Goal: Contribute content: Add original content to the website for others to see

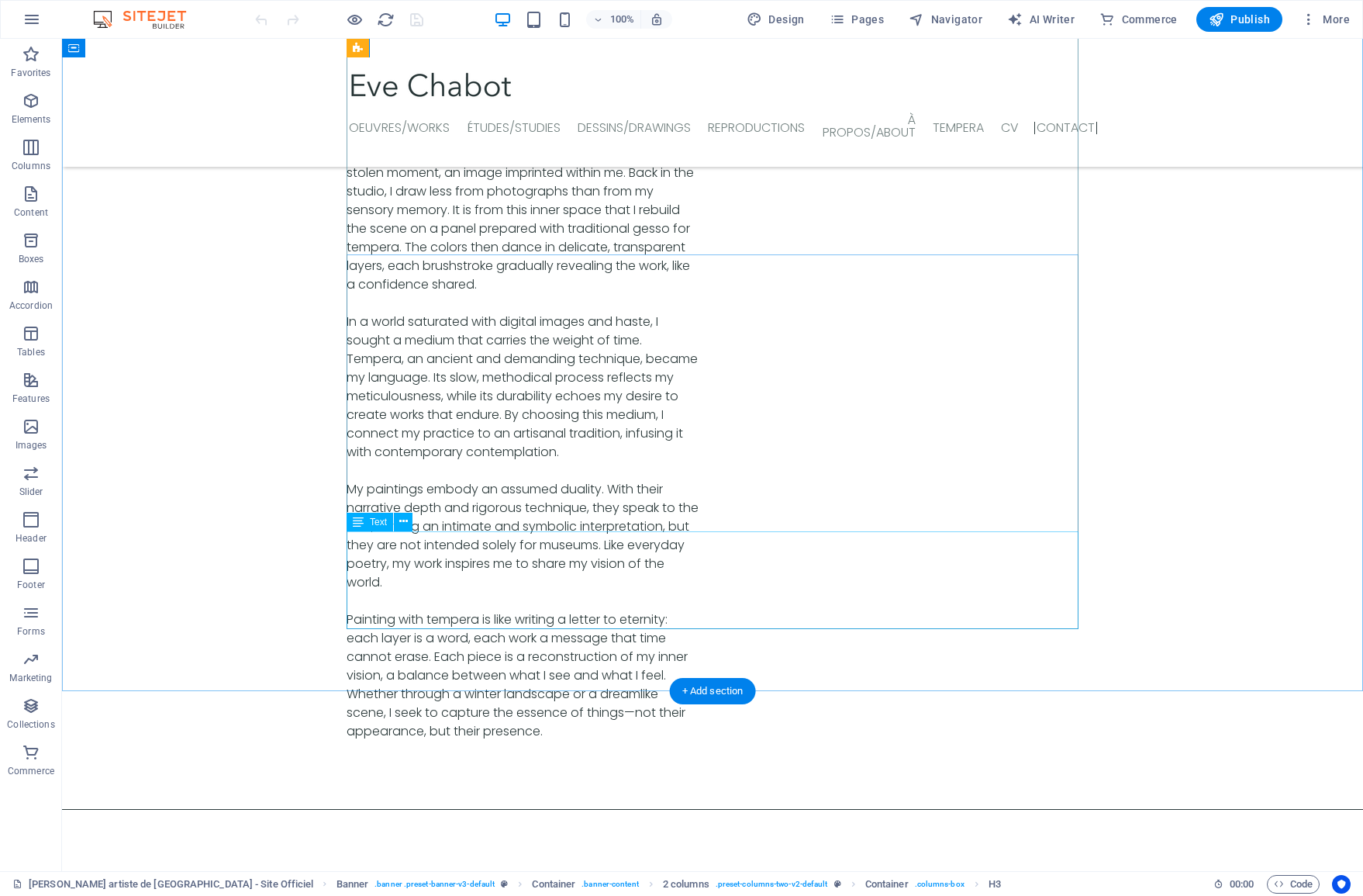
scroll to position [5272, 0]
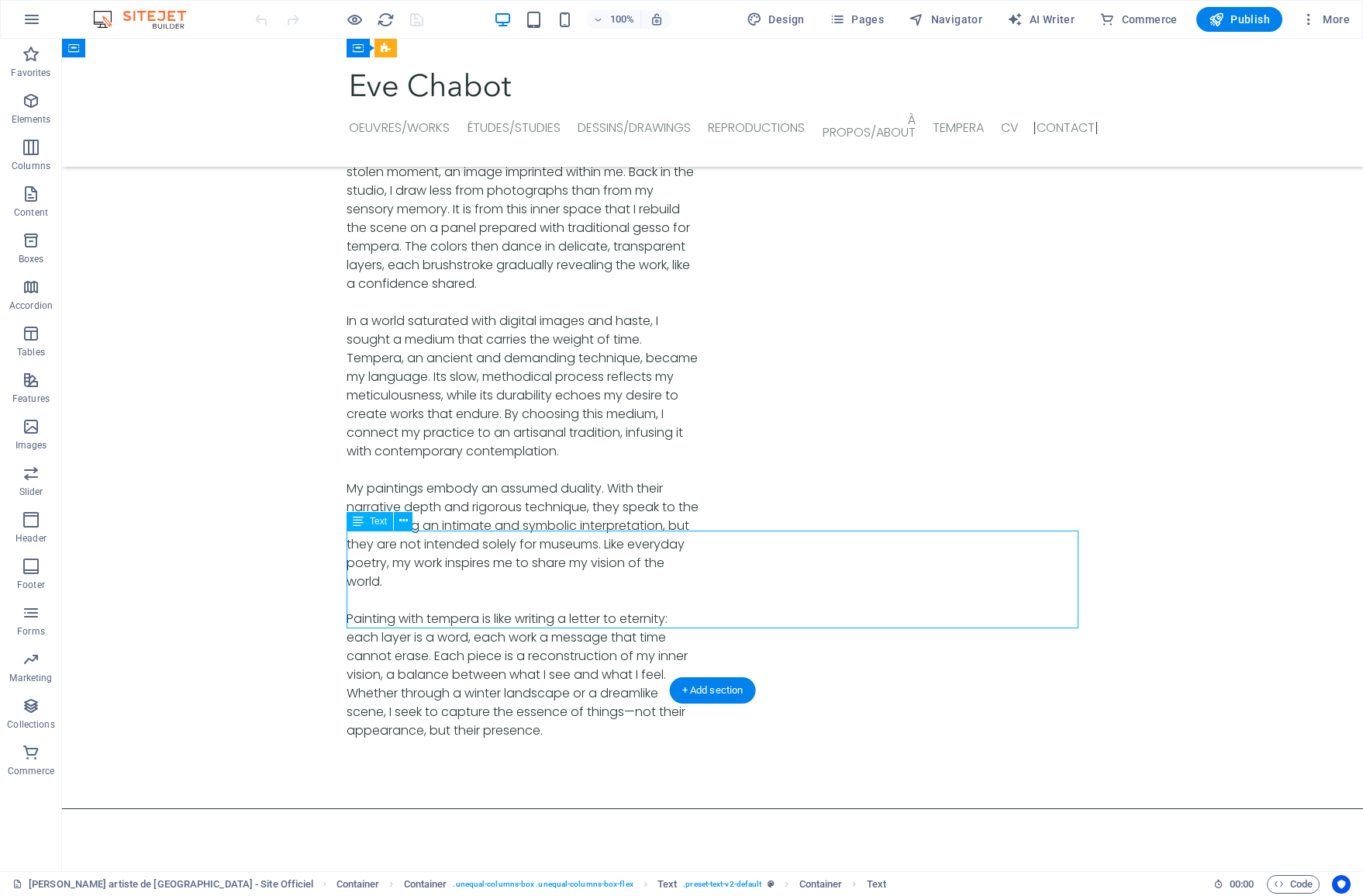
drag, startPoint x: 519, startPoint y: 579, endPoint x: 245, endPoint y: 579, distance: 274.0
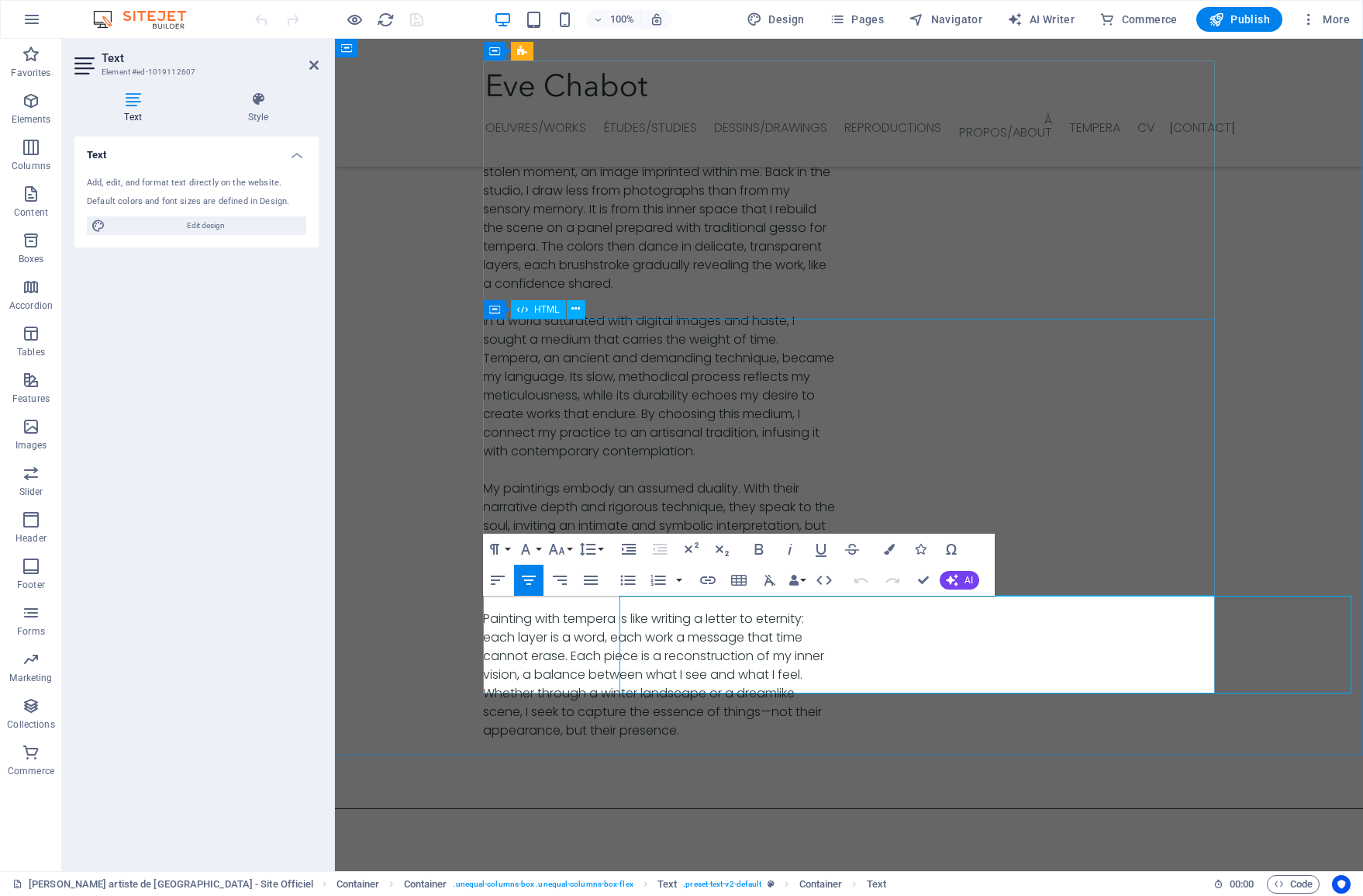
scroll to position [5207, 0]
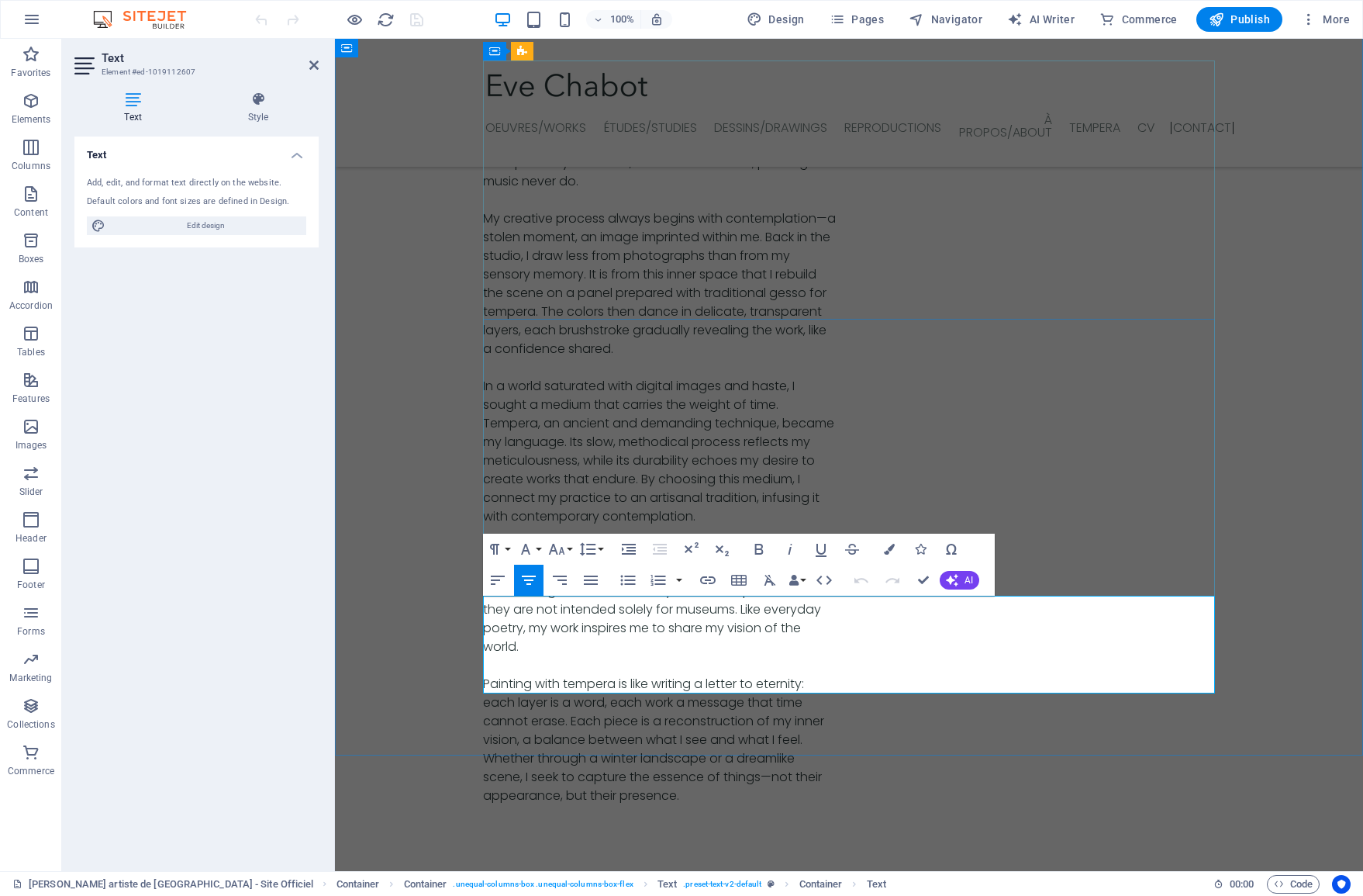
drag, startPoint x: 654, startPoint y: 650, endPoint x: 888, endPoint y: 684, distance: 236.5
copy div "Musique, images vidéos… Découvrir mes escapades créatives Music, images videos……"
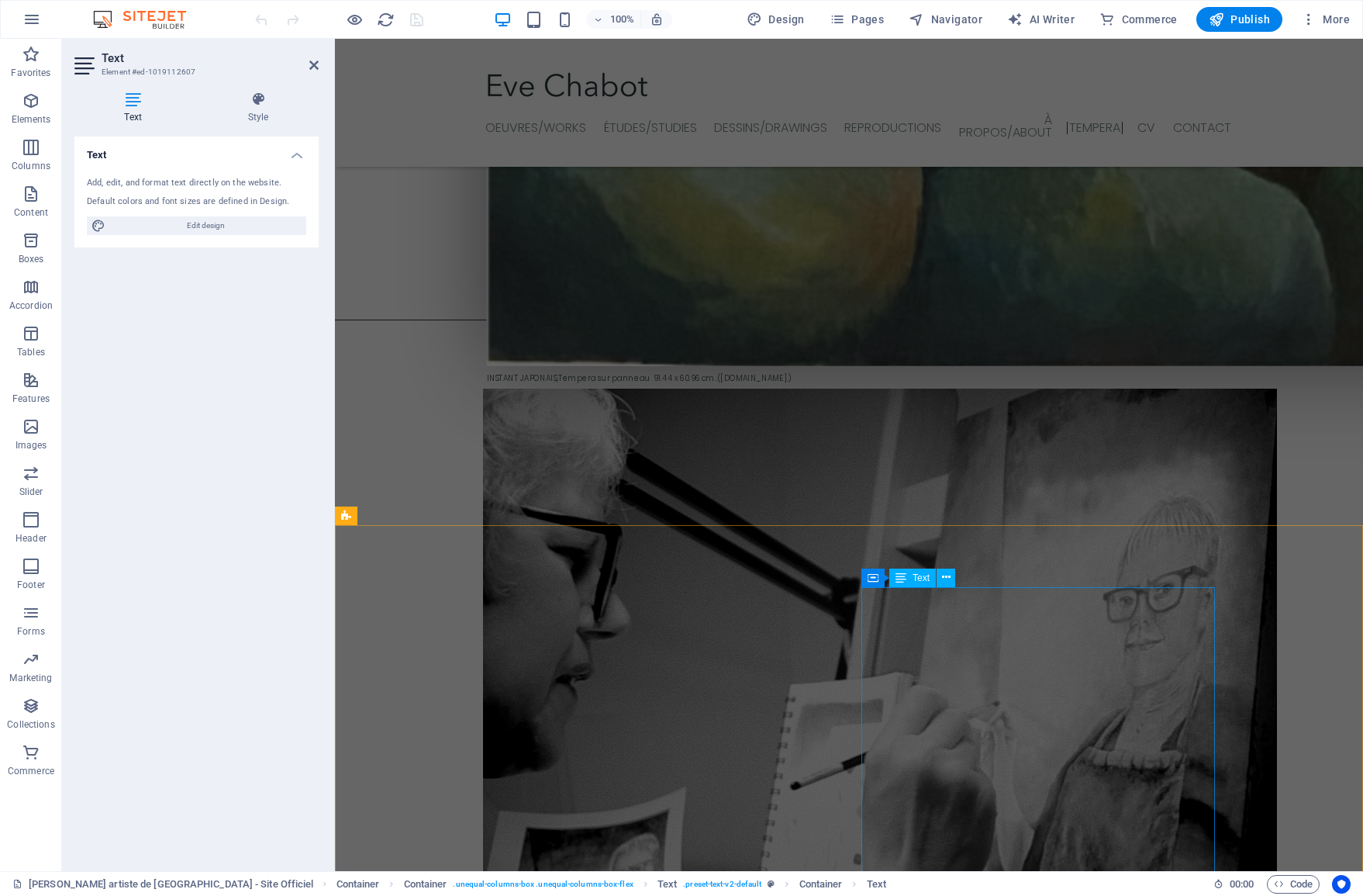
scroll to position [3477, 0]
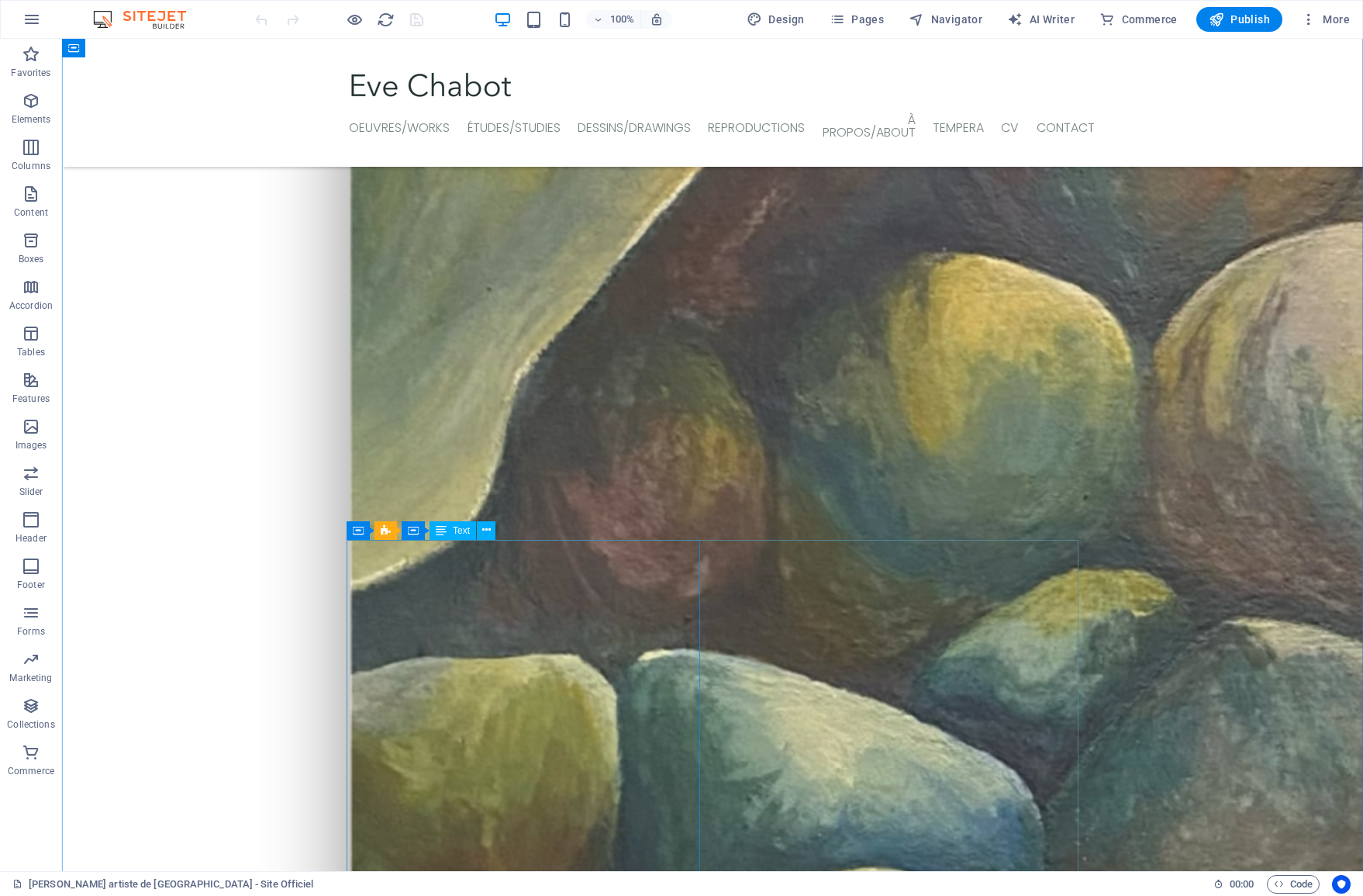
scroll to position [947, 0]
click at [484, 535] on icon at bounding box center [486, 528] width 9 height 17
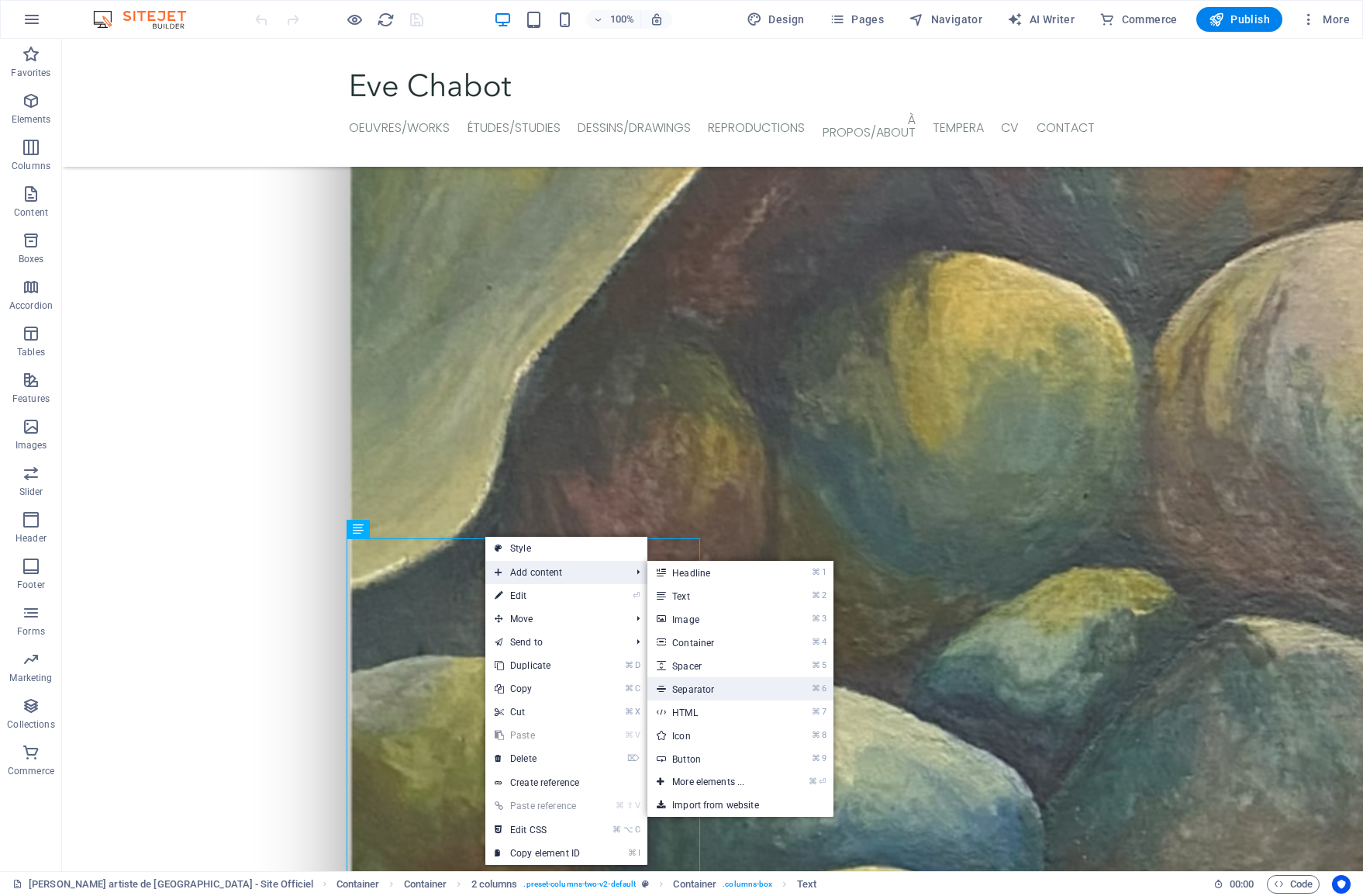
click at [709, 682] on link "⌘ 6 Separator" at bounding box center [711, 688] width 128 height 24
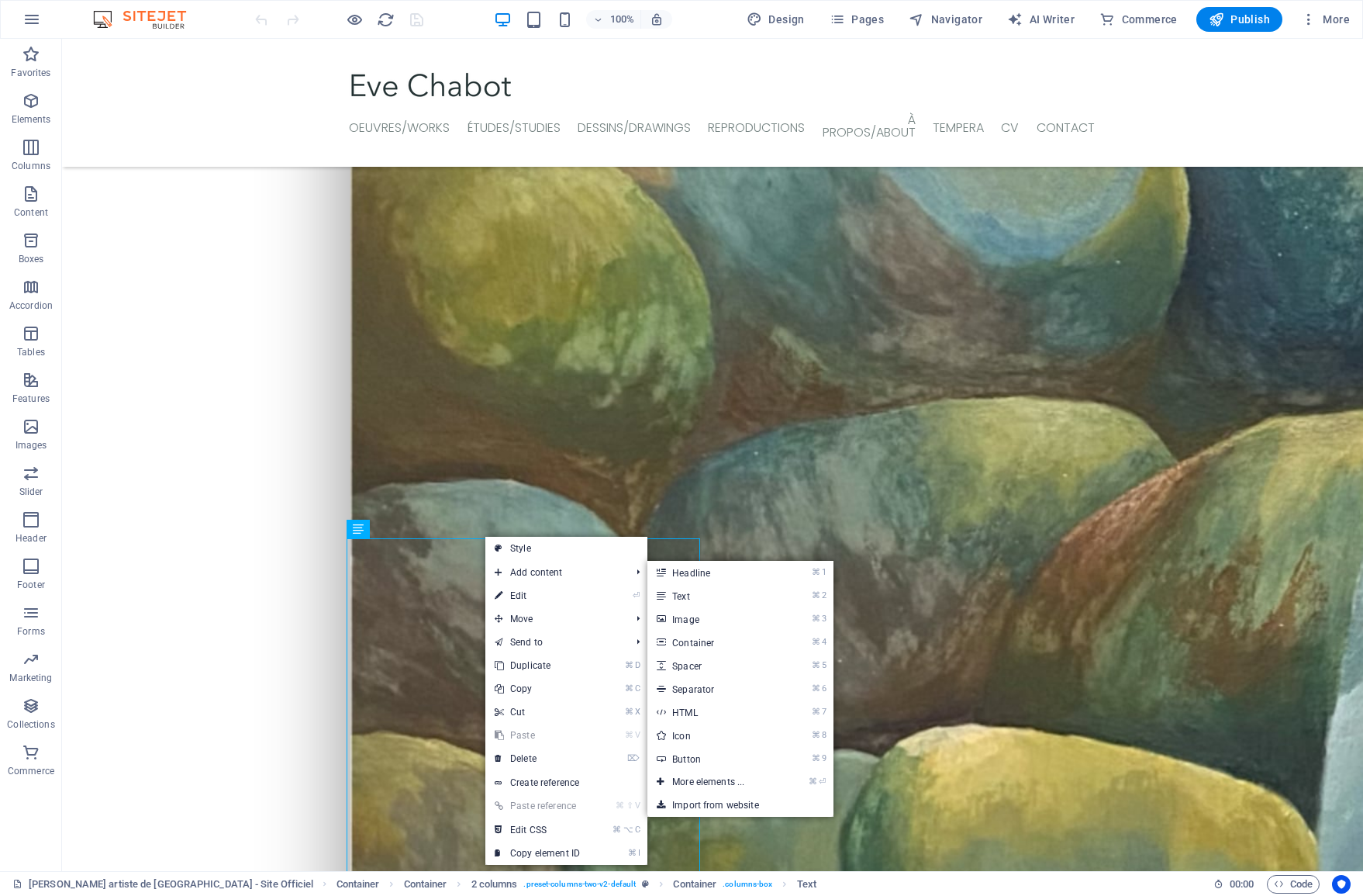
select select "%"
select select "px"
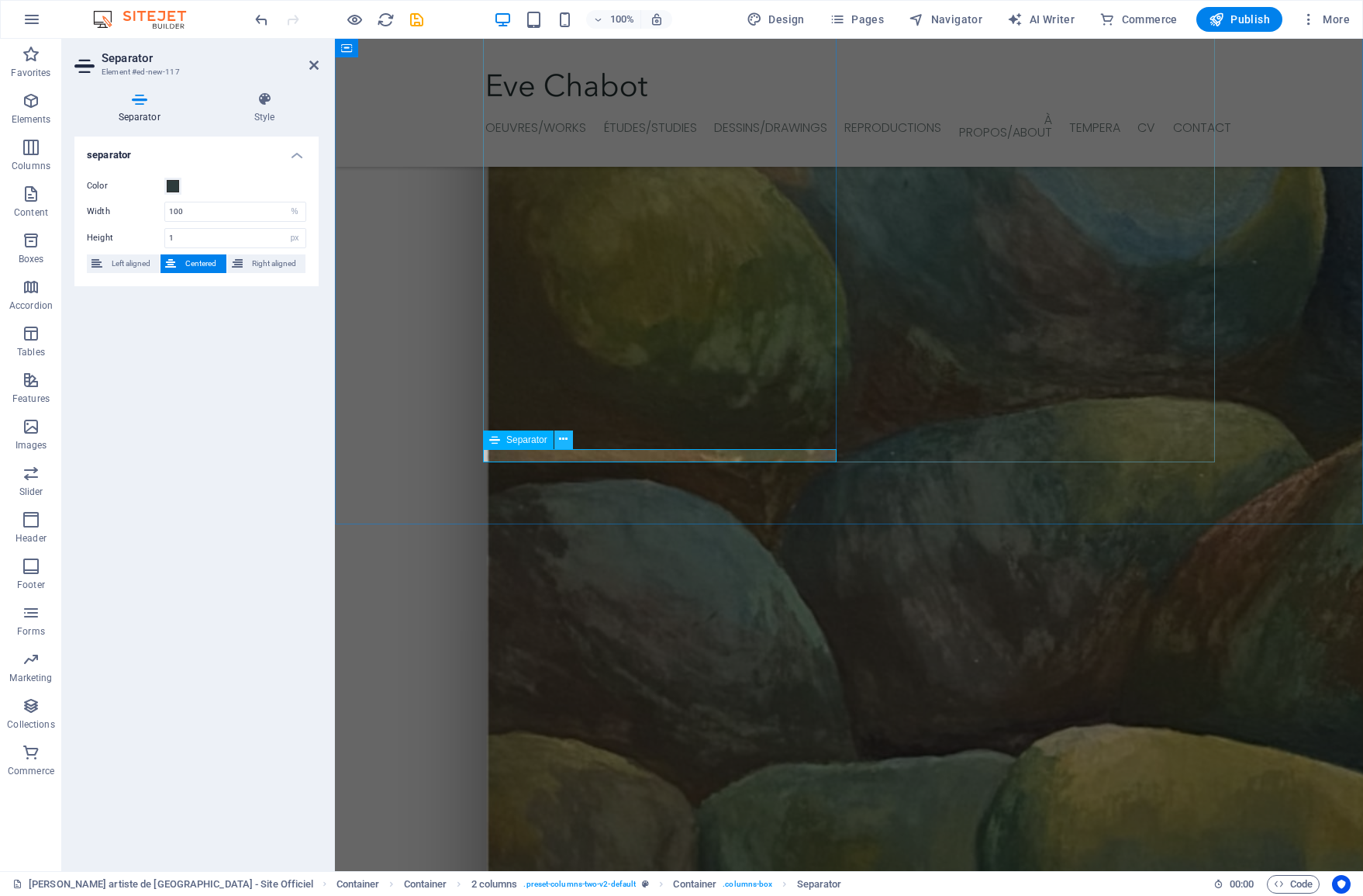
click at [568, 440] on icon at bounding box center [563, 439] width 9 height 17
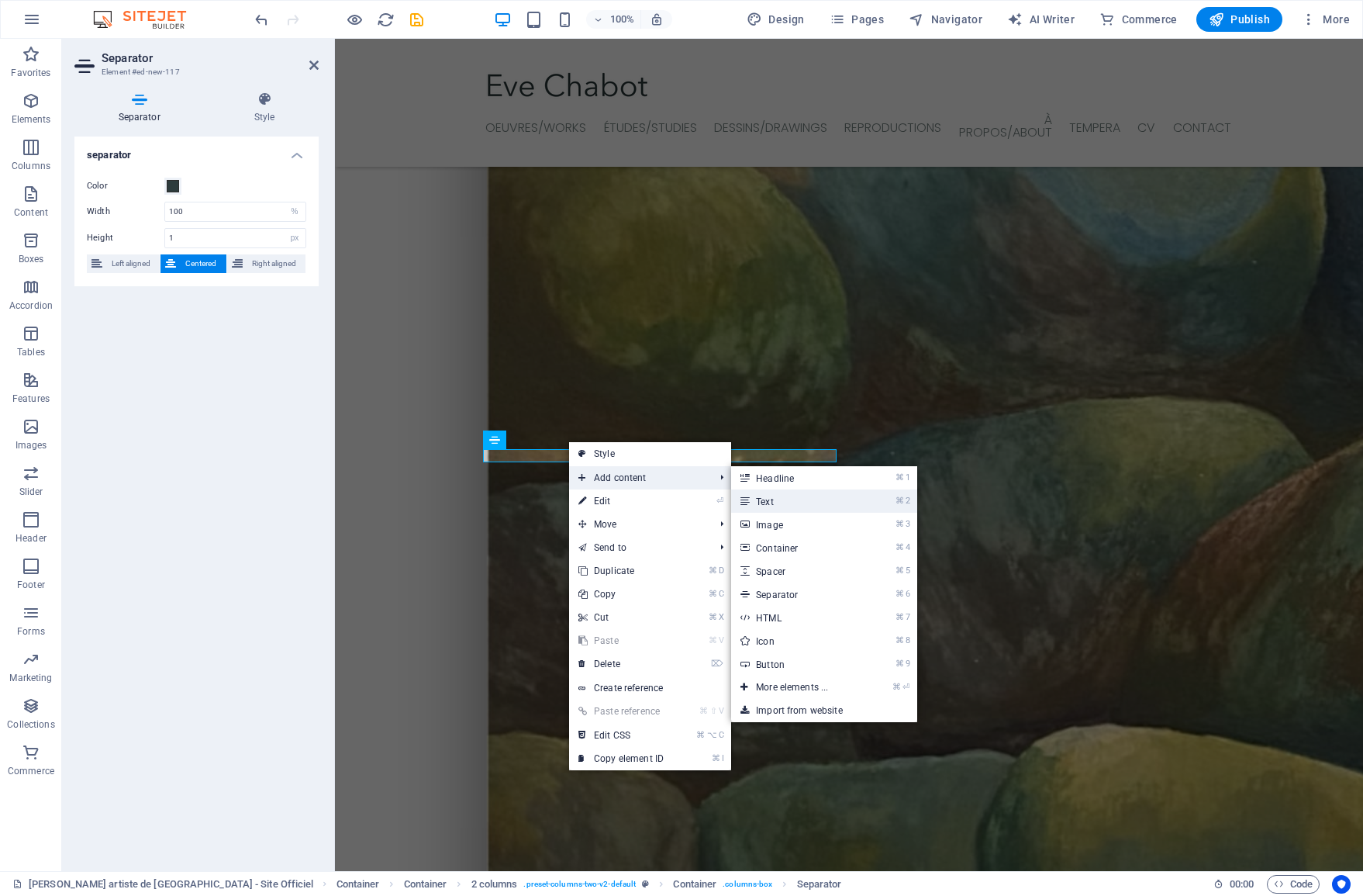
click at [755, 498] on link "⌘ 2 Text" at bounding box center [795, 500] width 128 height 24
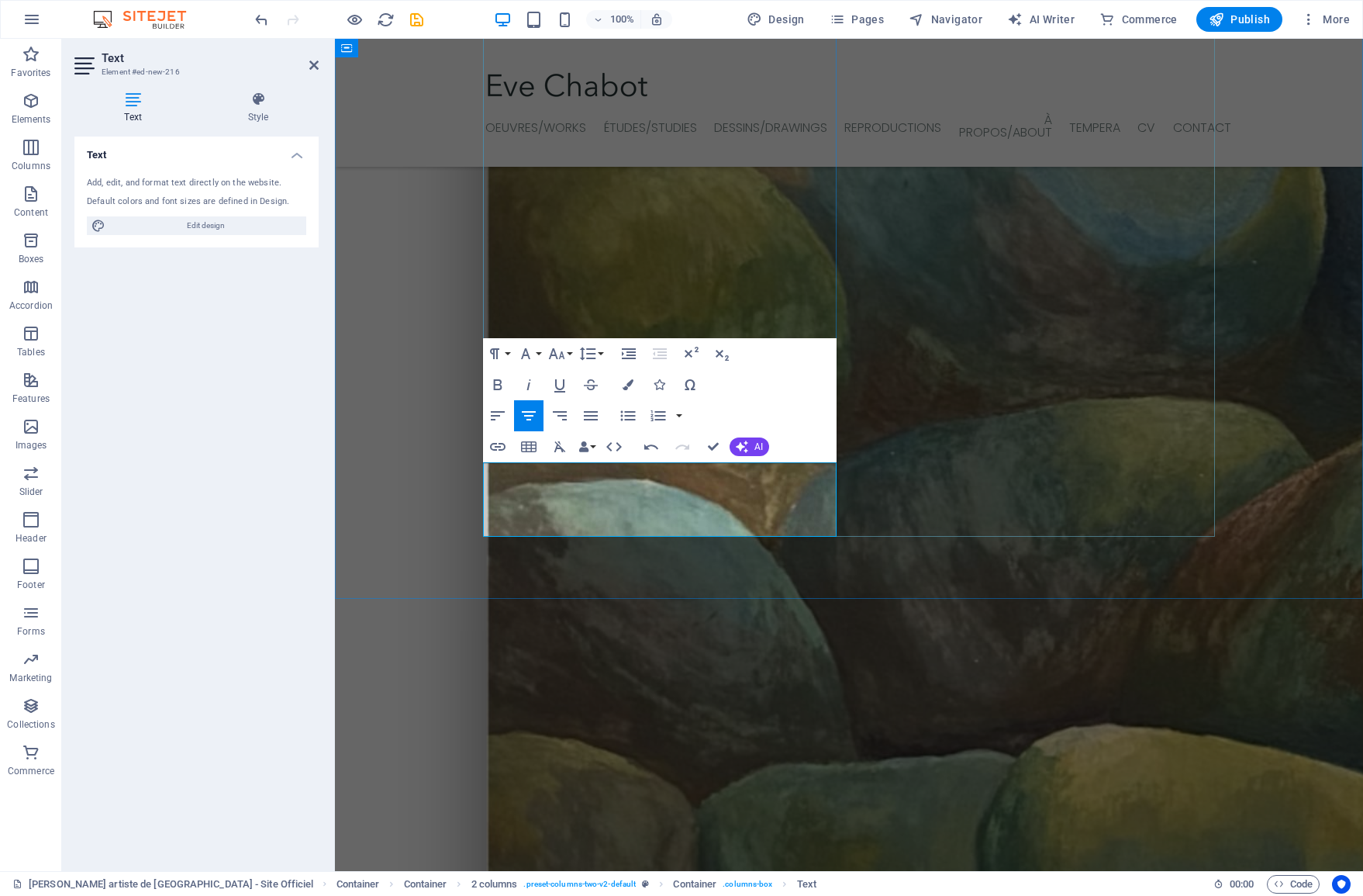
drag, startPoint x: 615, startPoint y: 524, endPoint x: 497, endPoint y: 504, distance: 119.7
drag, startPoint x: 752, startPoint y: 487, endPoint x: 492, endPoint y: 458, distance: 261.6
click at [496, 415] on icon "button" at bounding box center [498, 416] width 14 height 10
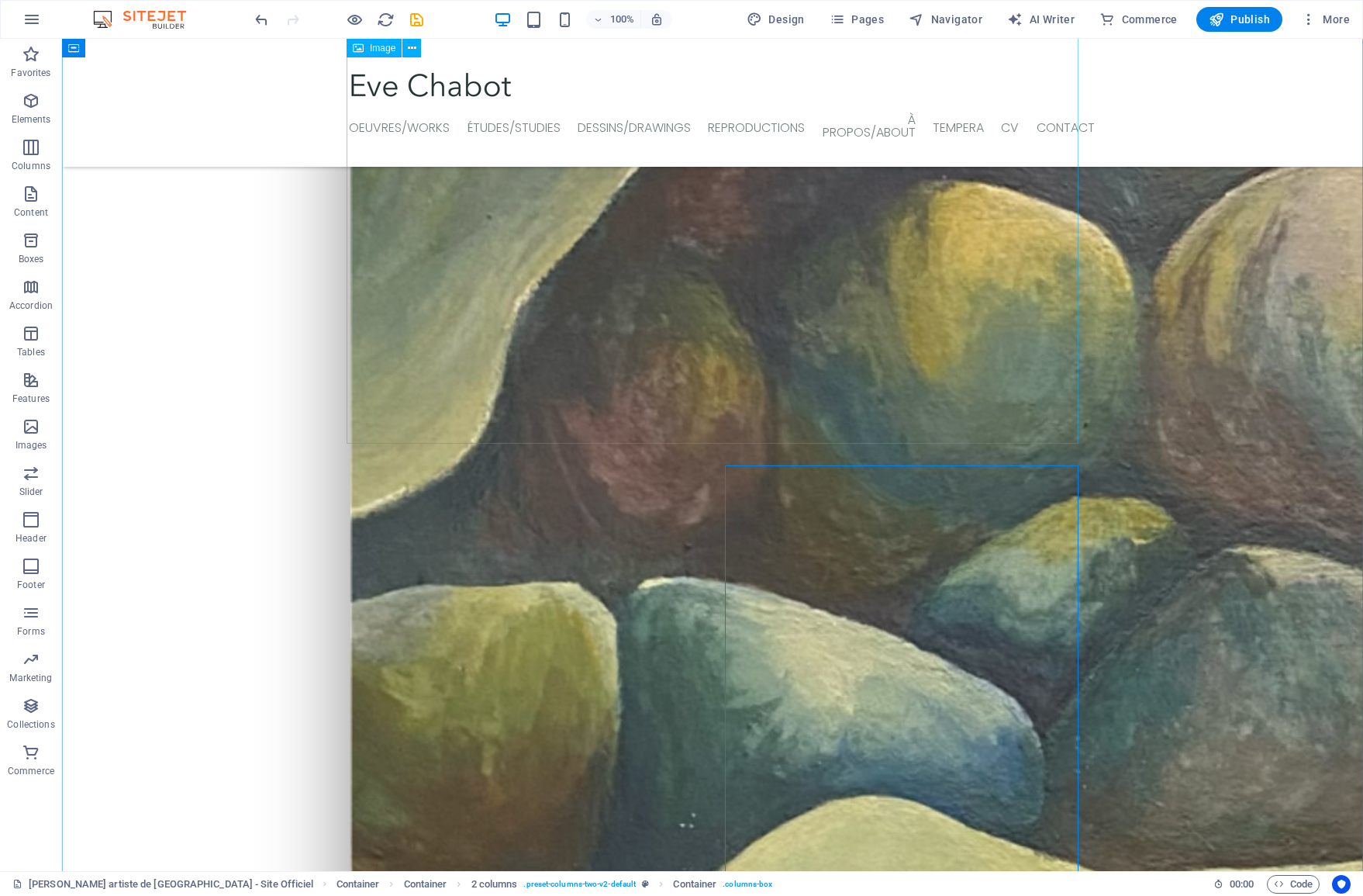
scroll to position [1015, 0]
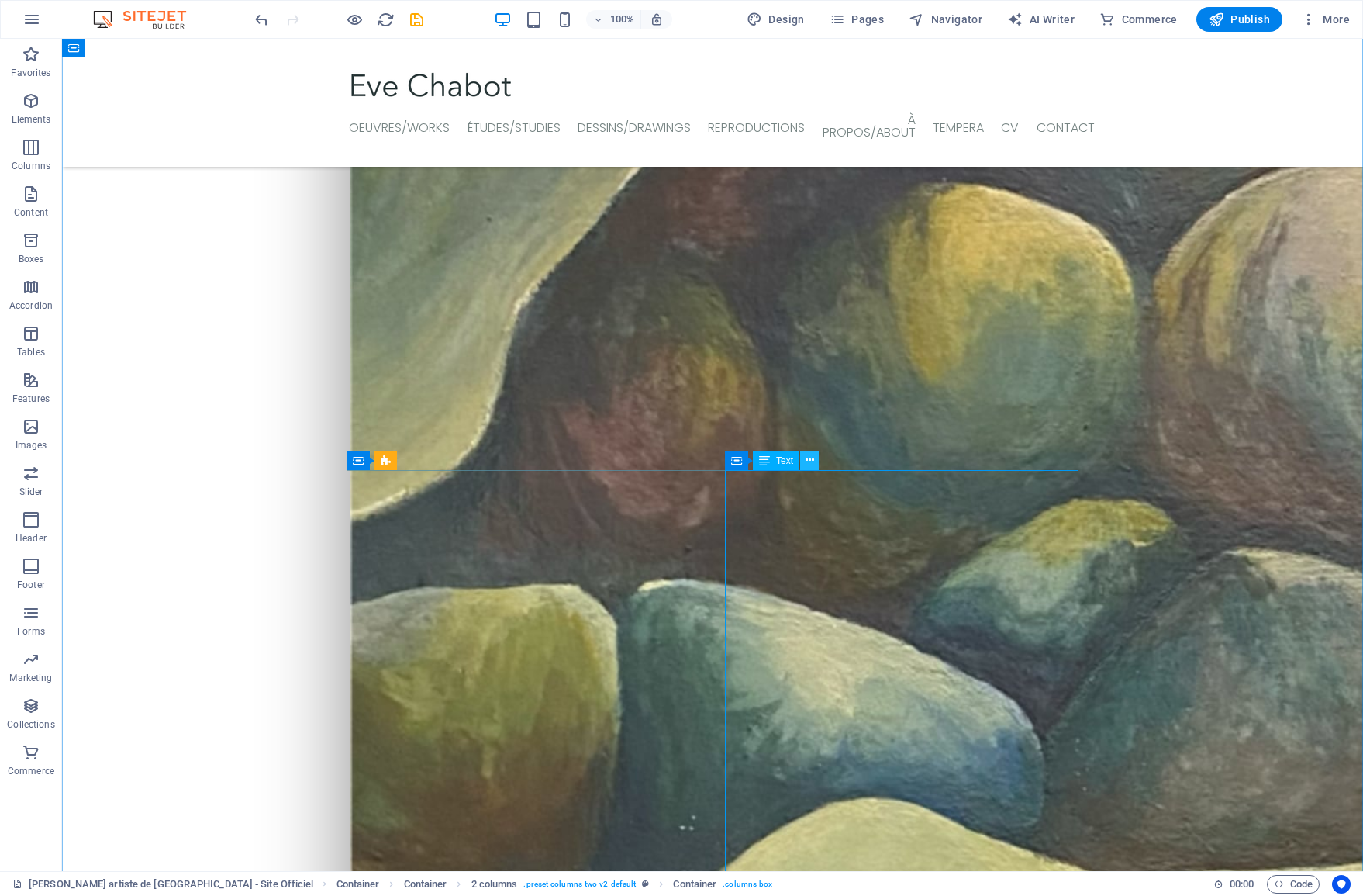
click at [809, 465] on icon at bounding box center [810, 460] width 9 height 17
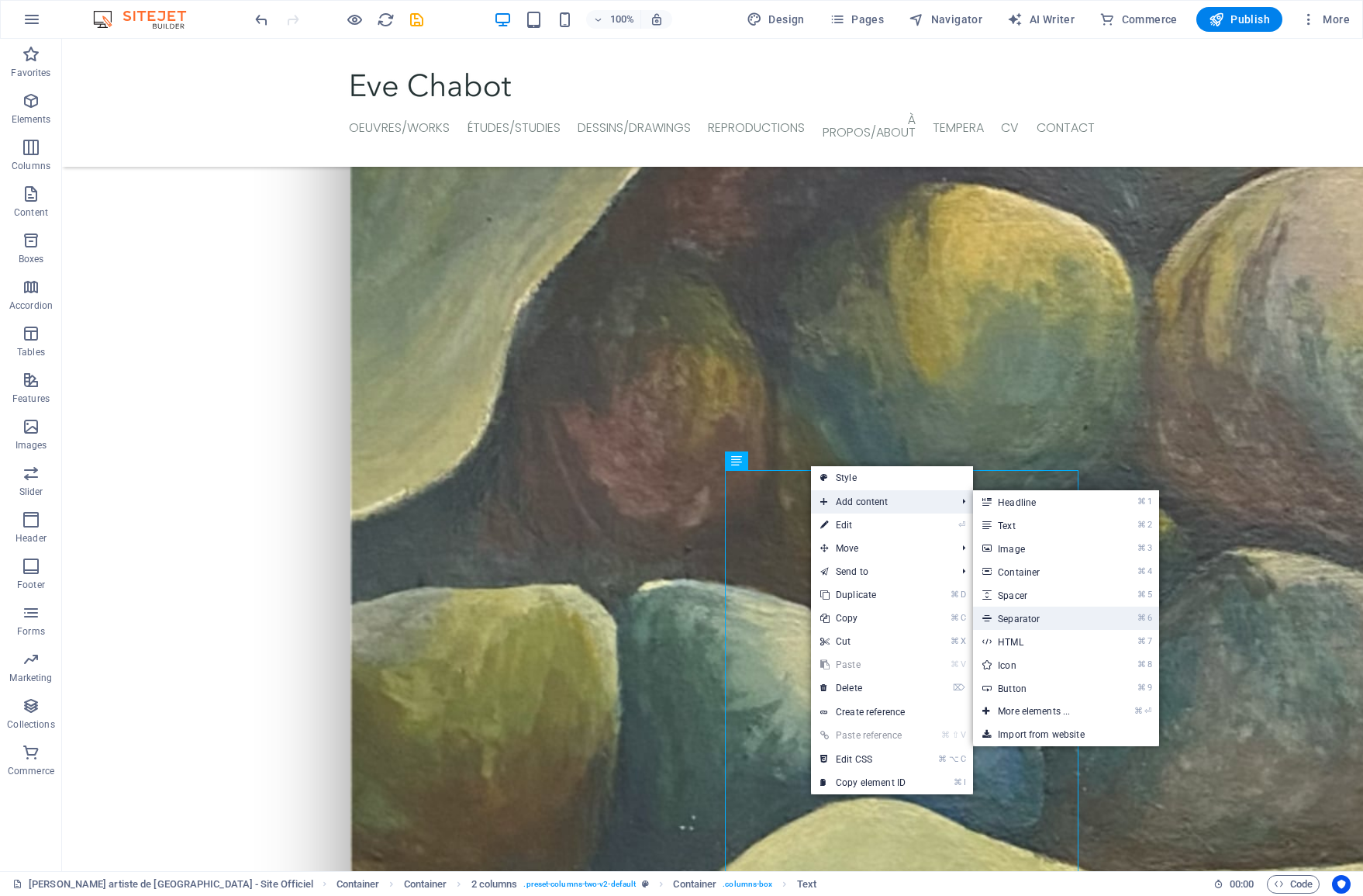
click at [1027, 611] on link "⌘ 6 Separator" at bounding box center [1036, 617] width 128 height 24
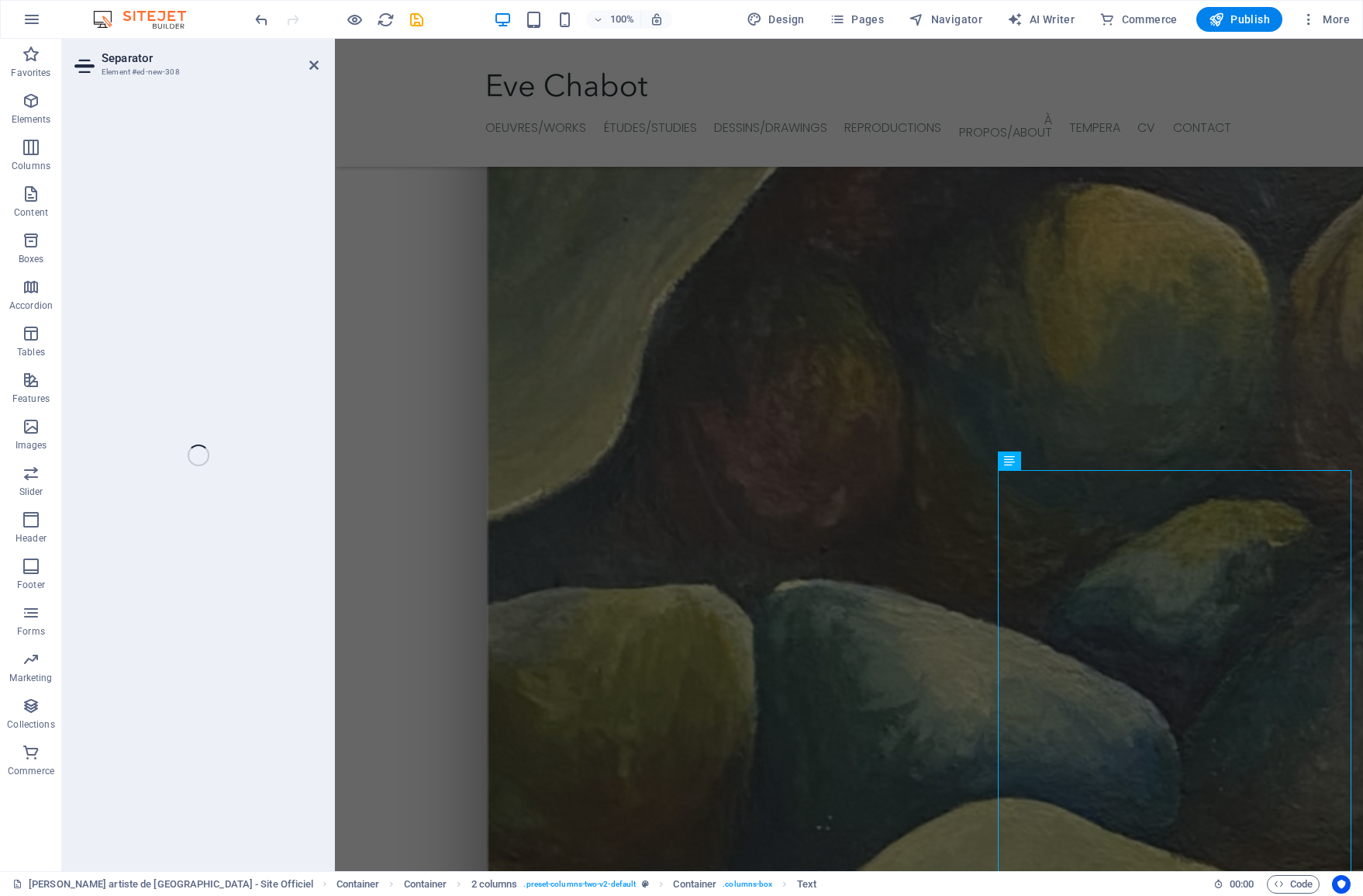
scroll to position [1781, 0]
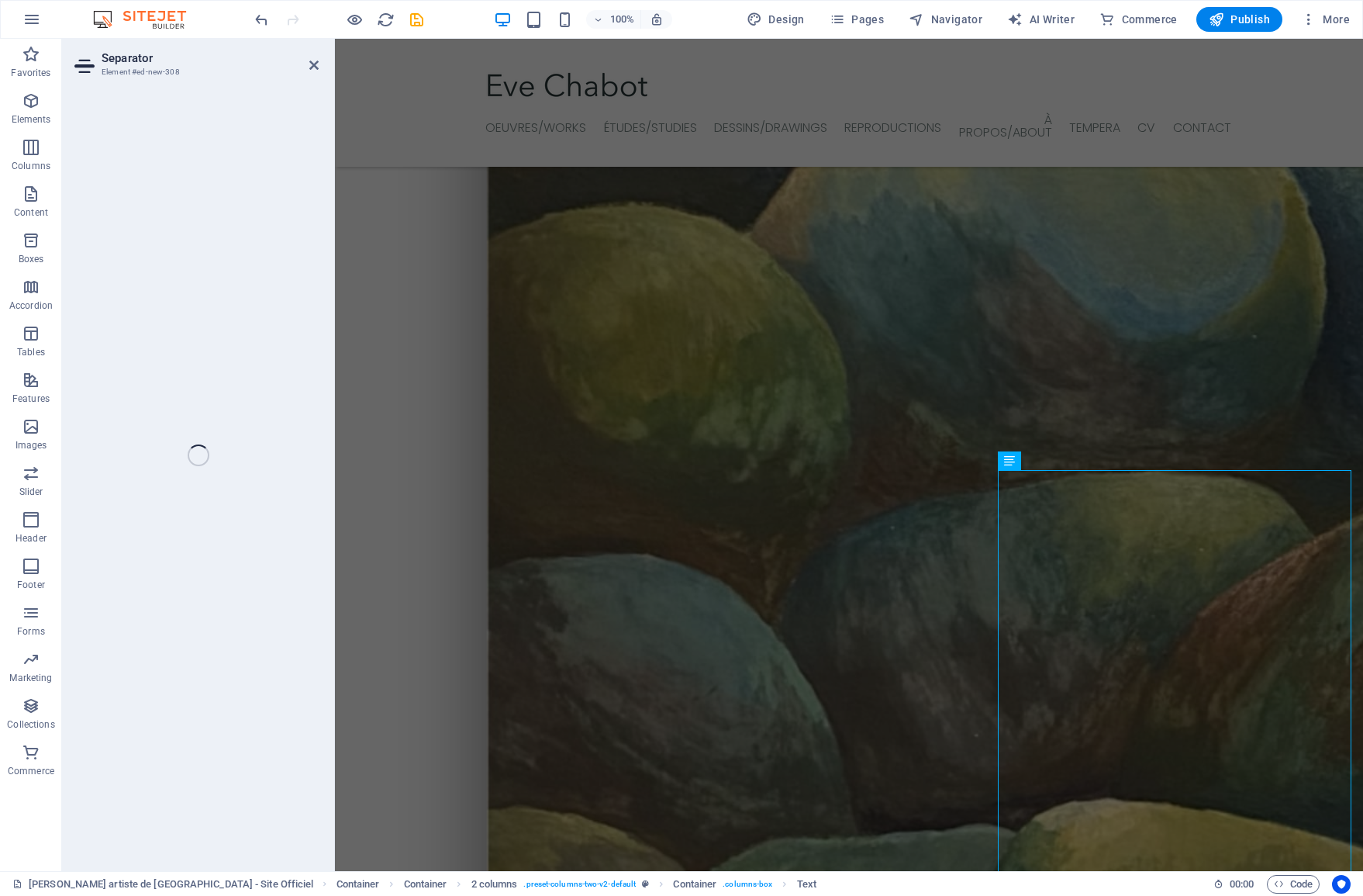
select select "%"
select select "px"
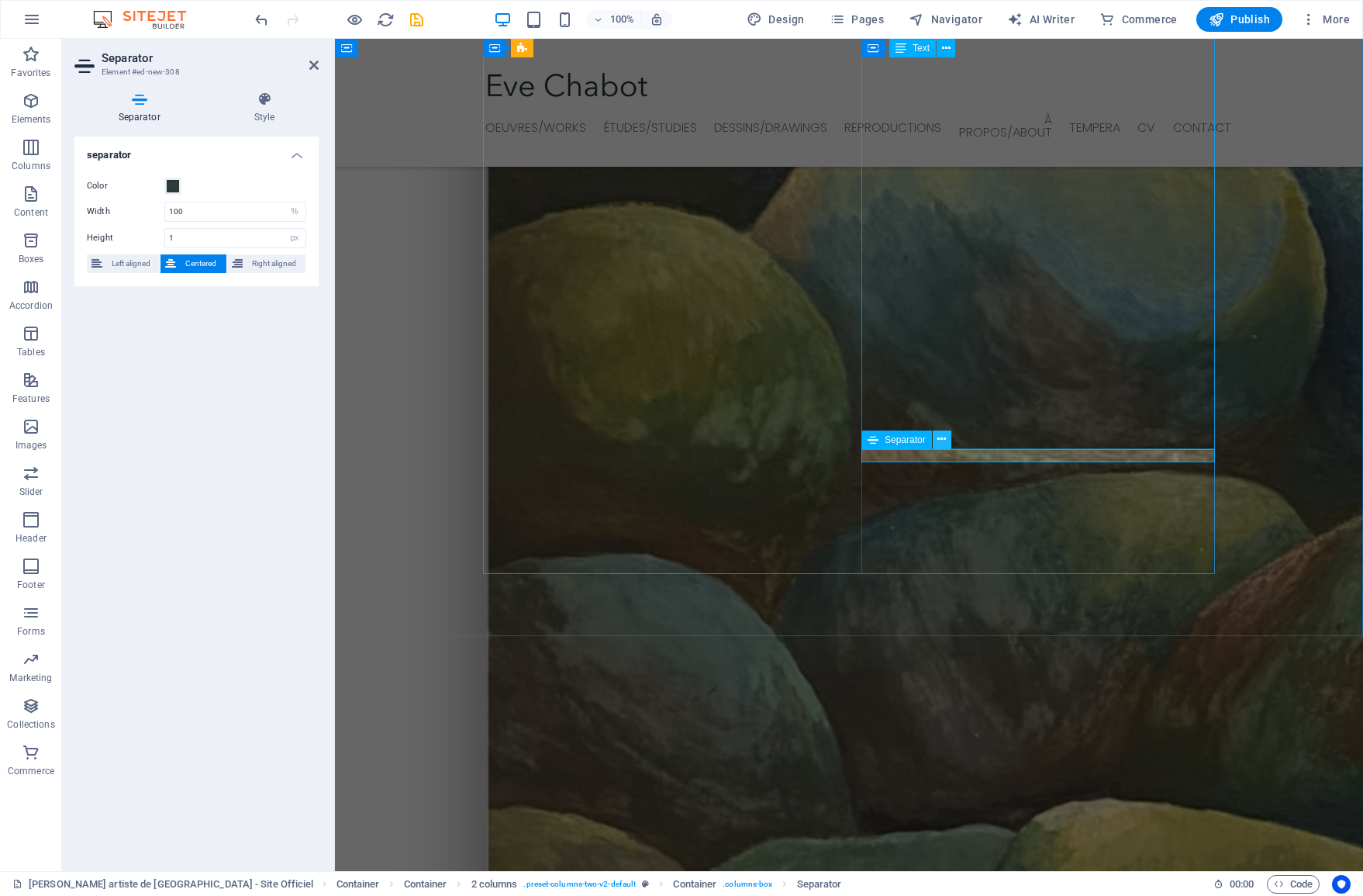
click at [942, 439] on icon at bounding box center [942, 439] width 9 height 17
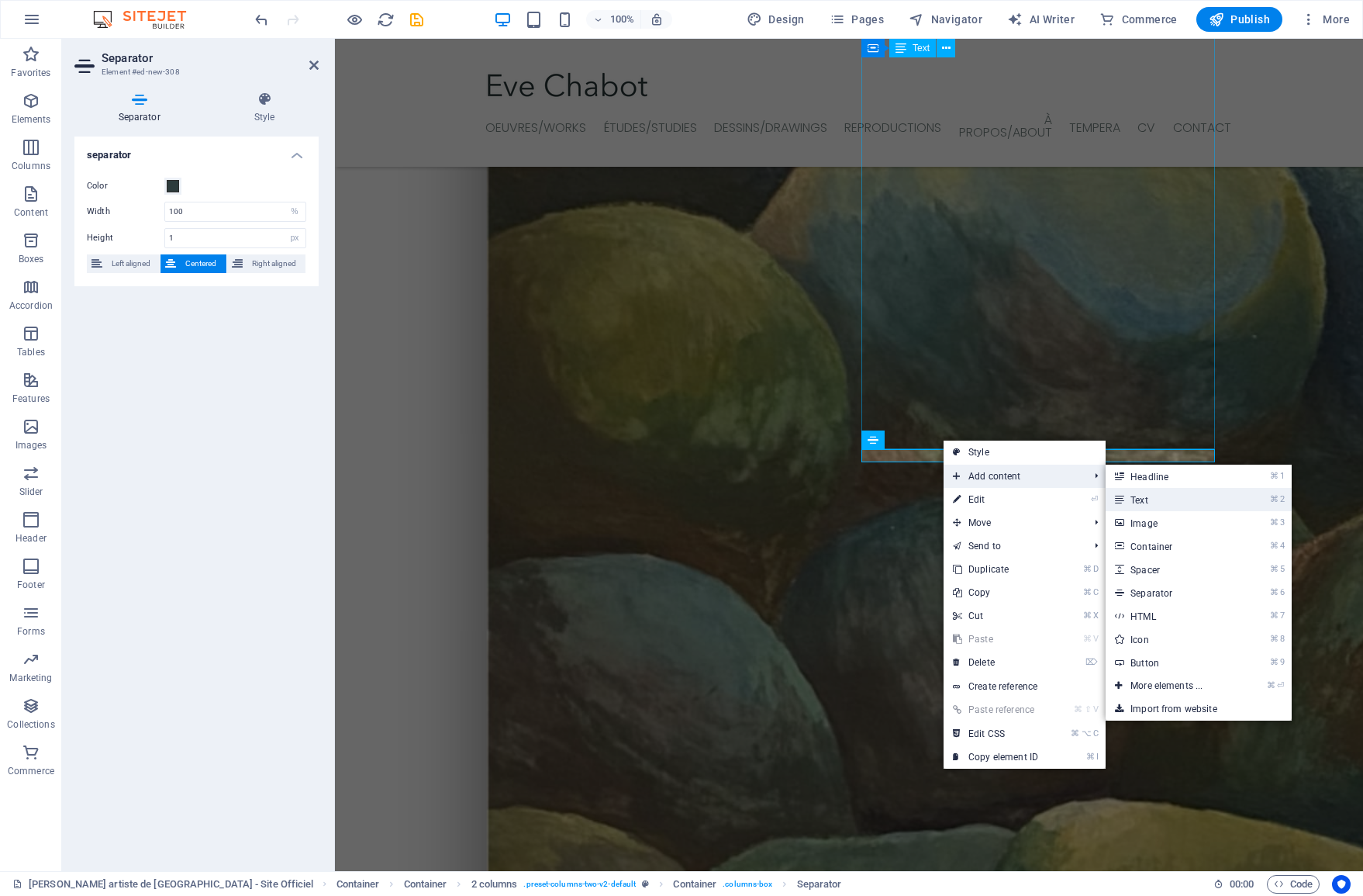
click at [1162, 501] on link "⌘ 2 Text" at bounding box center [1169, 500] width 128 height 24
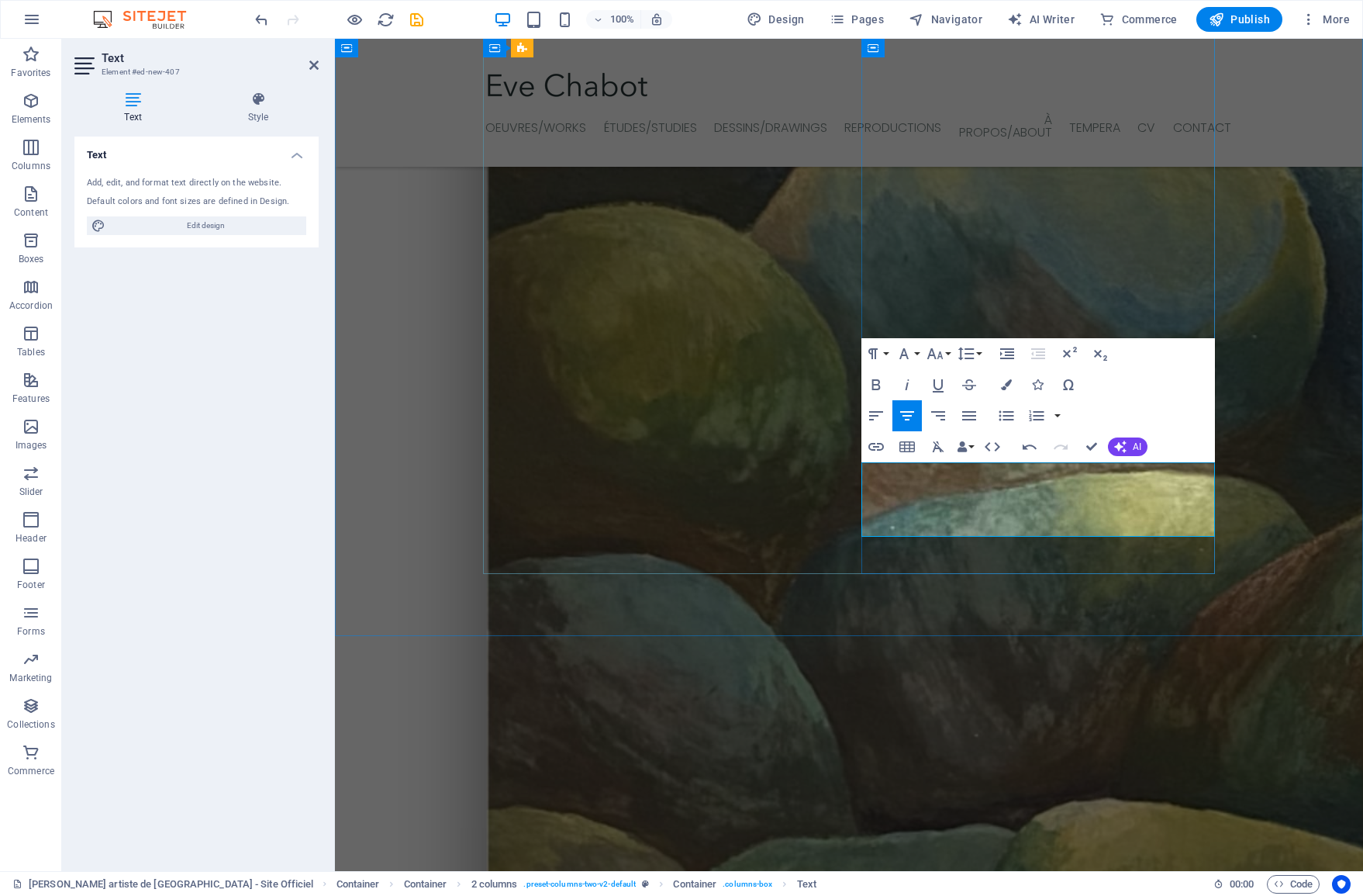
drag, startPoint x: 1066, startPoint y: 488, endPoint x: 871, endPoint y: 463, distance: 196.6
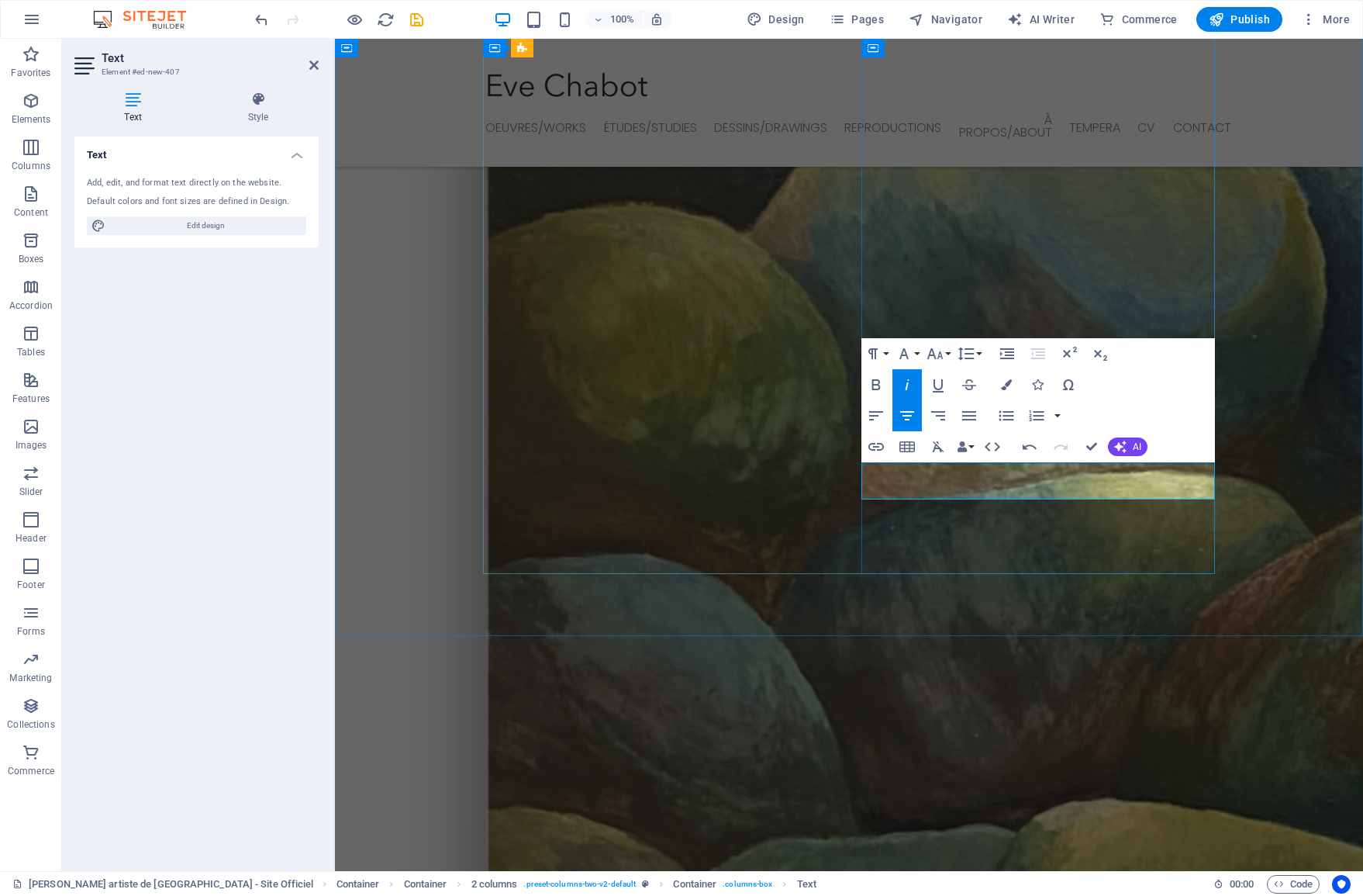
drag, startPoint x: 1076, startPoint y: 488, endPoint x: 874, endPoint y: 460, distance: 203.9
click at [870, 421] on icon "button" at bounding box center [876, 415] width 18 height 18
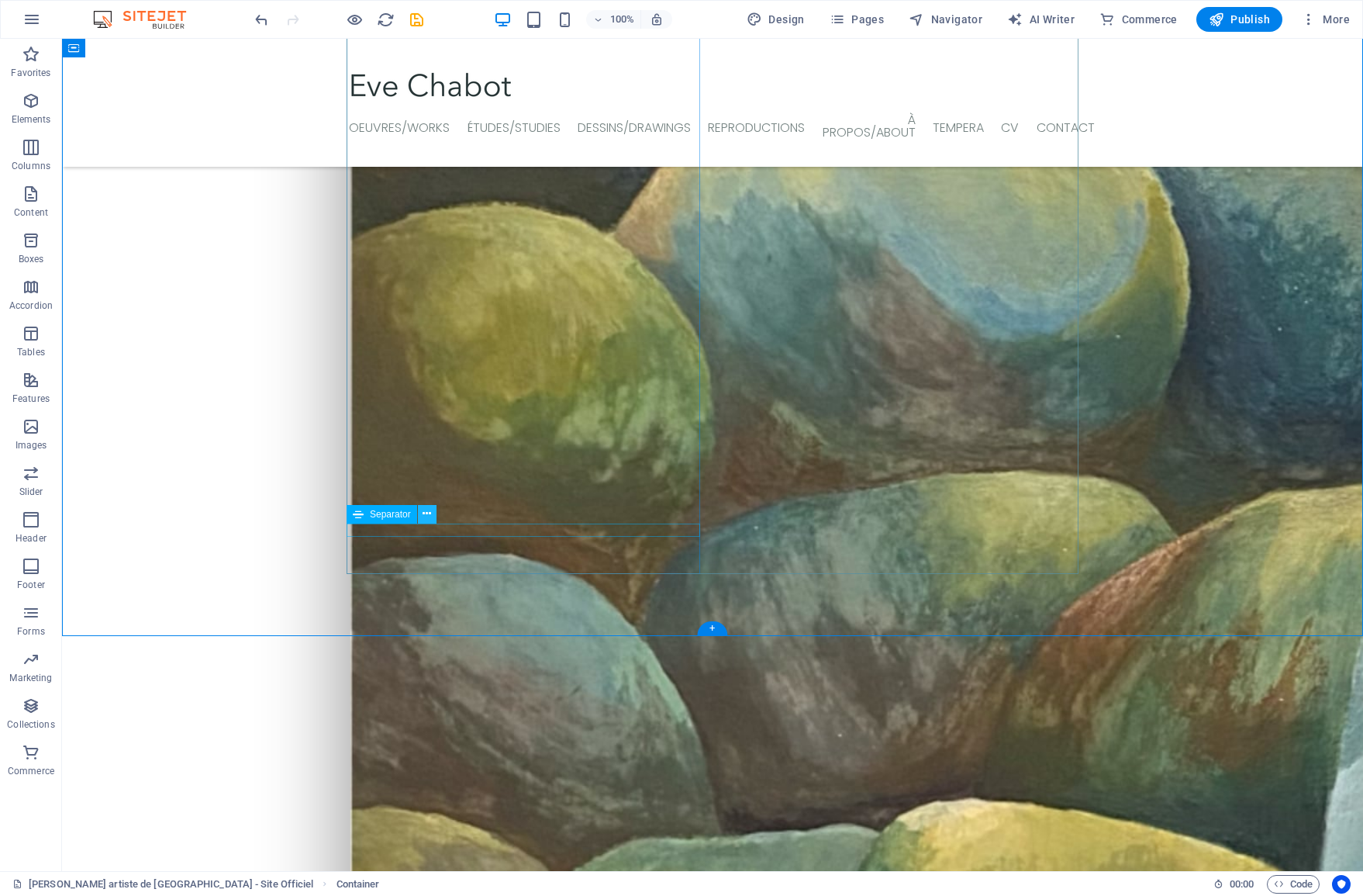
click at [427, 515] on icon at bounding box center [427, 513] width 9 height 17
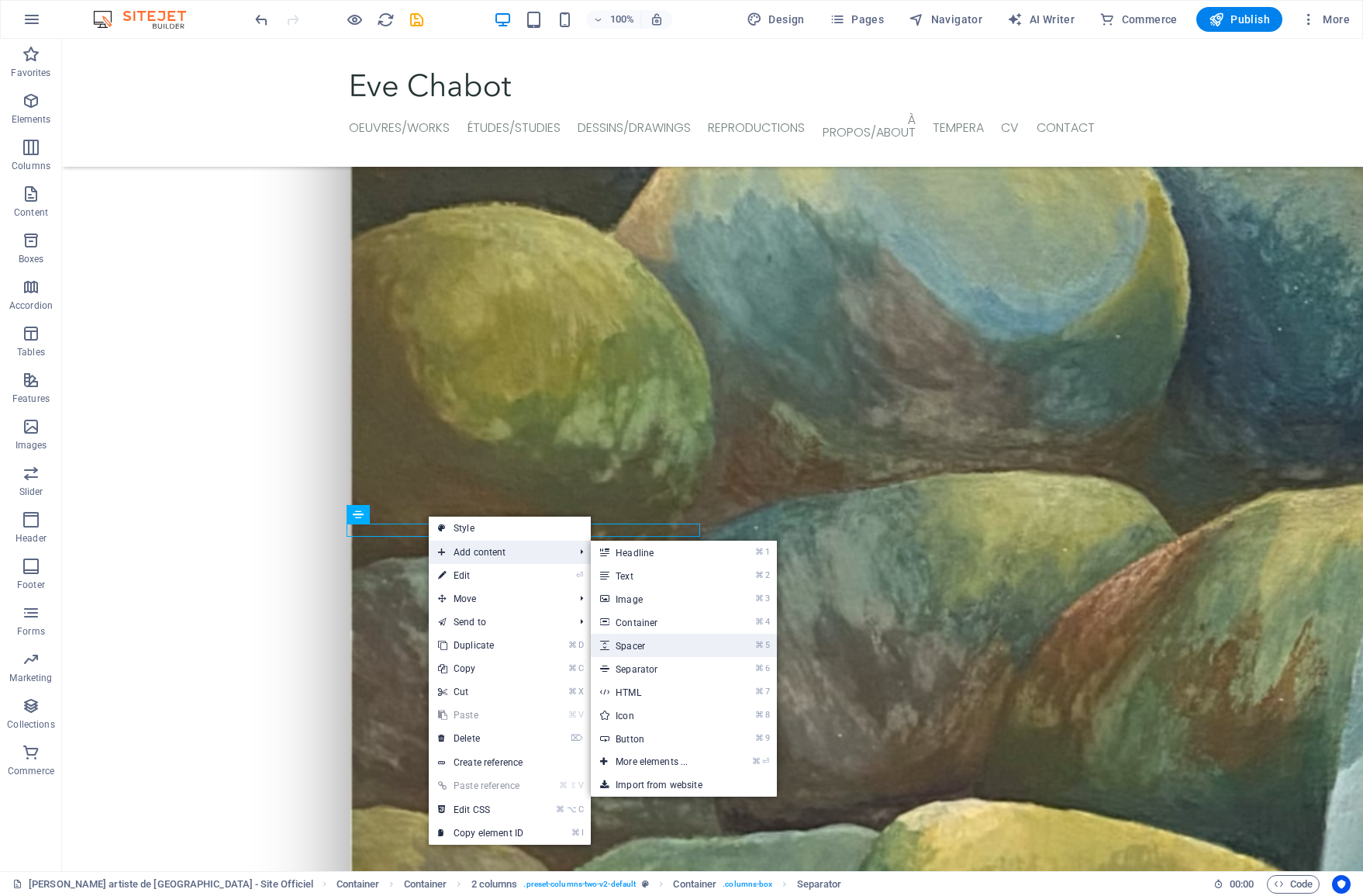
click at [657, 641] on link "⌘ 5 Spacer" at bounding box center [655, 644] width 128 height 24
select select "px"
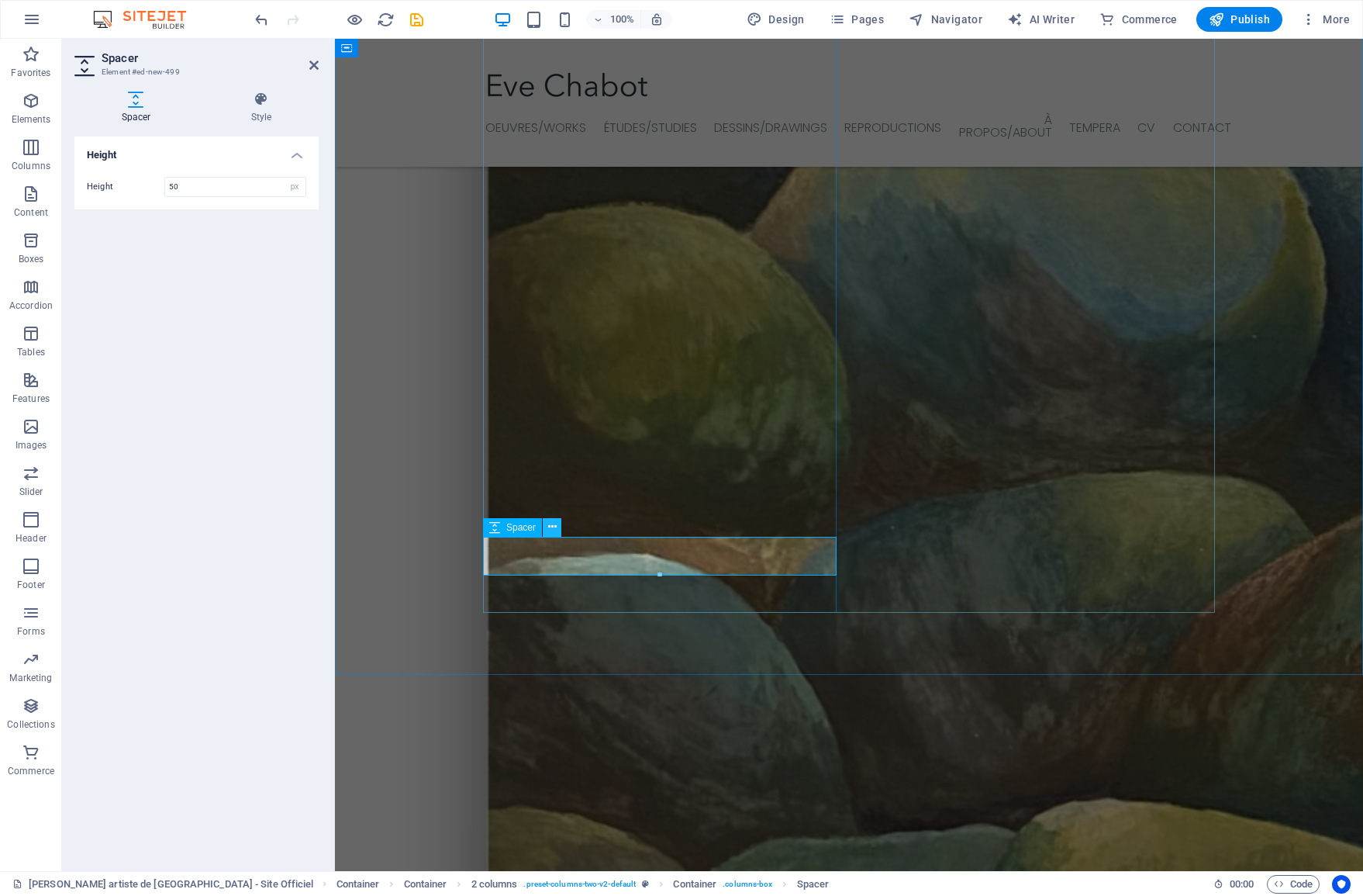
click at [548, 527] on icon at bounding box center [553, 527] width 9 height 17
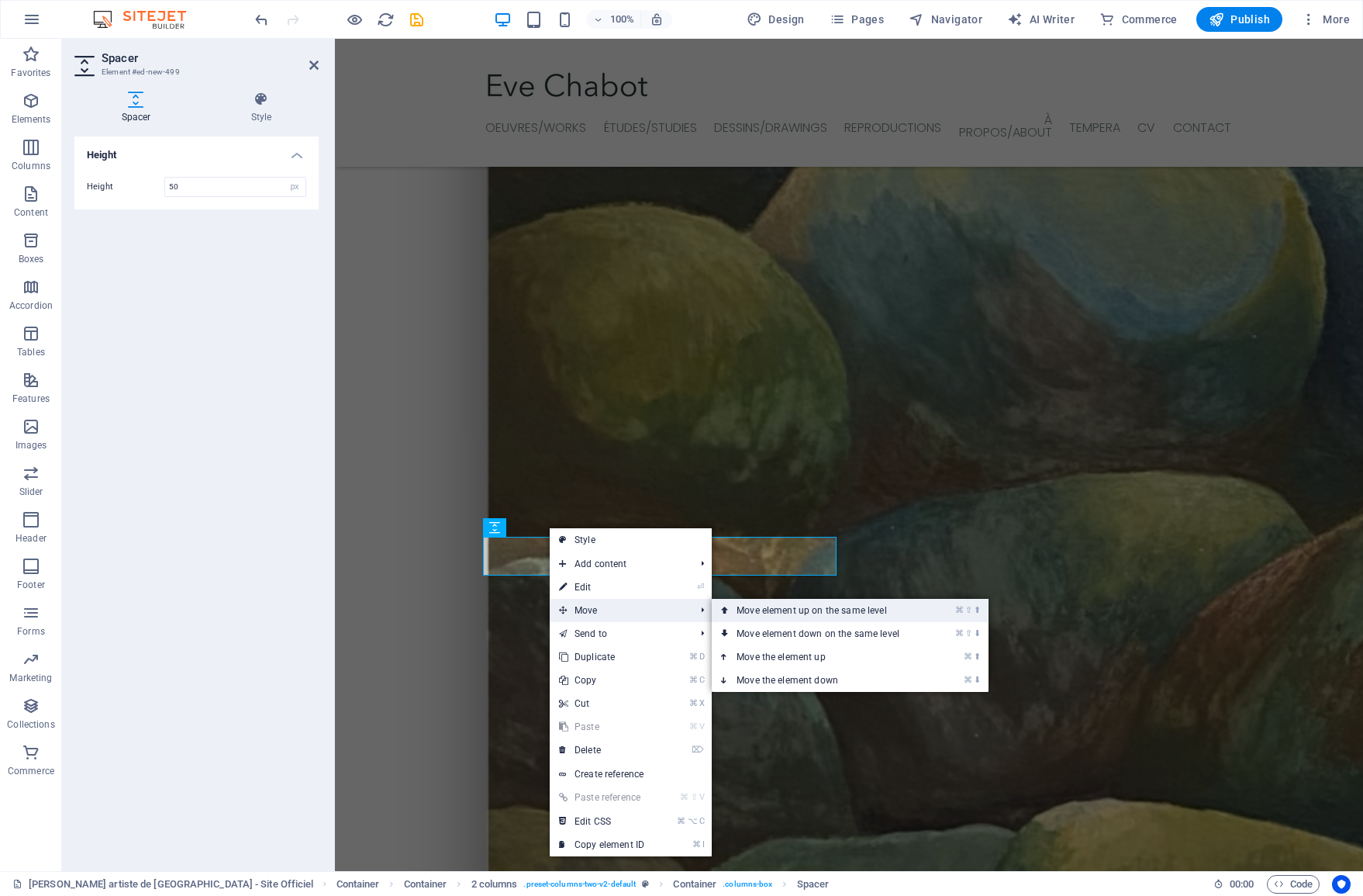
click at [777, 619] on link "⌘ ⇧ ⬆ Move element up on the same level" at bounding box center [821, 610] width 218 height 24
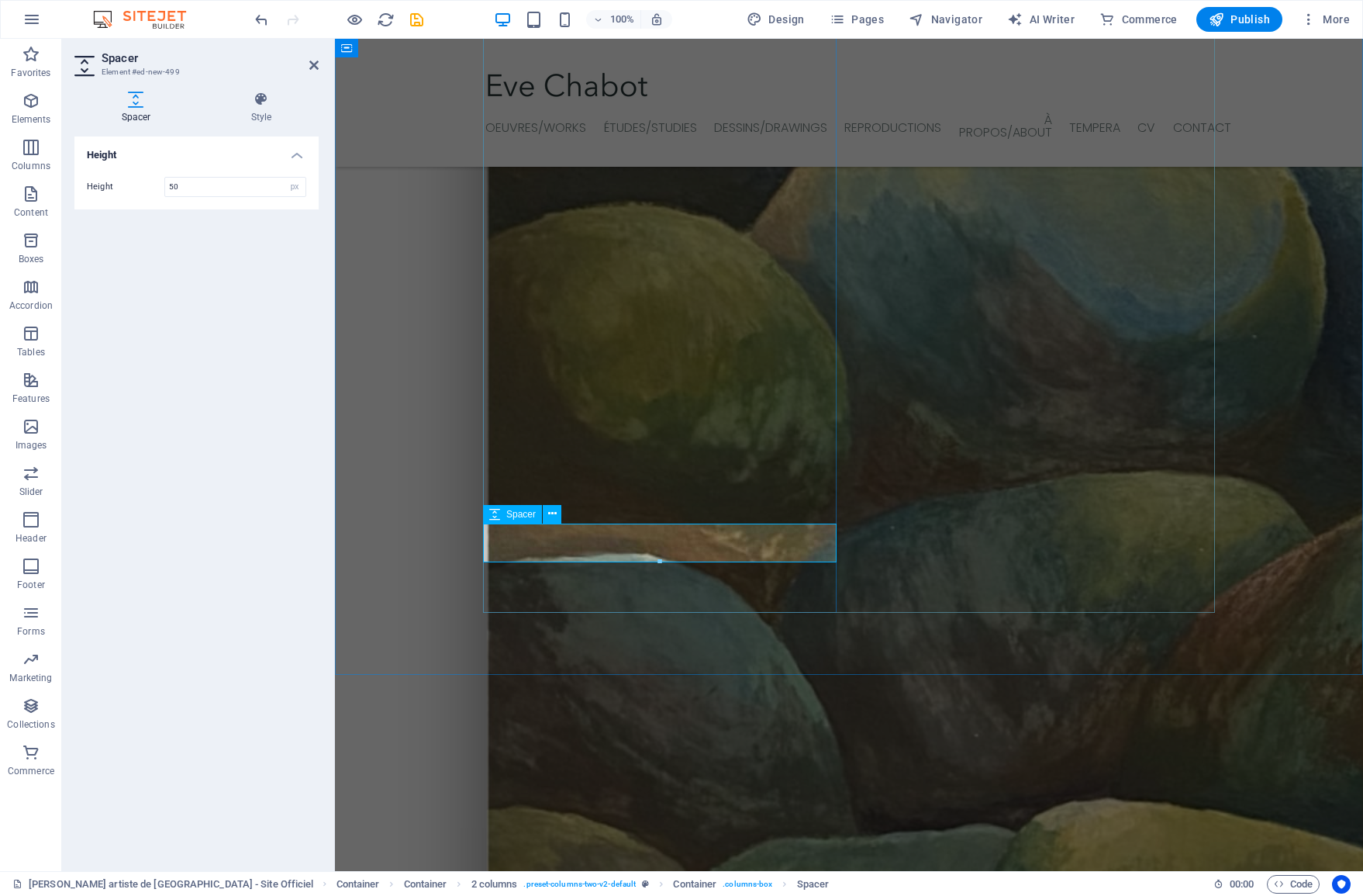
drag, startPoint x: 991, startPoint y: 597, endPoint x: 657, endPoint y: 544, distance: 338.2
drag, startPoint x: 660, startPoint y: 559, endPoint x: 101, endPoint y: 496, distance: 562.5
click at [659, 541] on div "28px" at bounding box center [659, 534] width 354 height 24
type input "28"
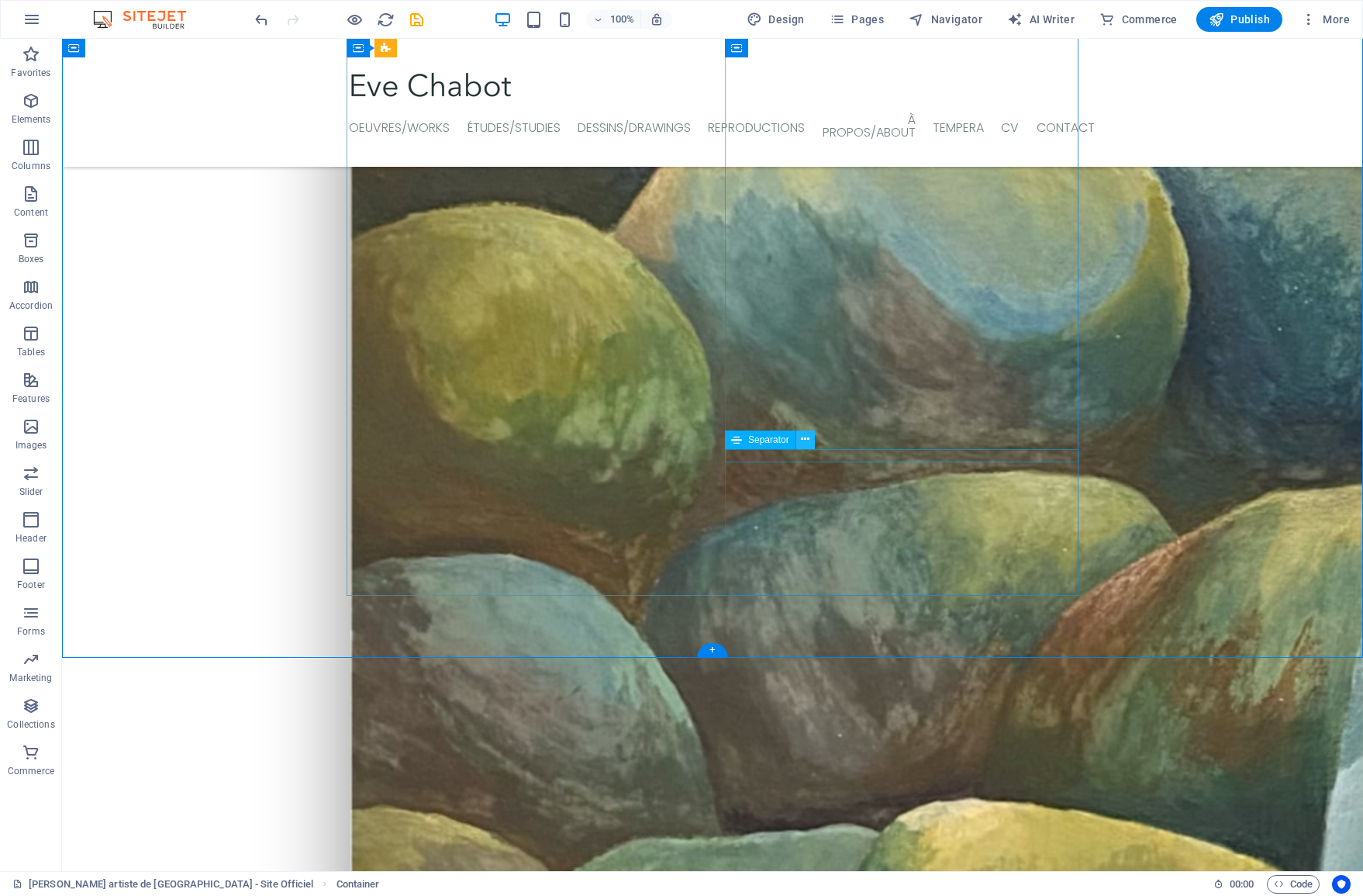
click at [807, 441] on icon at bounding box center [805, 439] width 9 height 17
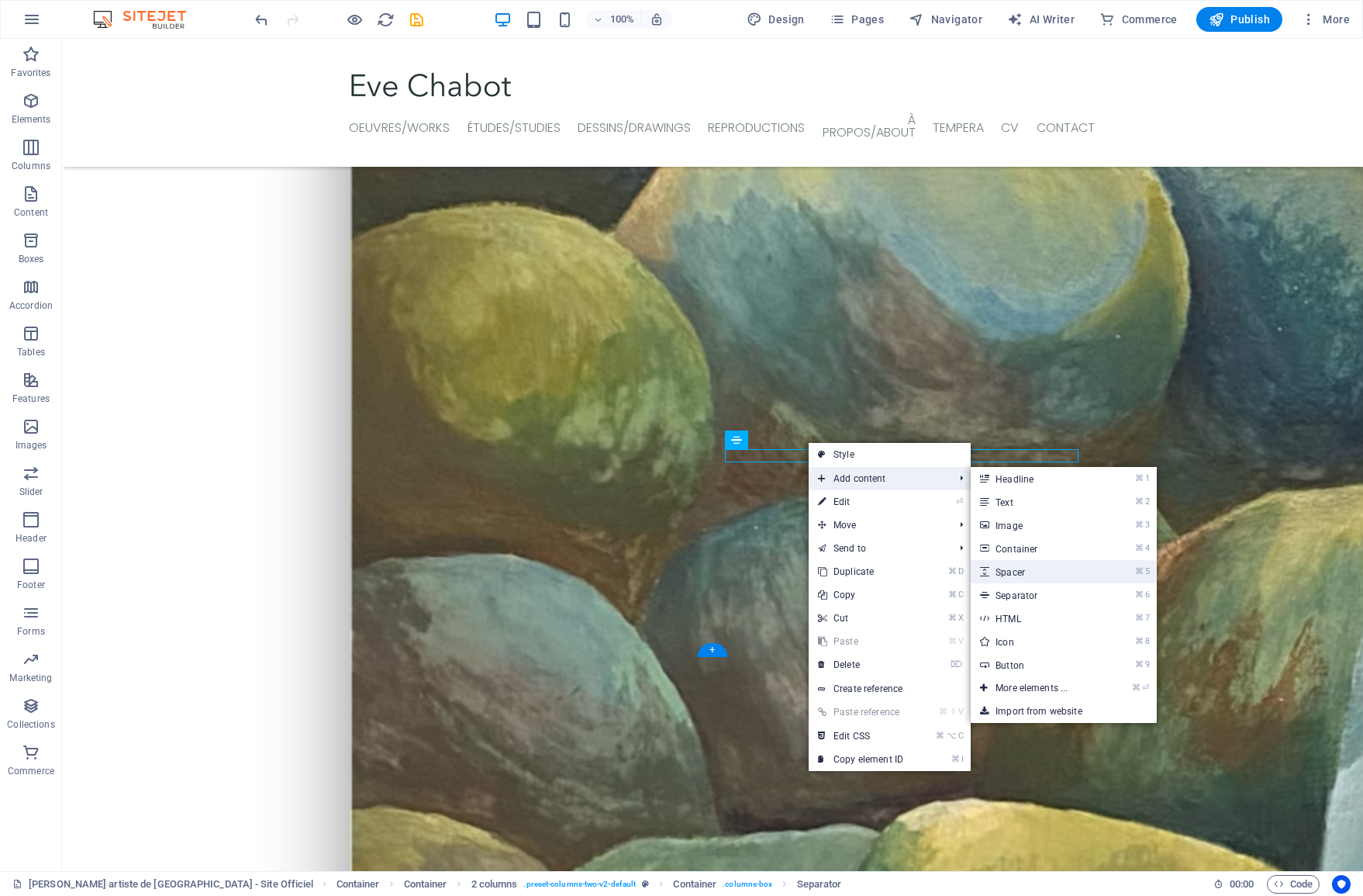
click at [1036, 564] on link "⌘ 5 Spacer" at bounding box center [1035, 571] width 128 height 24
select select "px"
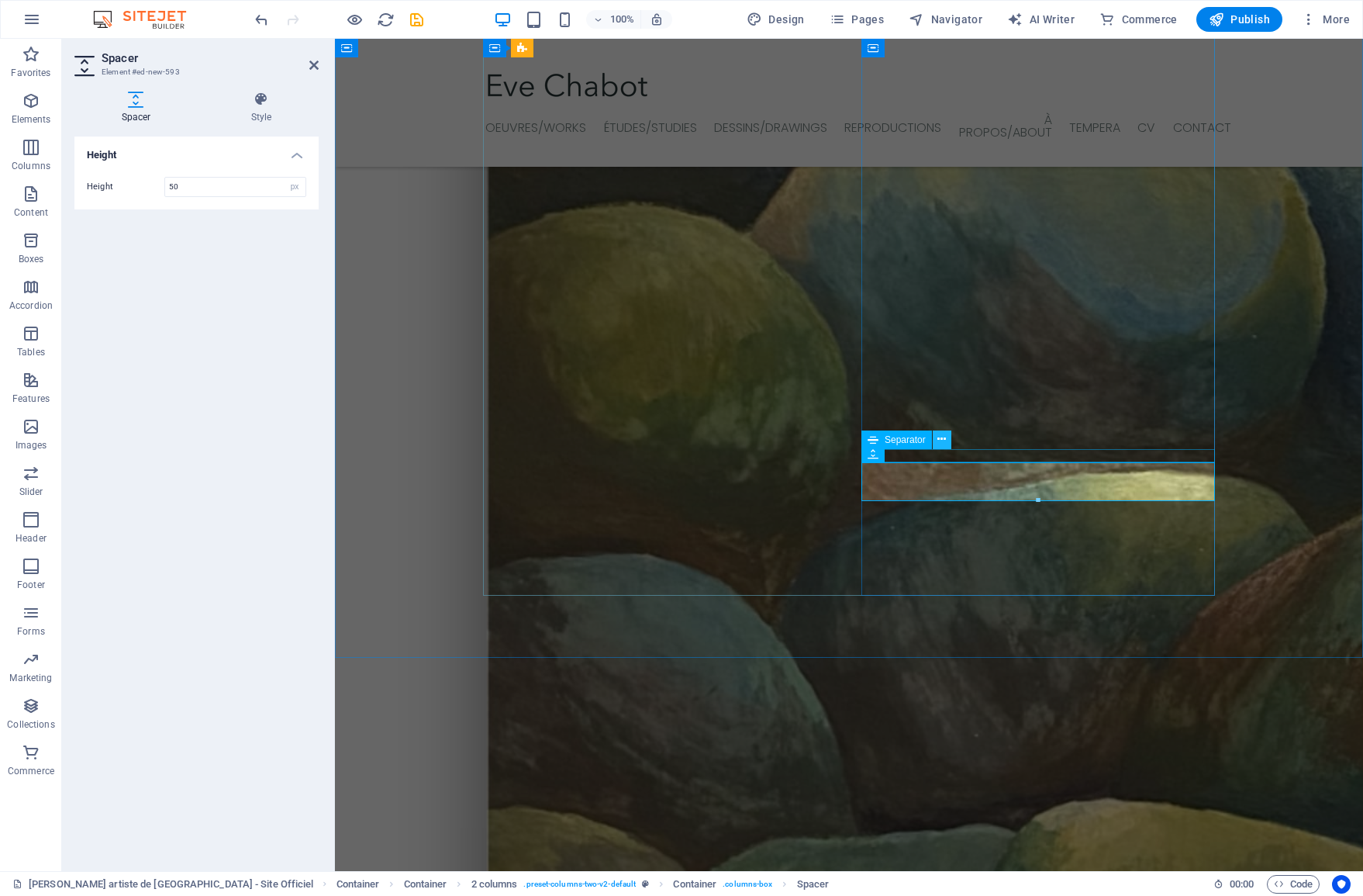
click at [943, 439] on icon at bounding box center [942, 439] width 9 height 17
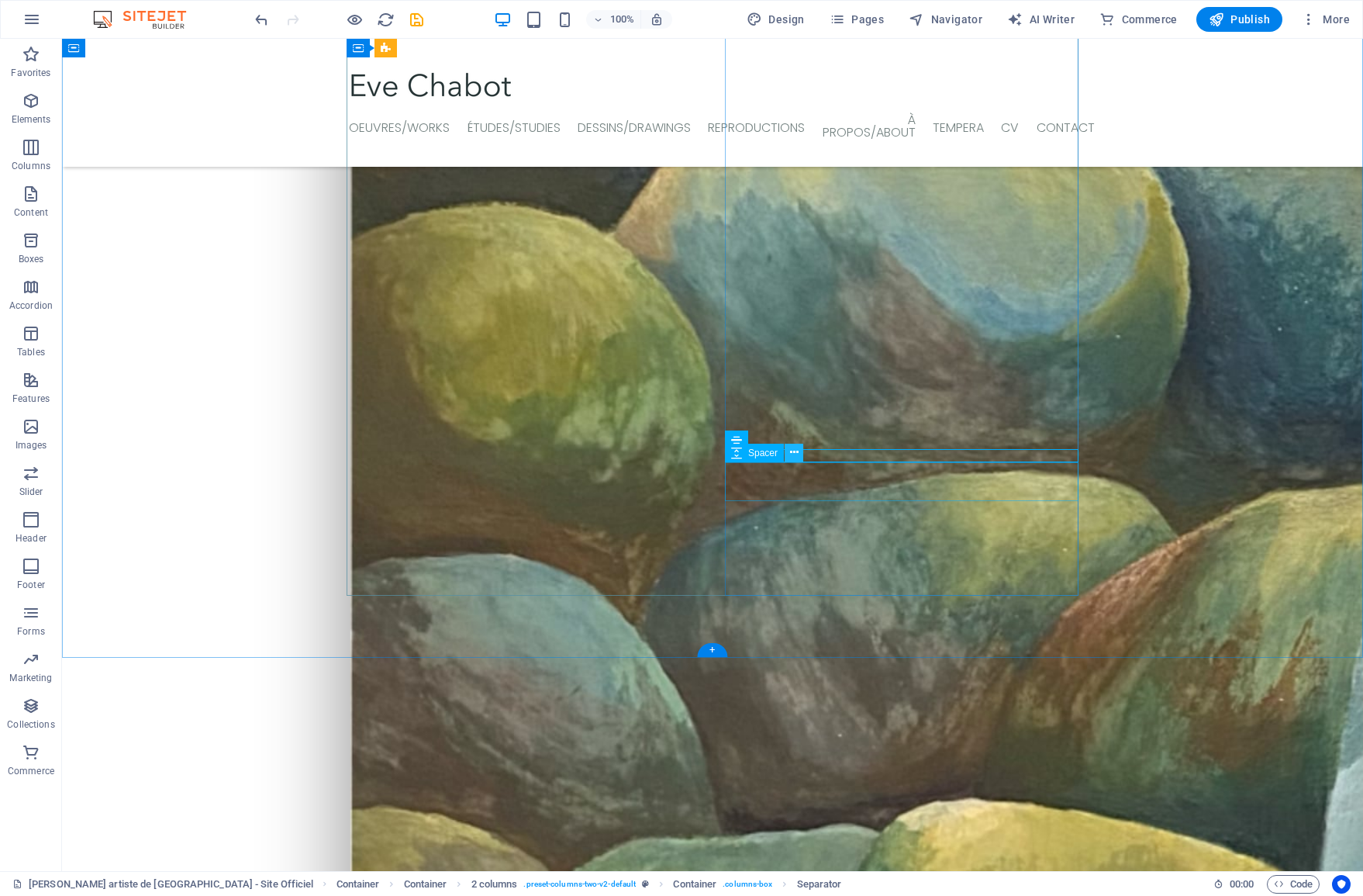
click at [794, 455] on icon at bounding box center [795, 452] width 9 height 17
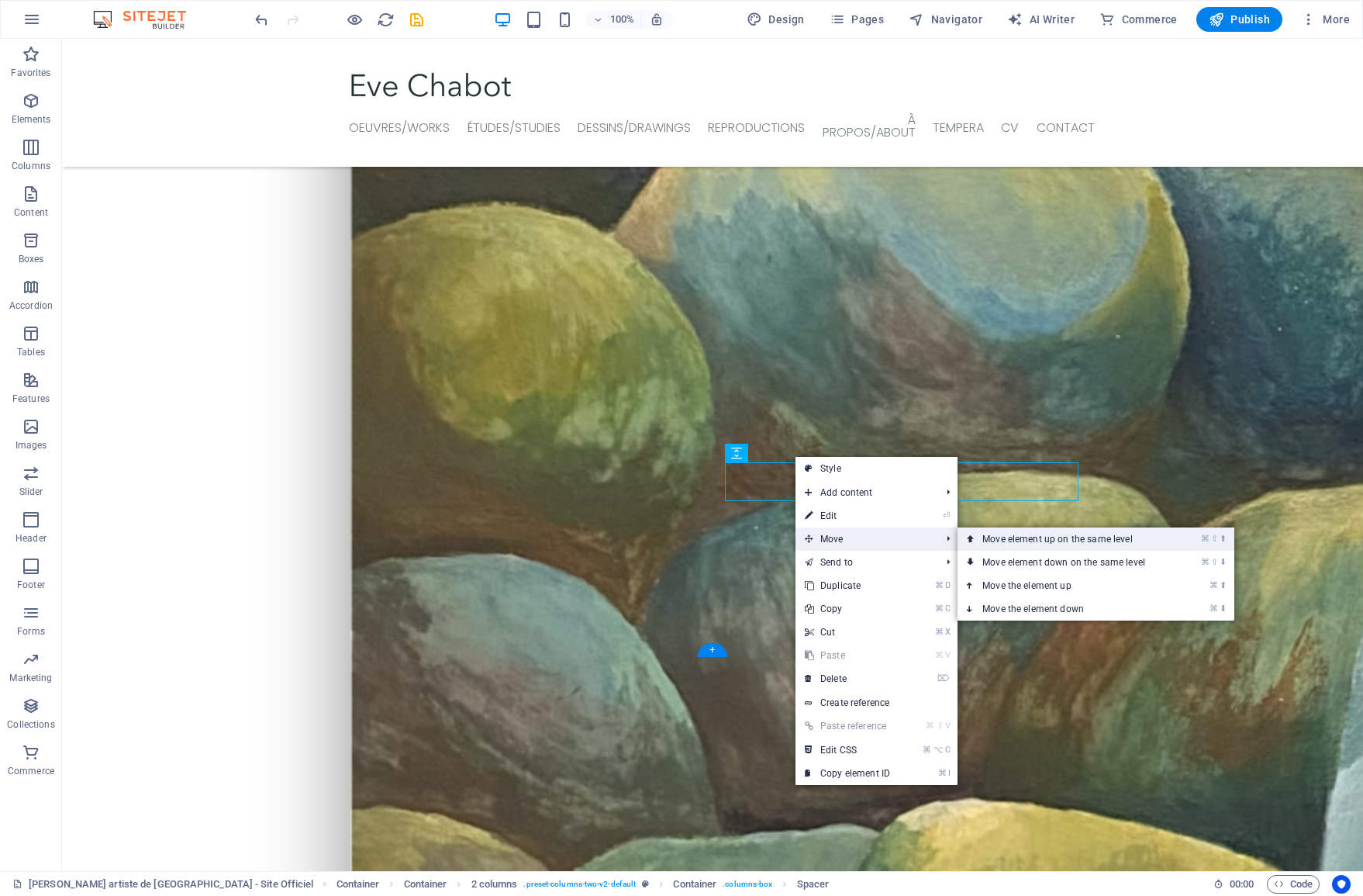
click at [987, 542] on link "⌘ ⇧ ⬆ Move element up on the same level" at bounding box center [1067, 539] width 218 height 24
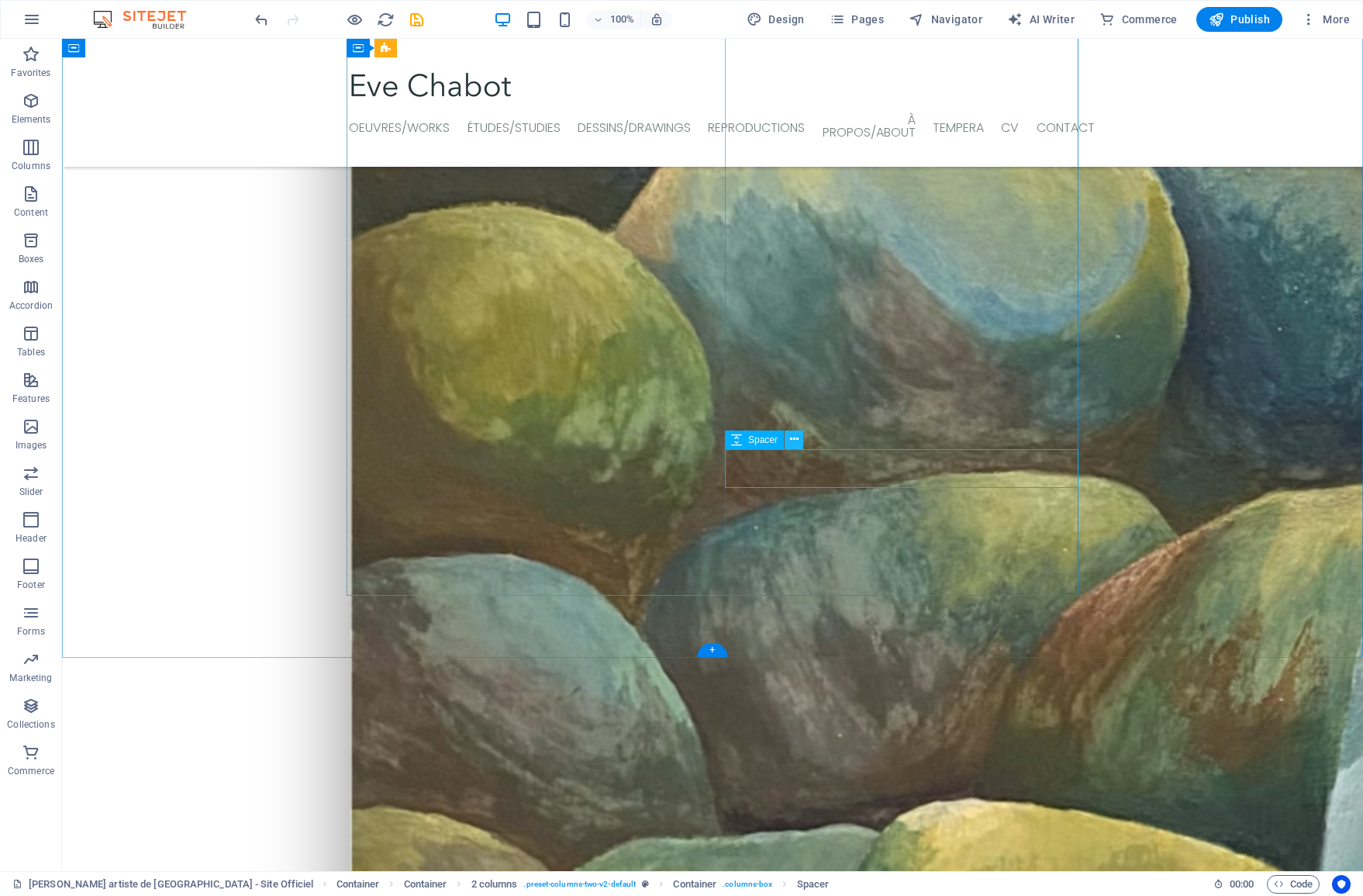
click at [795, 439] on icon at bounding box center [795, 439] width 9 height 17
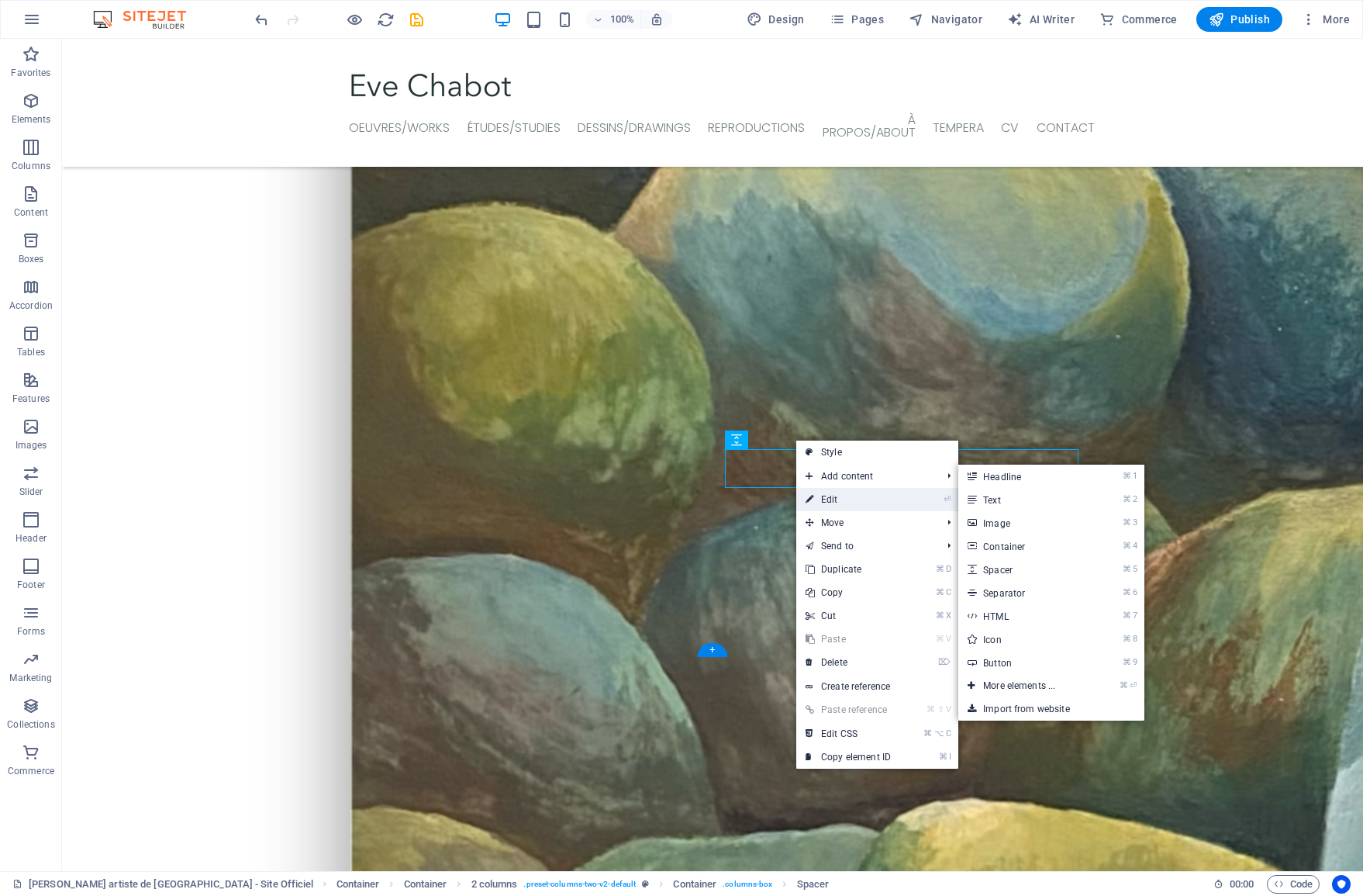
click at [809, 490] on icon at bounding box center [809, 500] width 8 height 24
select select "px"
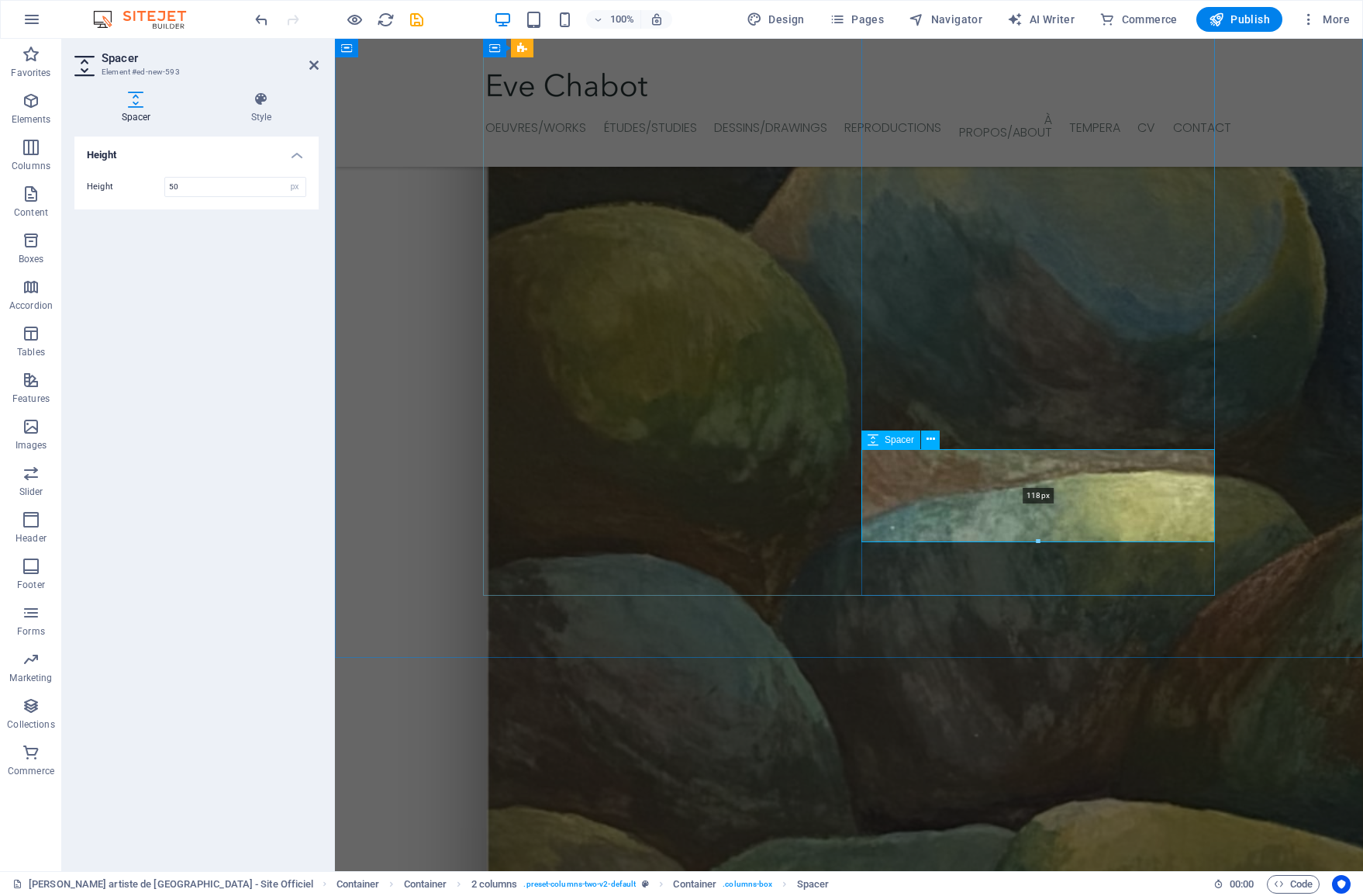
drag, startPoint x: 1036, startPoint y: 484, endPoint x: 1033, endPoint y: 538, distance: 54.1
click at [1029, 541] on div at bounding box center [1037, 541] width 352 height 5
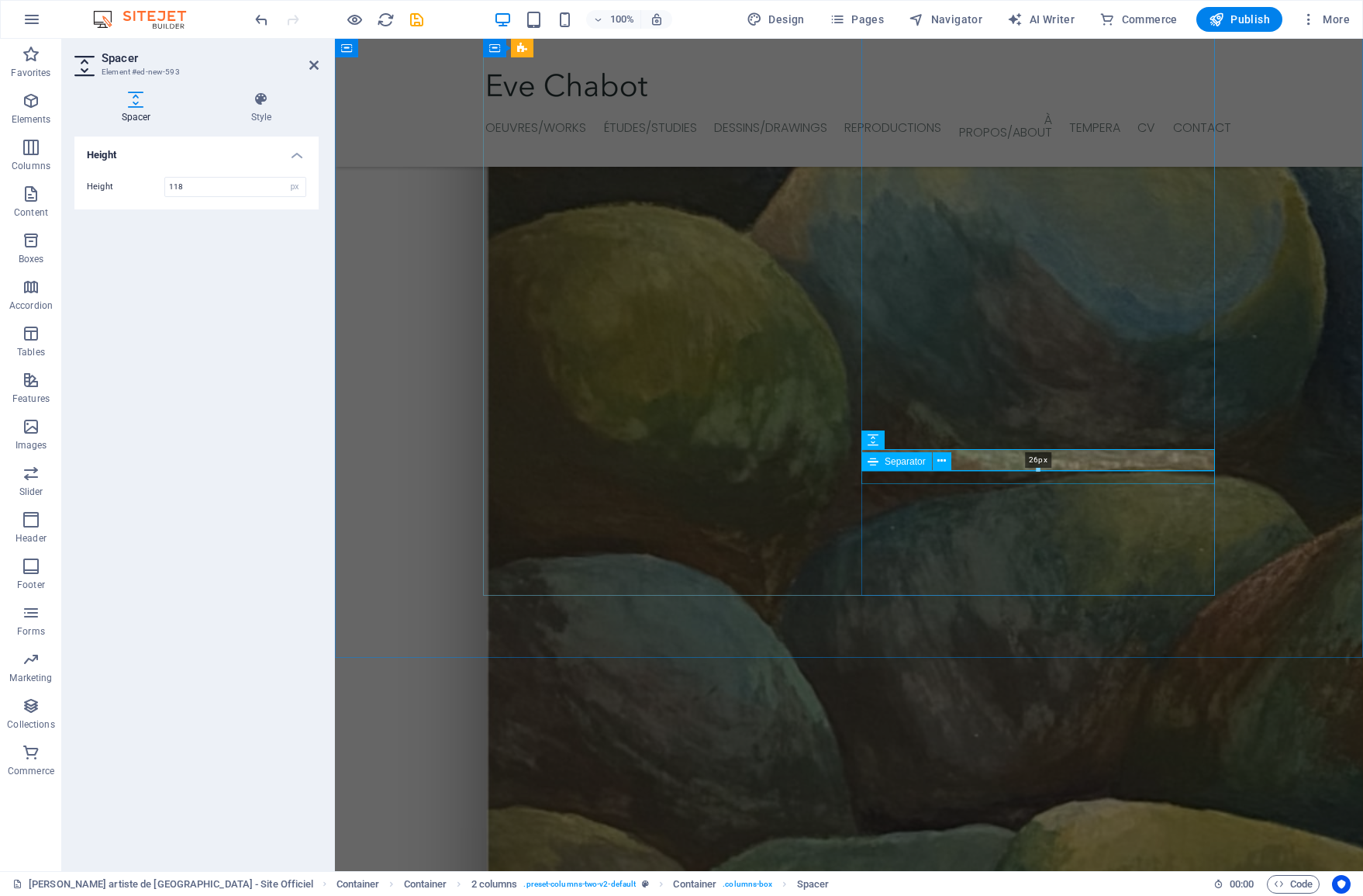
drag, startPoint x: 1037, startPoint y: 537, endPoint x: 1028, endPoint y: 471, distance: 66.6
click at [1028, 471] on div at bounding box center [1037, 470] width 352 height 5
type input "26"
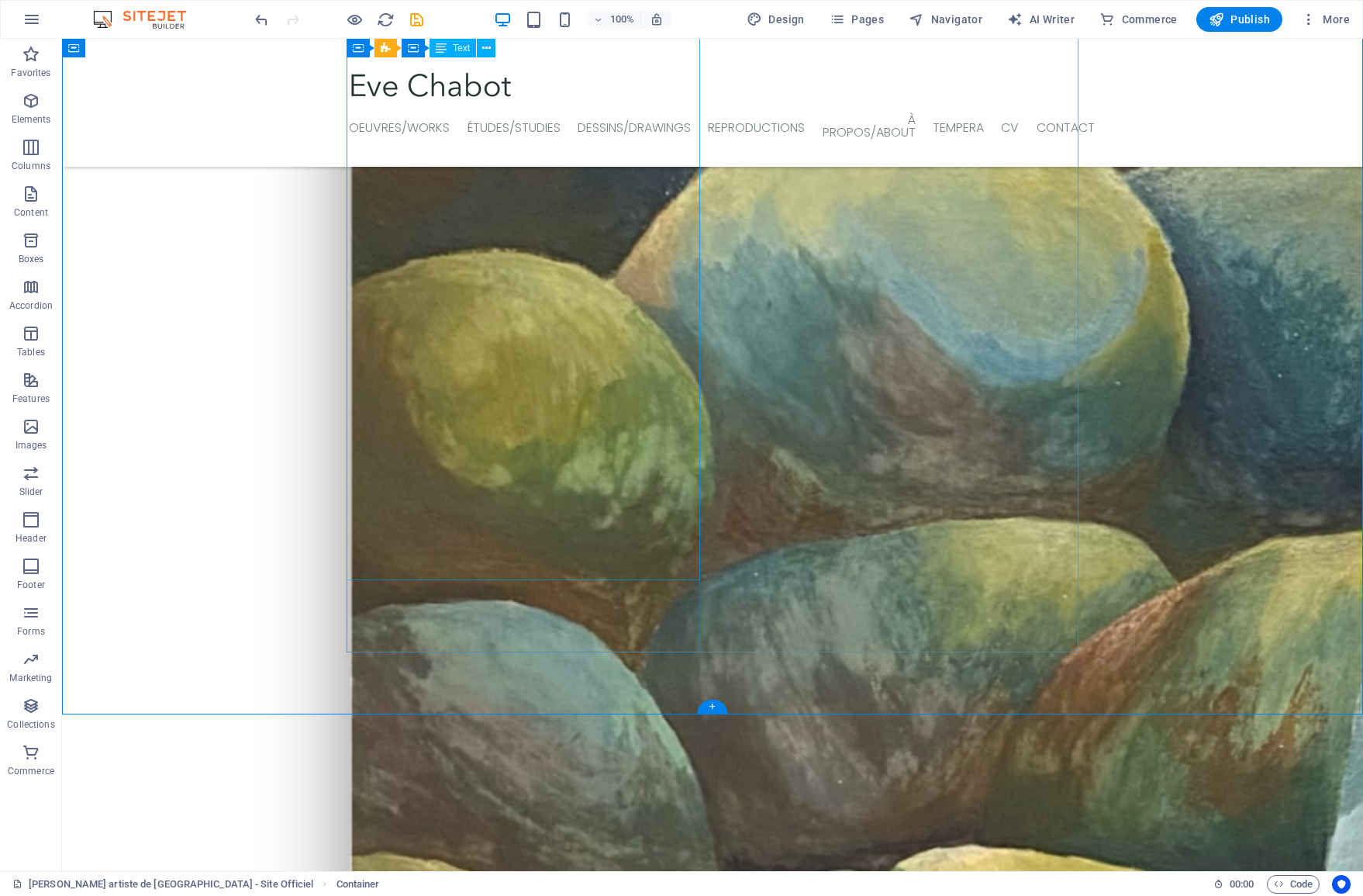
scroll to position [1744, 0]
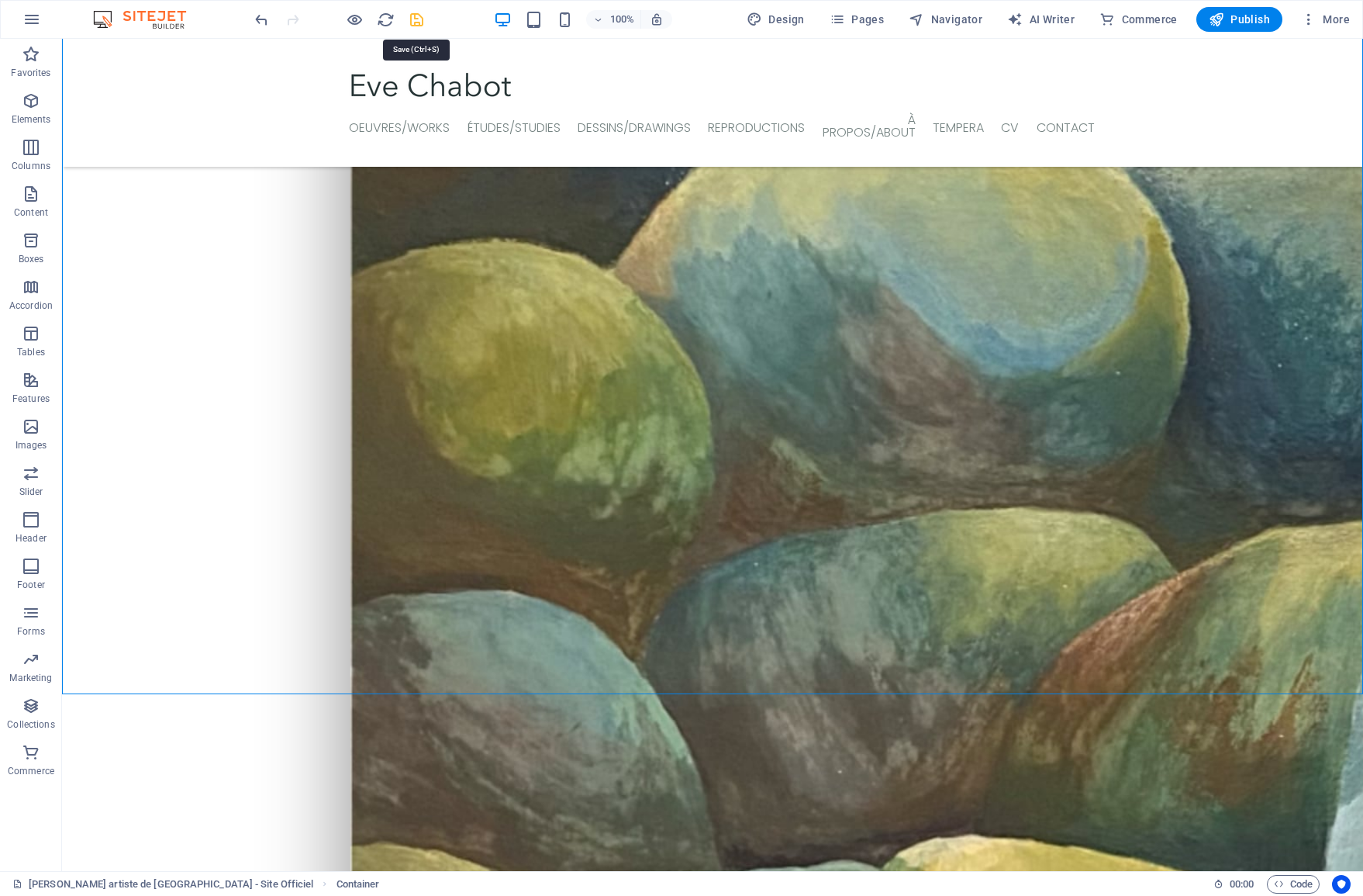
click at [415, 23] on icon "save" at bounding box center [416, 19] width 17 height 17
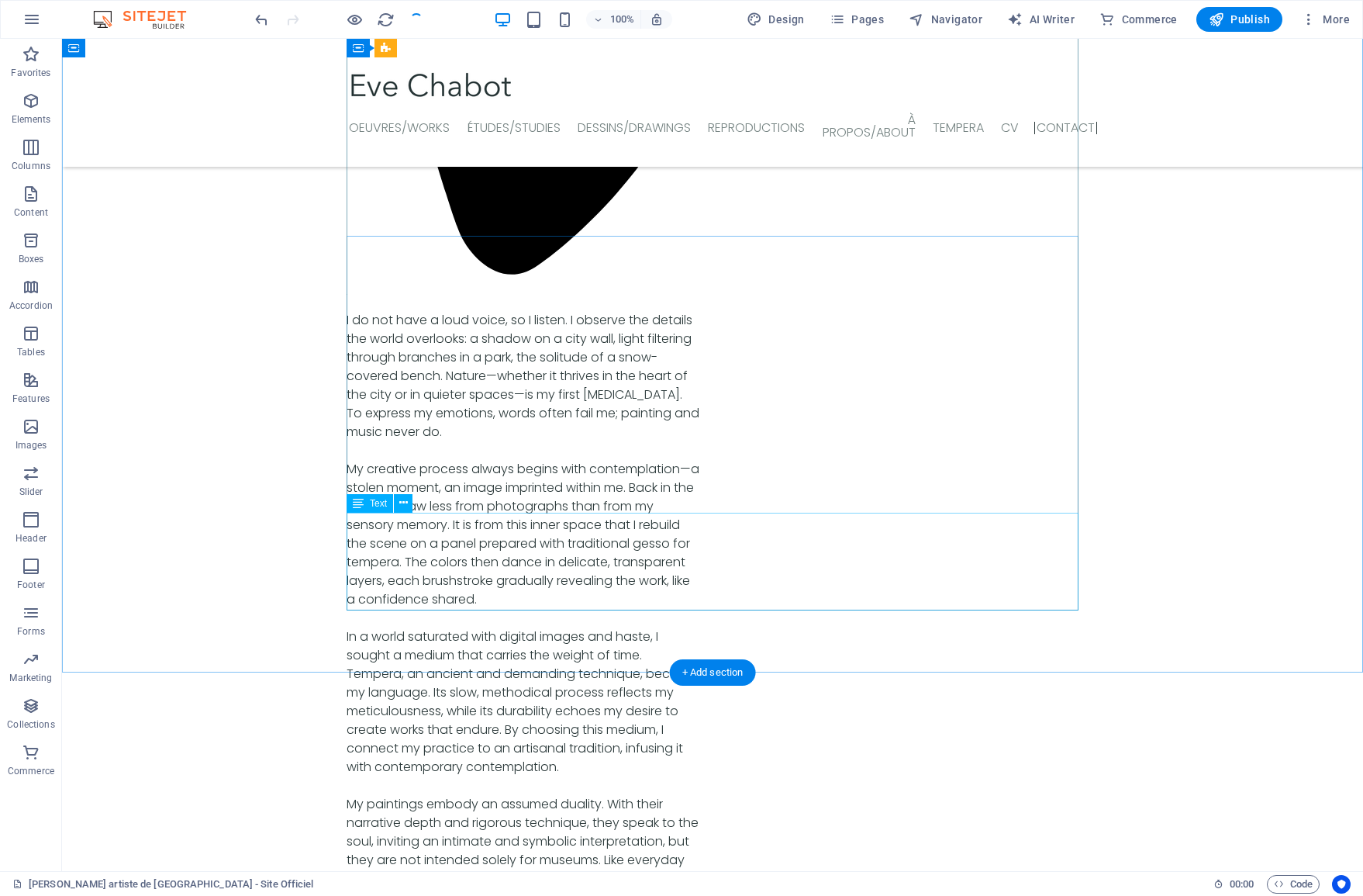
scroll to position [5362, 0]
click at [399, 508] on icon at bounding box center [403, 503] width 9 height 17
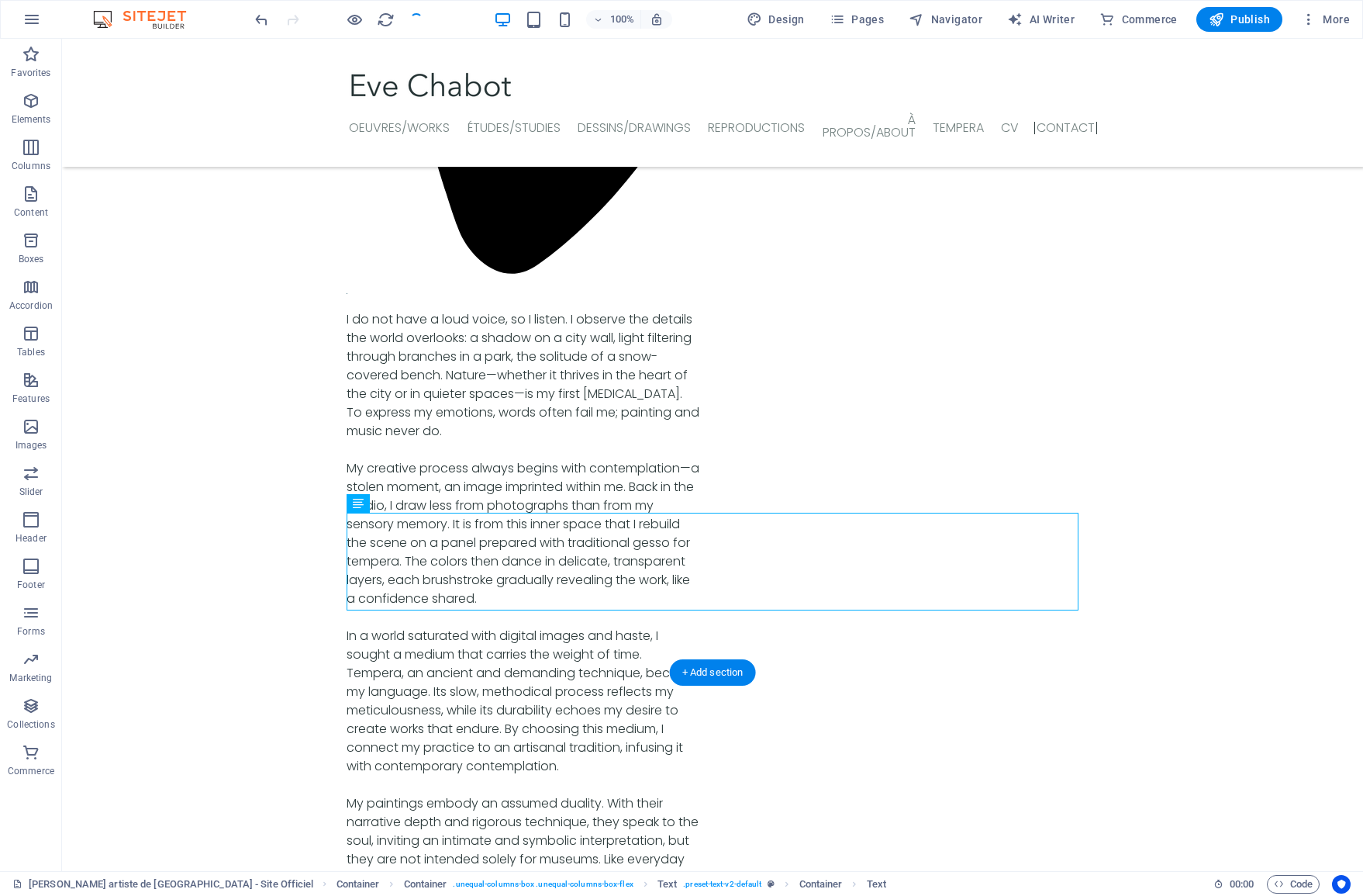
drag, startPoint x: 665, startPoint y: 548, endPoint x: 654, endPoint y: 547, distance: 11.0
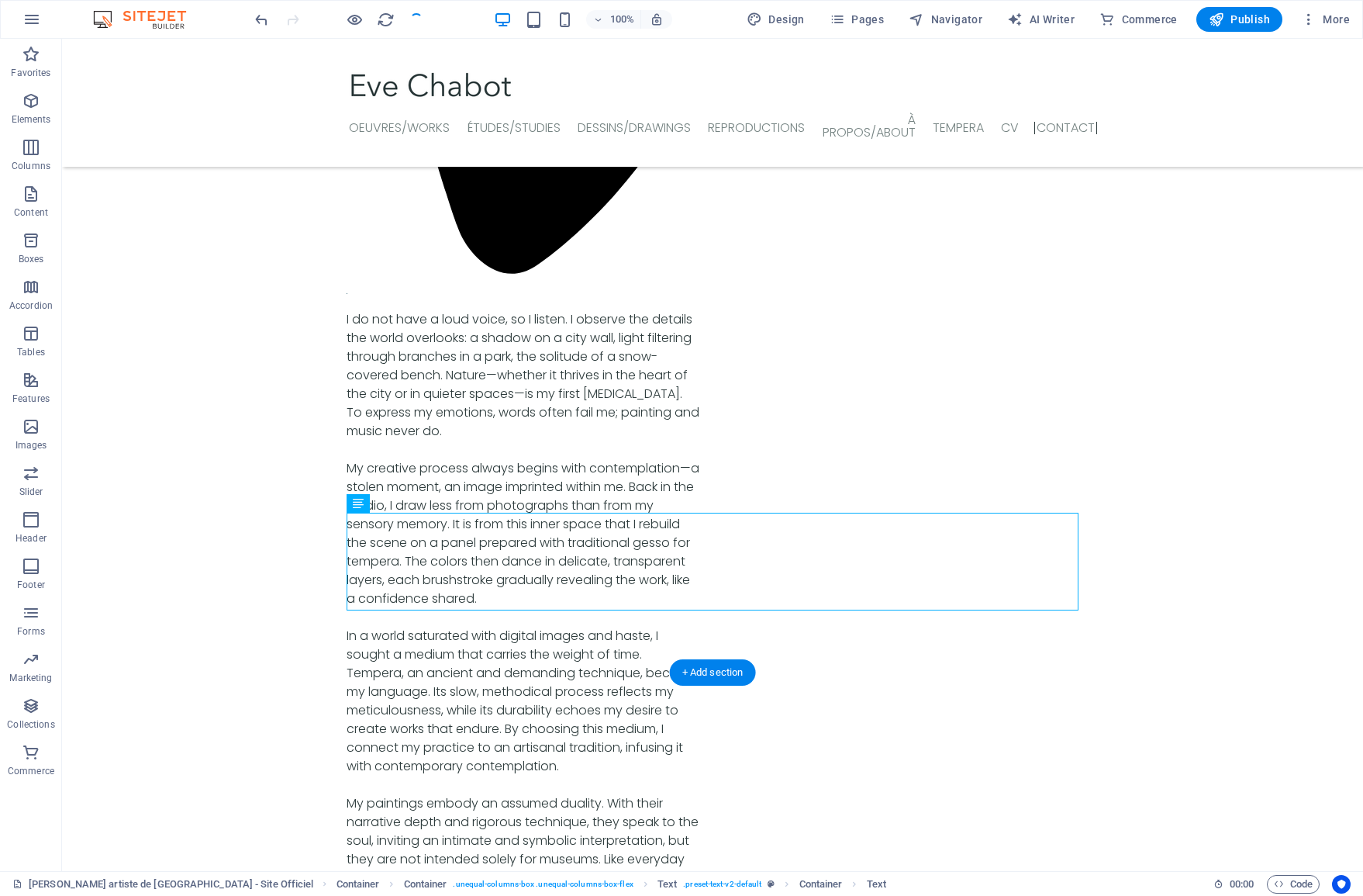
scroll to position [5279, 0]
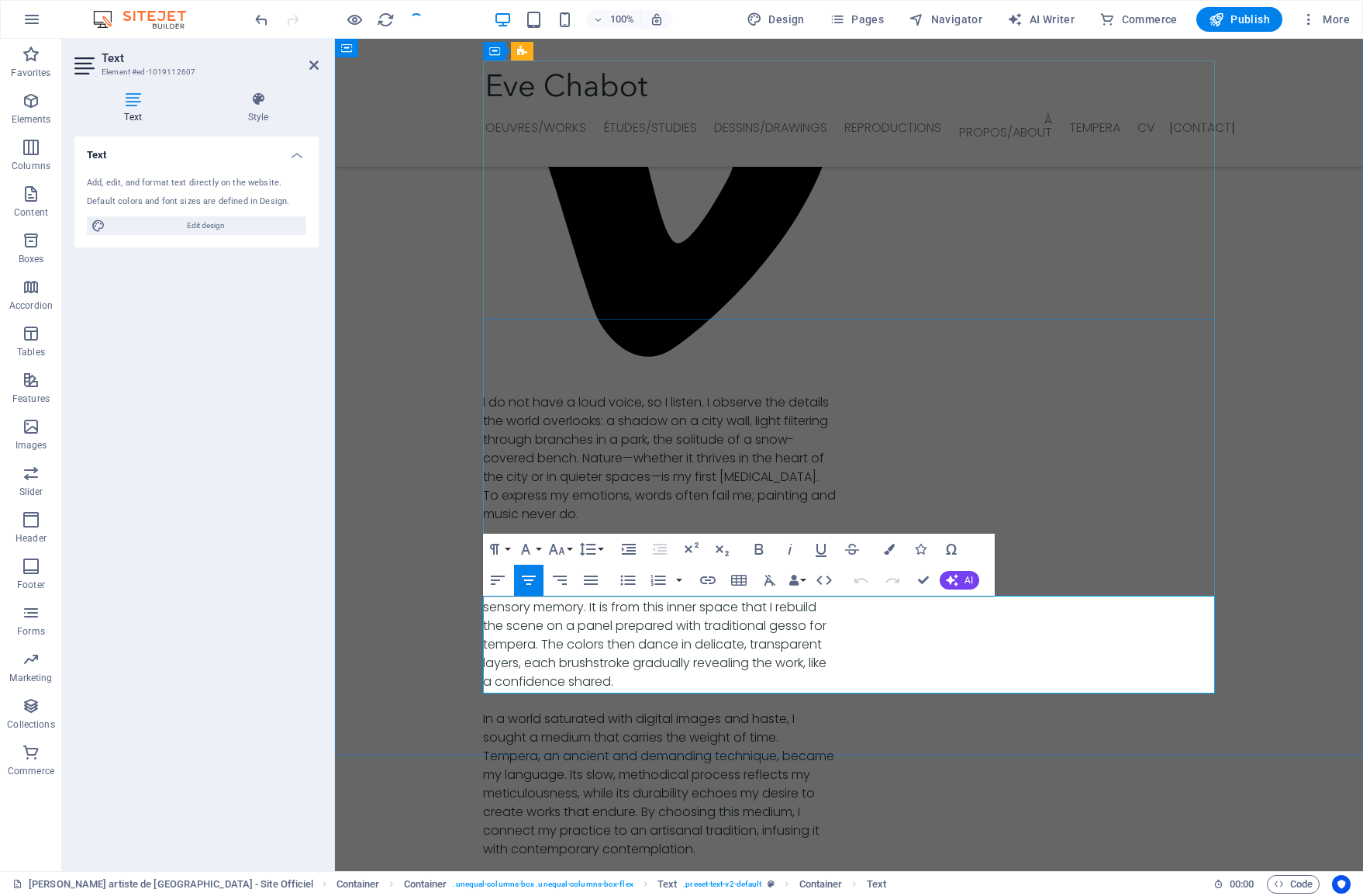
drag, startPoint x: 768, startPoint y: 607, endPoint x: 860, endPoint y: 608, distance: 92.0
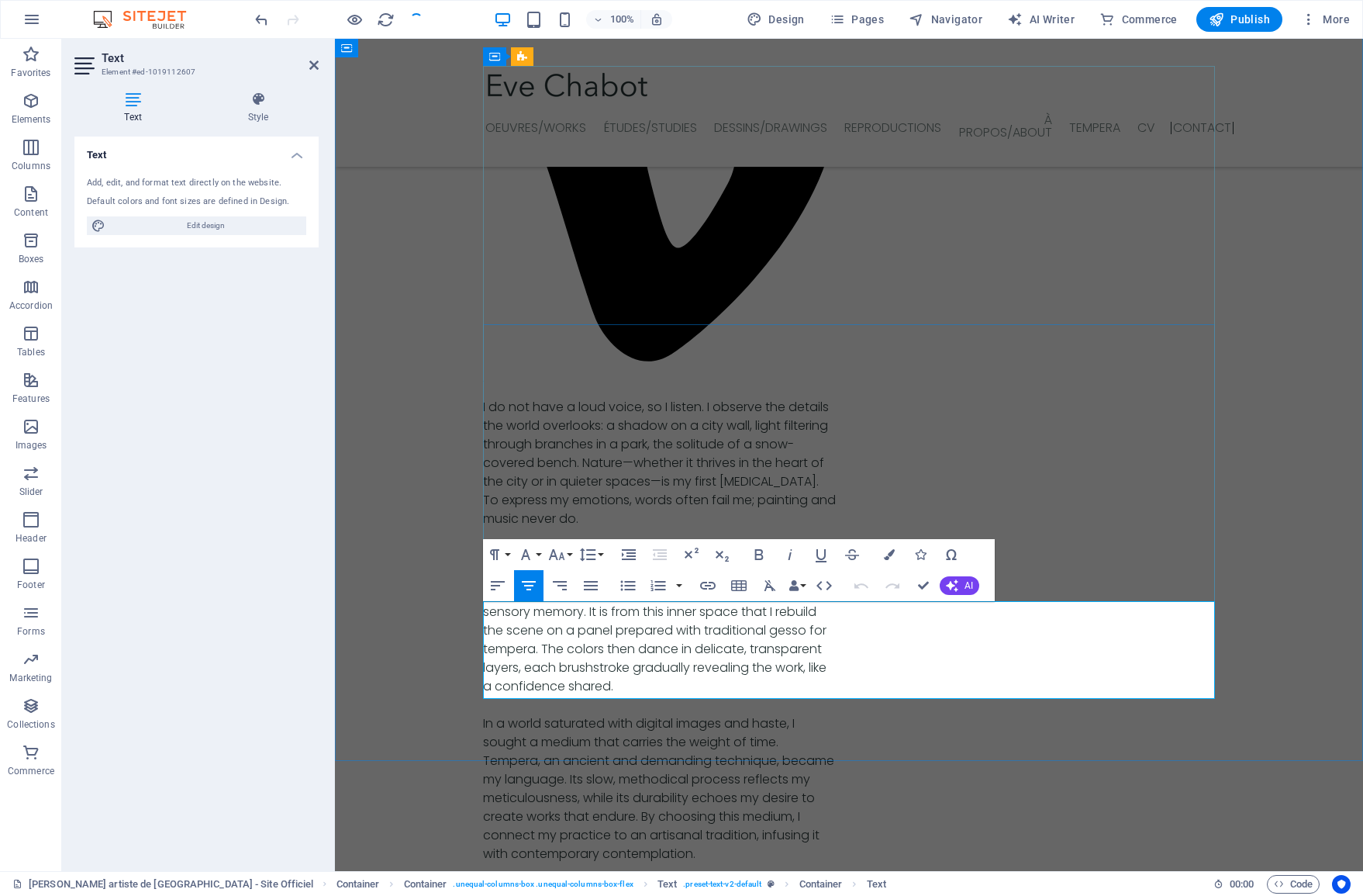
scroll to position [5272, 0]
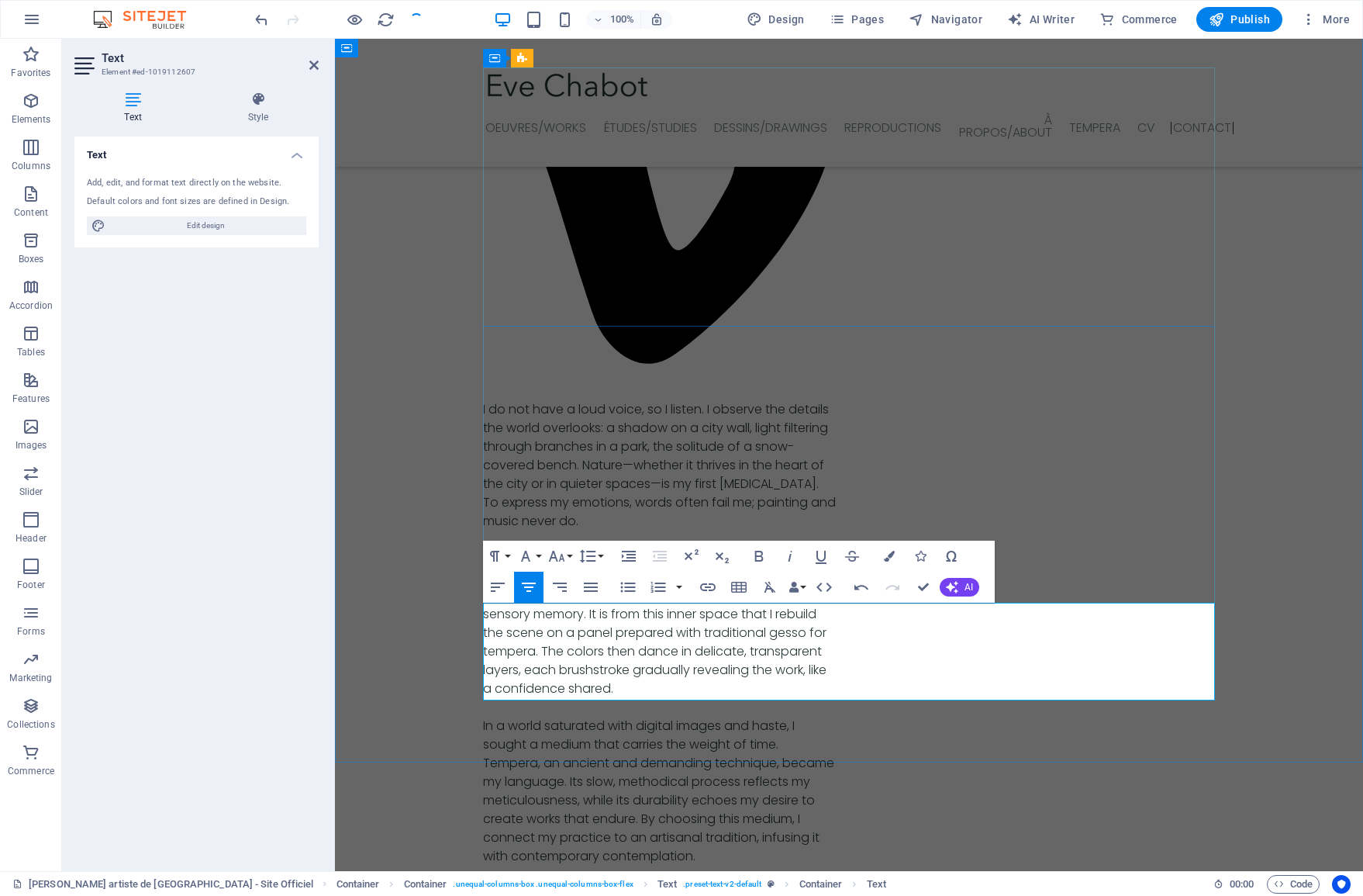
drag, startPoint x: 906, startPoint y: 614, endPoint x: 986, endPoint y: 616, distance: 80.0
drag, startPoint x: 1013, startPoint y: 672, endPoint x: 671, endPoint y: 633, distance: 344.2
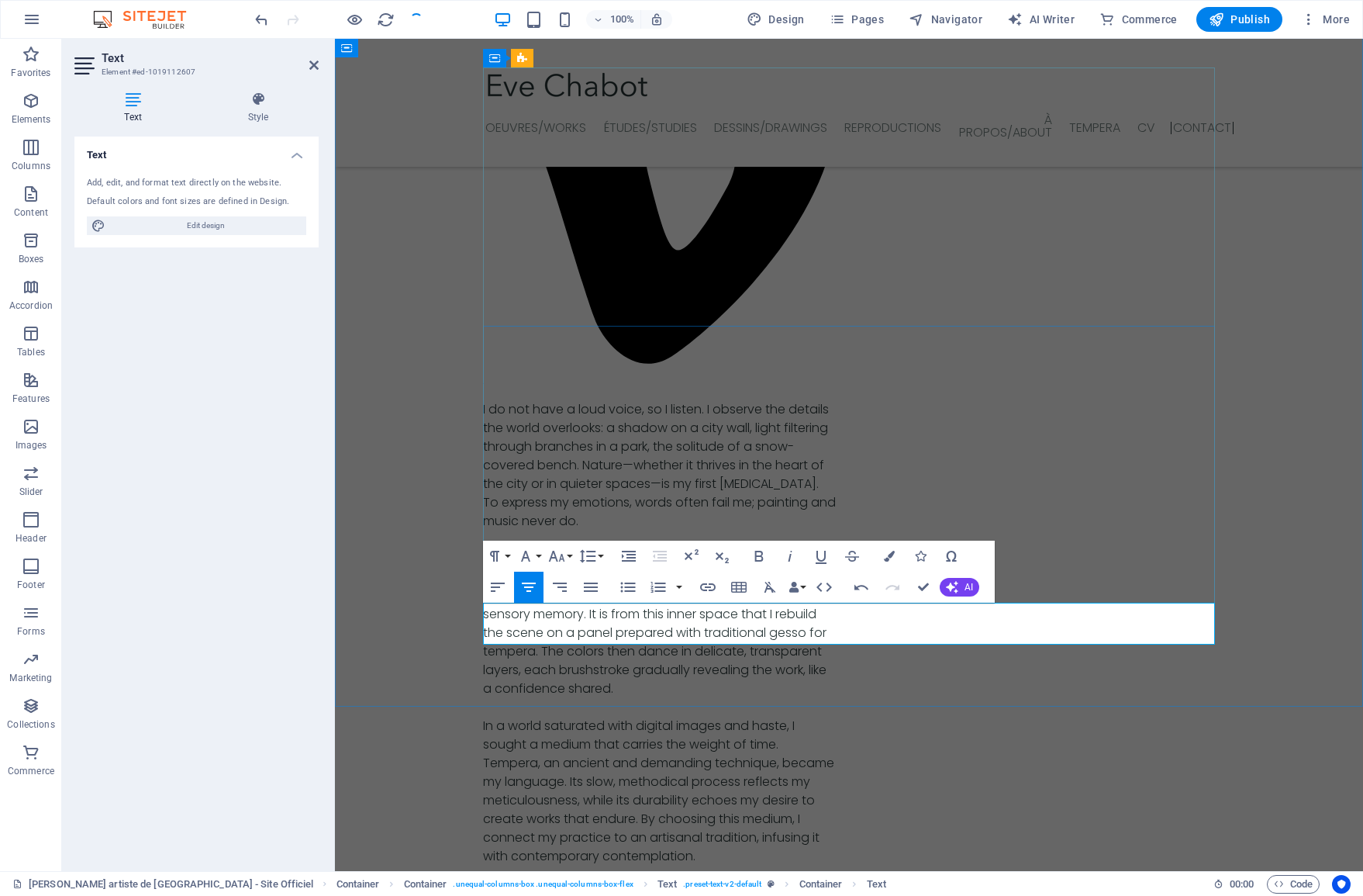
drag, startPoint x: 909, startPoint y: 610, endPoint x: 749, endPoint y: 608, distance: 160.0
click at [509, 560] on button "Paragraph Format" at bounding box center [498, 557] width 30 height 31
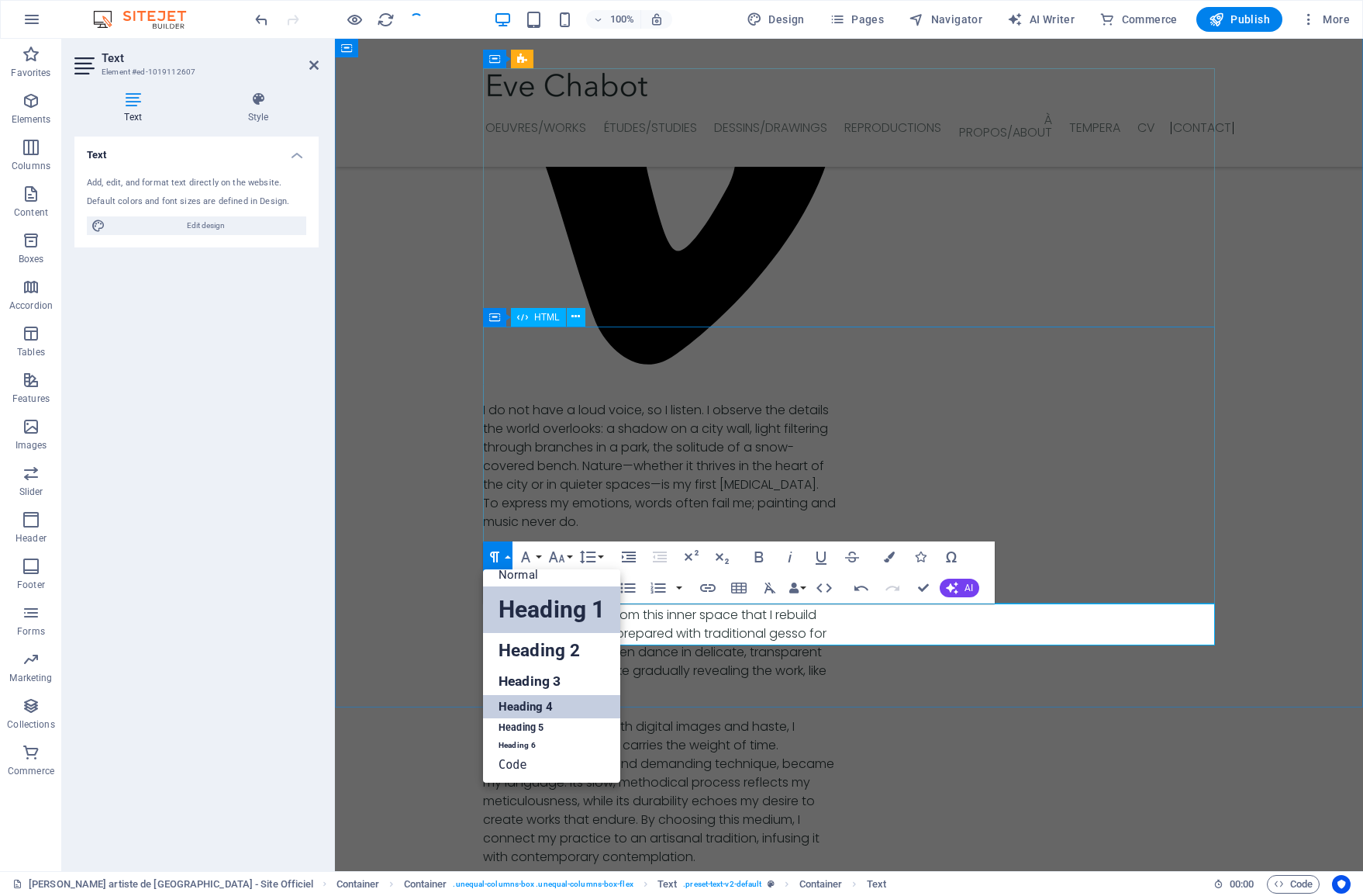
scroll to position [11, 0]
click at [518, 727] on link "Heading 5" at bounding box center [551, 728] width 137 height 19
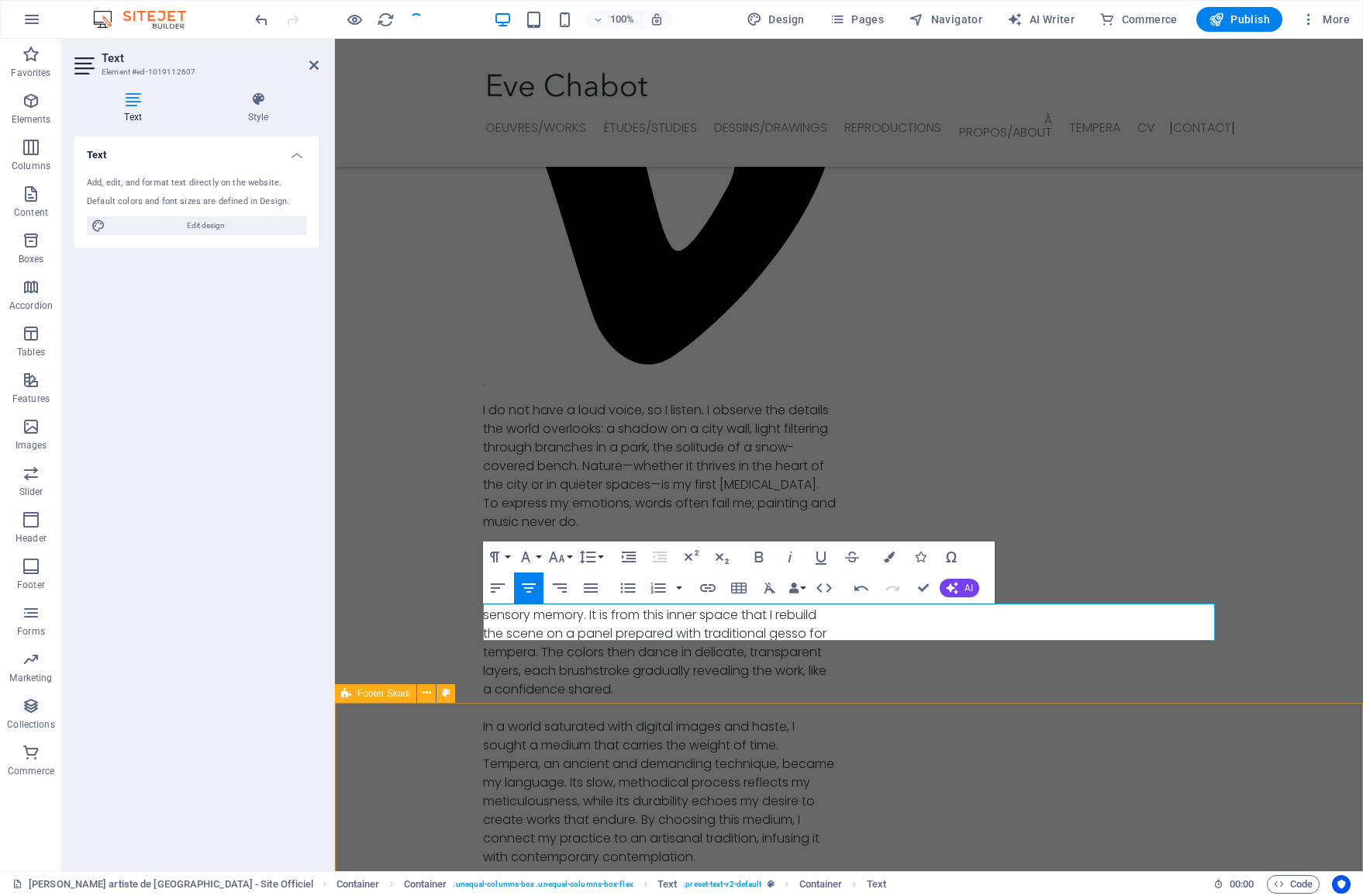
scroll to position [5270, 0]
drag, startPoint x: 851, startPoint y: 629, endPoint x: 811, endPoint y: 630, distance: 40.0
drag, startPoint x: 809, startPoint y: 630, endPoint x: 895, endPoint y: 631, distance: 86.0
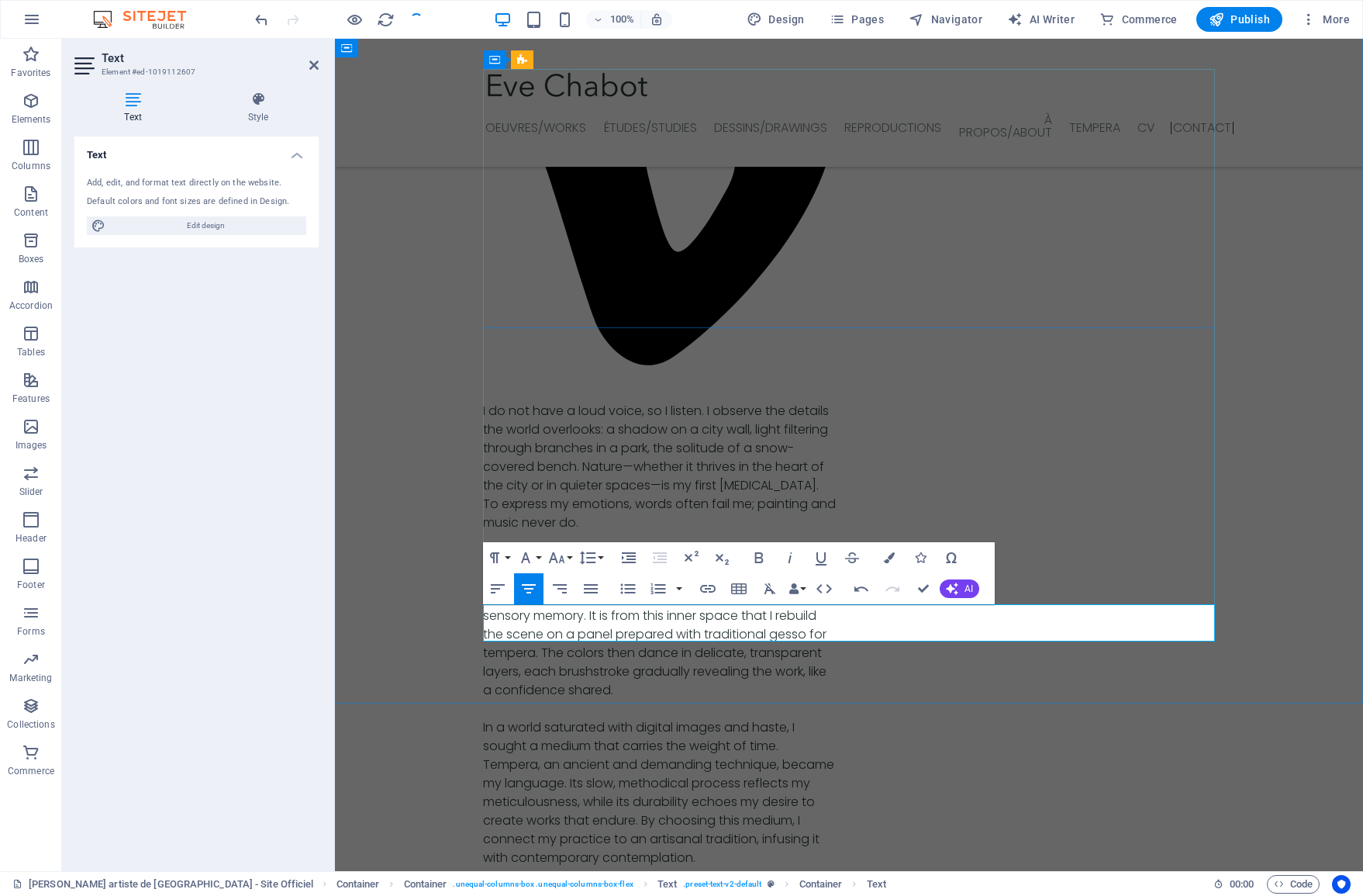
click at [918, 558] on icon "button" at bounding box center [920, 557] width 10 height 10
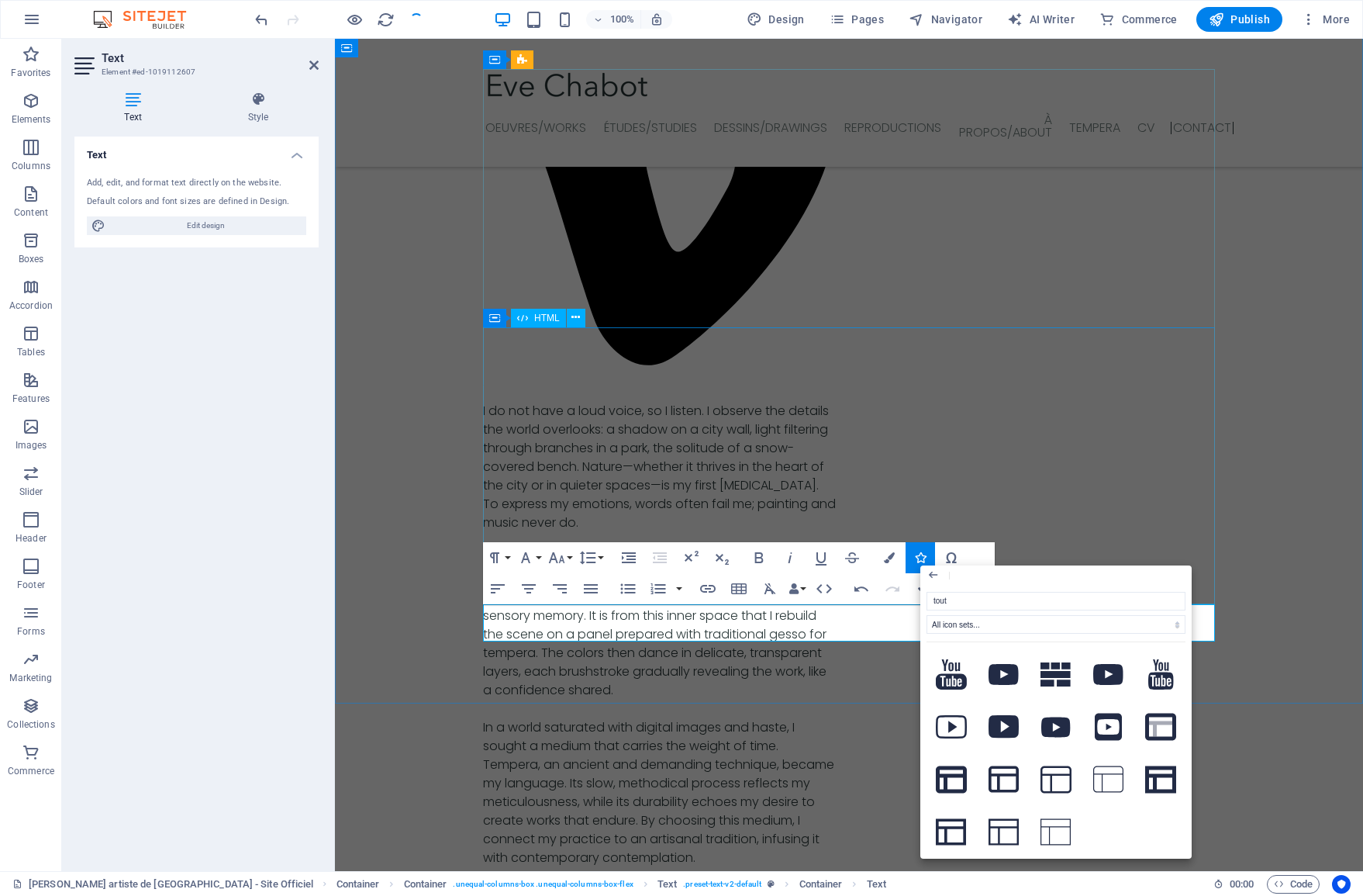
drag, startPoint x: 1268, startPoint y: 668, endPoint x: 871, endPoint y: 632, distance: 398.6
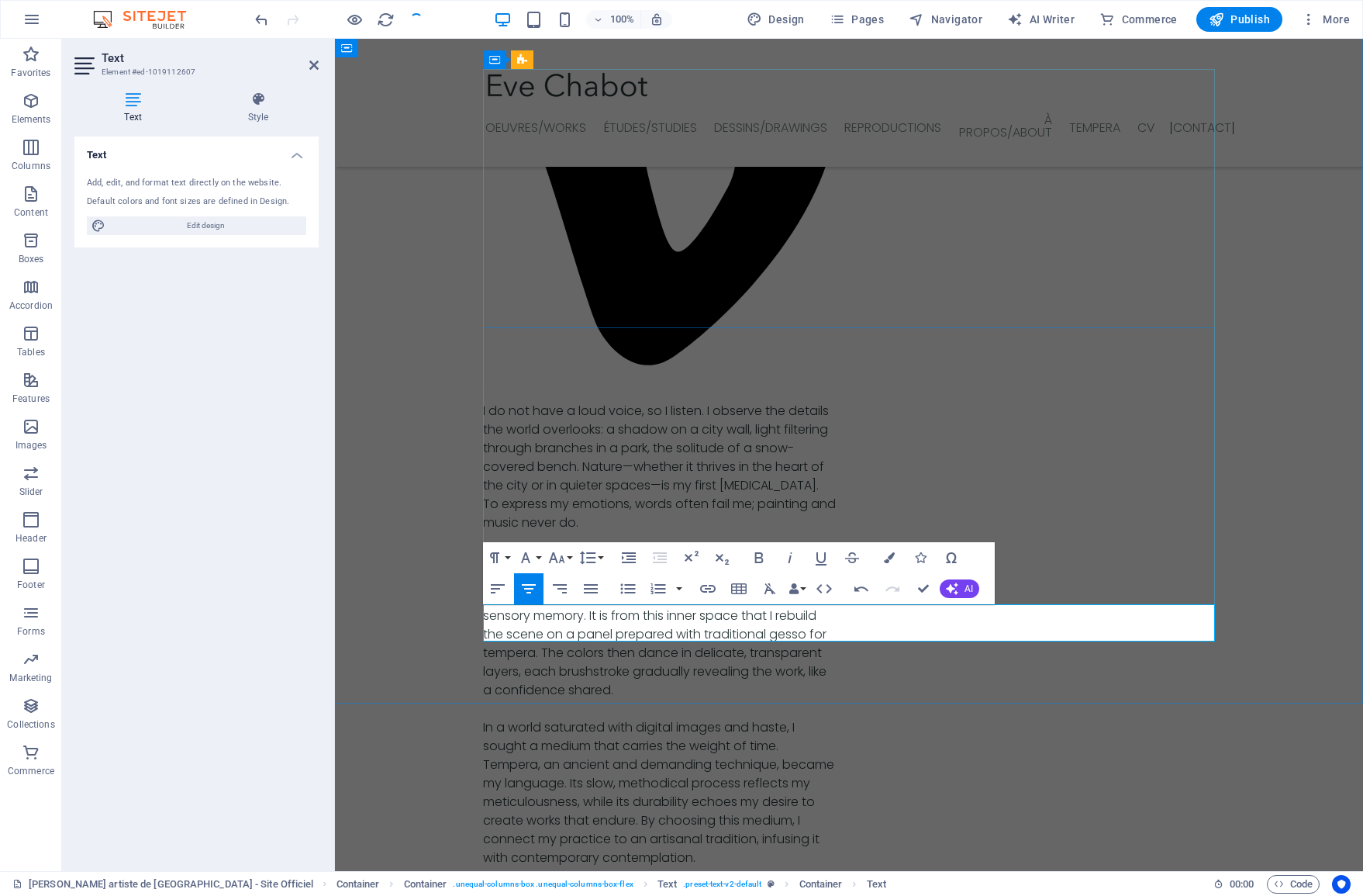
drag, startPoint x: 836, startPoint y: 627, endPoint x: 821, endPoint y: 628, distance: 15.0
click at [921, 556] on icon "button" at bounding box center [920, 557] width 10 height 10
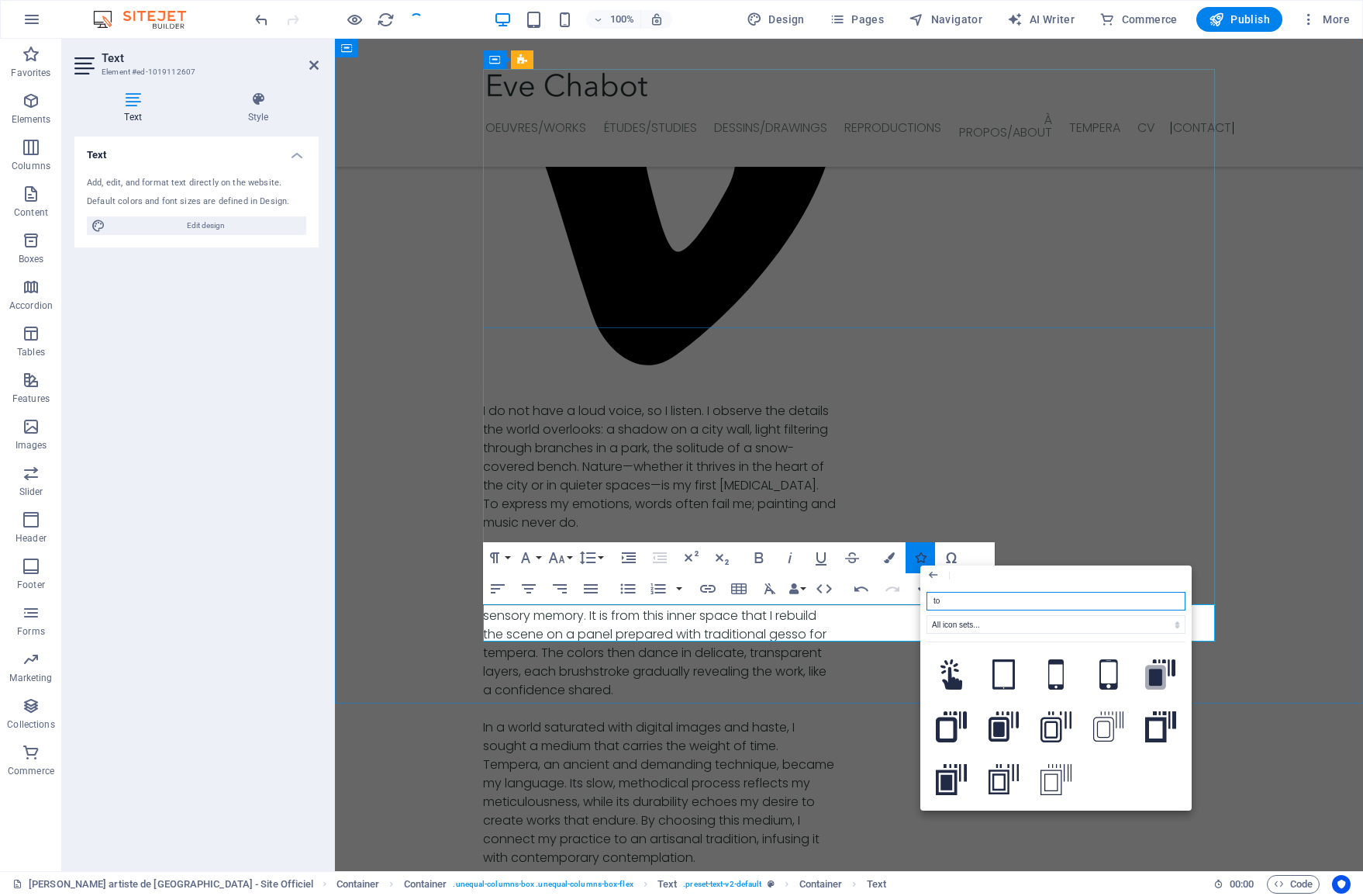
type input "t"
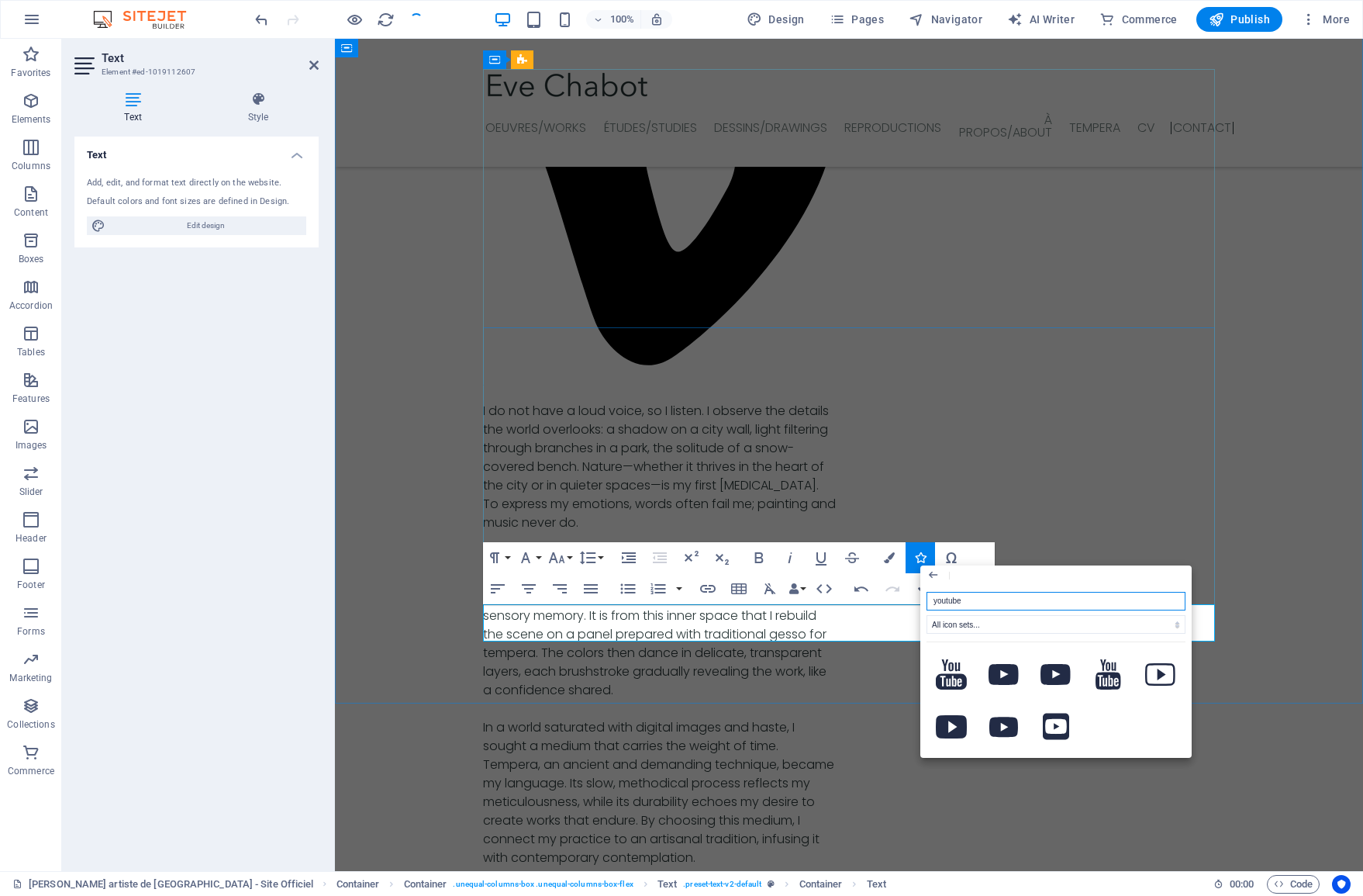
type input "YouTube"
click at [942, 681] on icon at bounding box center [952, 674] width 31 height 31
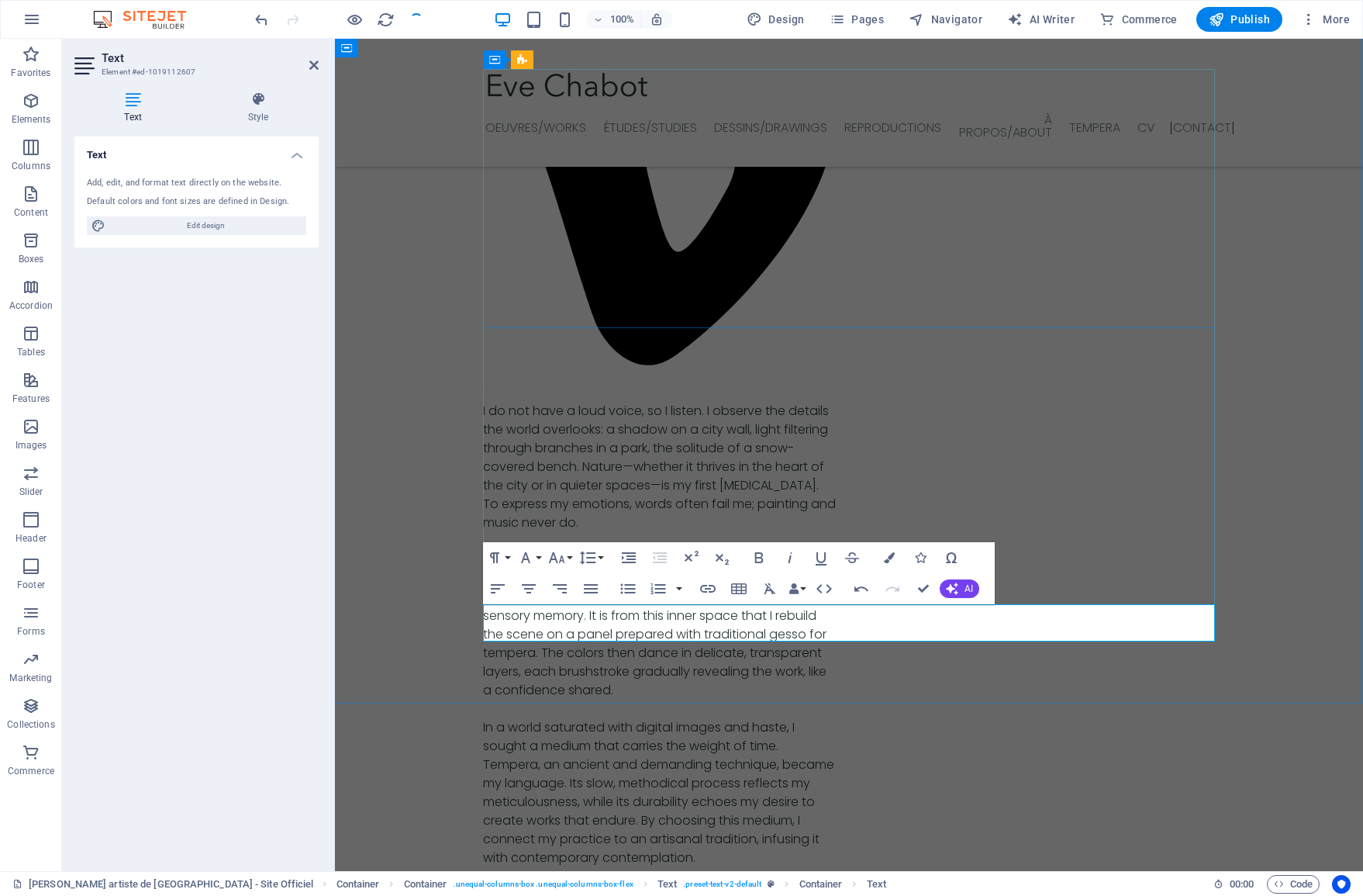
click at [913, 558] on button "Icons" at bounding box center [920, 558] width 30 height 31
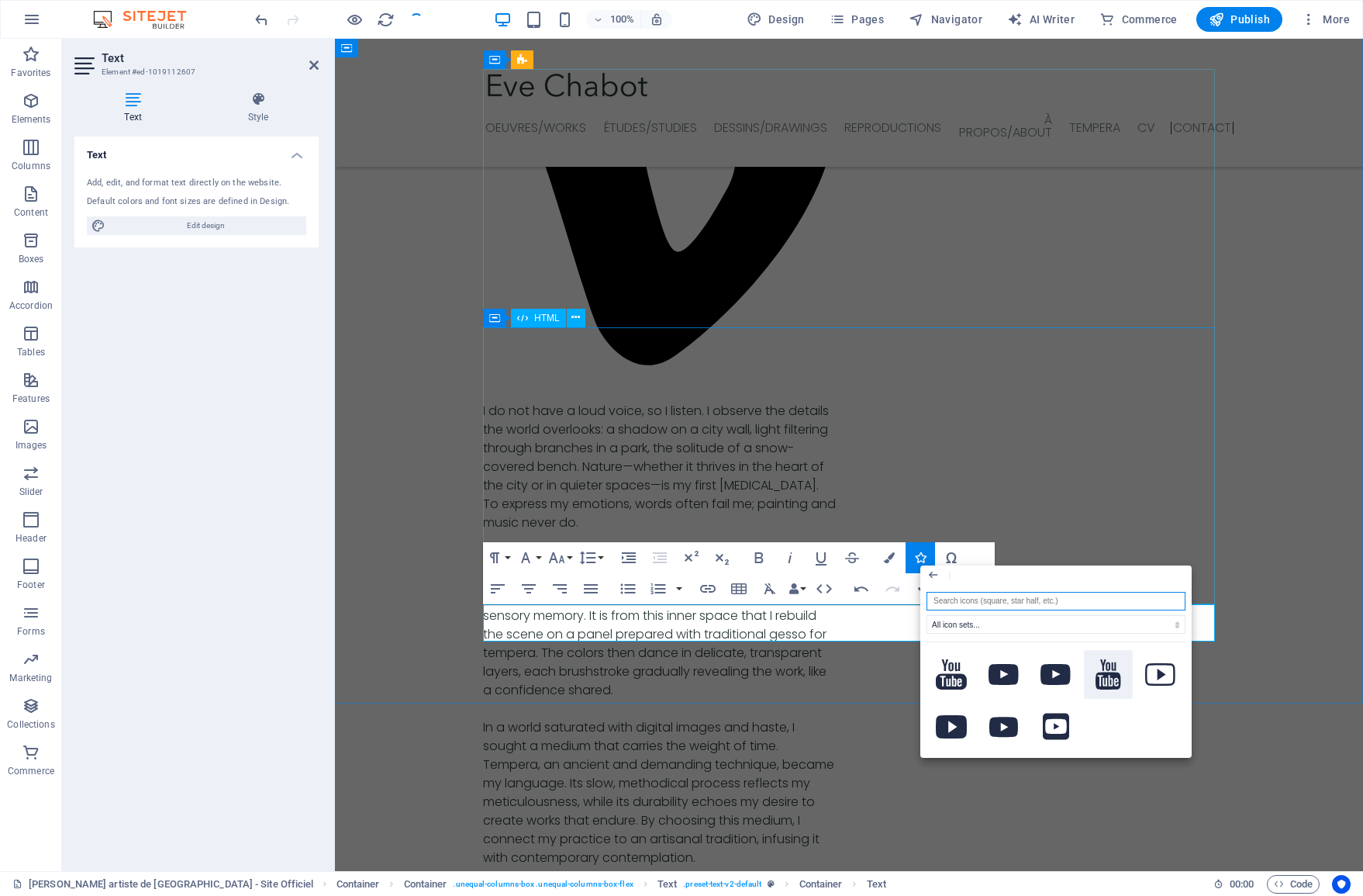
click at [1097, 674] on icon at bounding box center [1108, 675] width 25 height 31
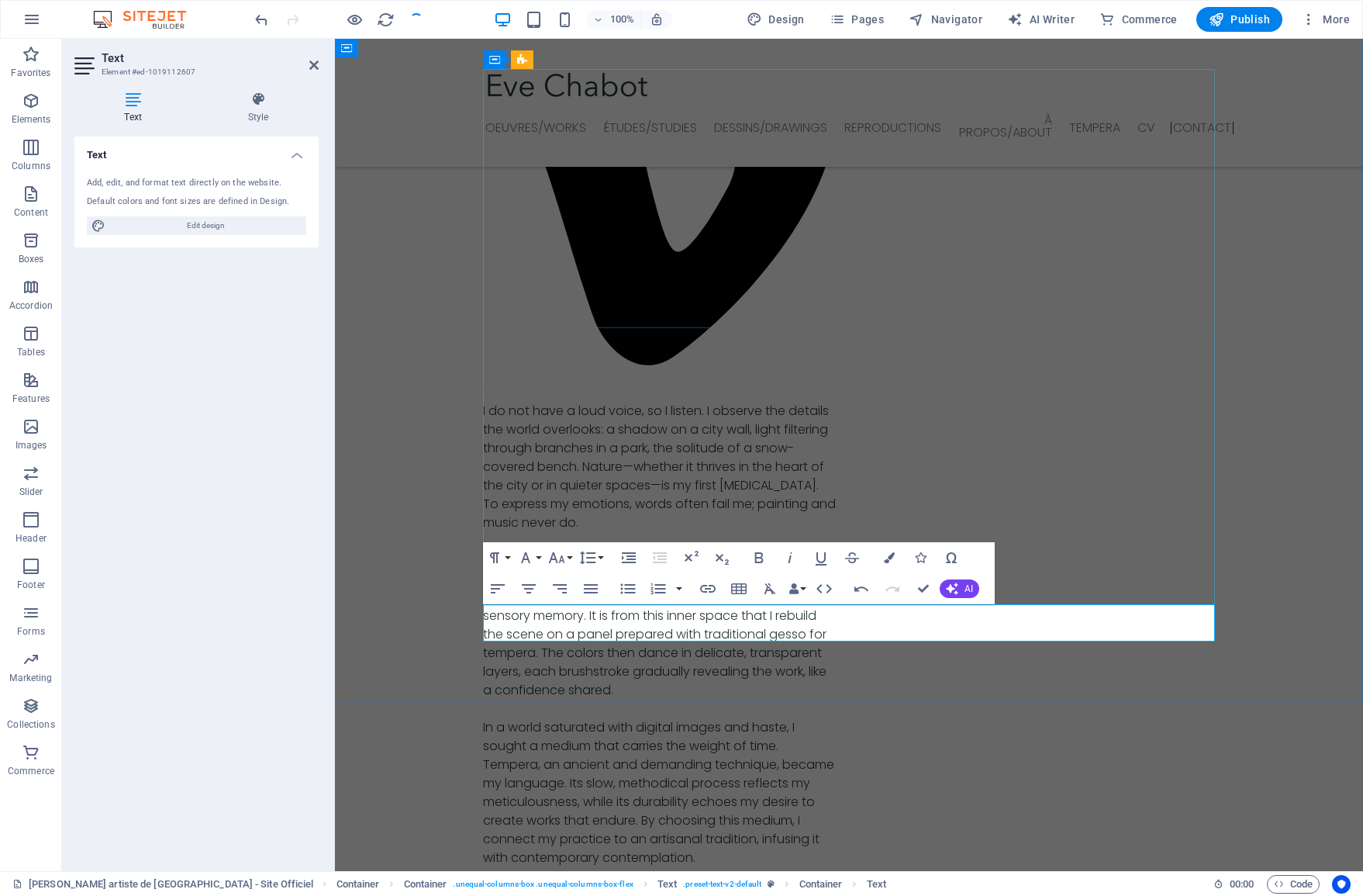
drag, startPoint x: 854, startPoint y: 629, endPoint x: 843, endPoint y: 628, distance: 11.0
click at [270, 114] on h4 "Style" at bounding box center [258, 107] width 121 height 32
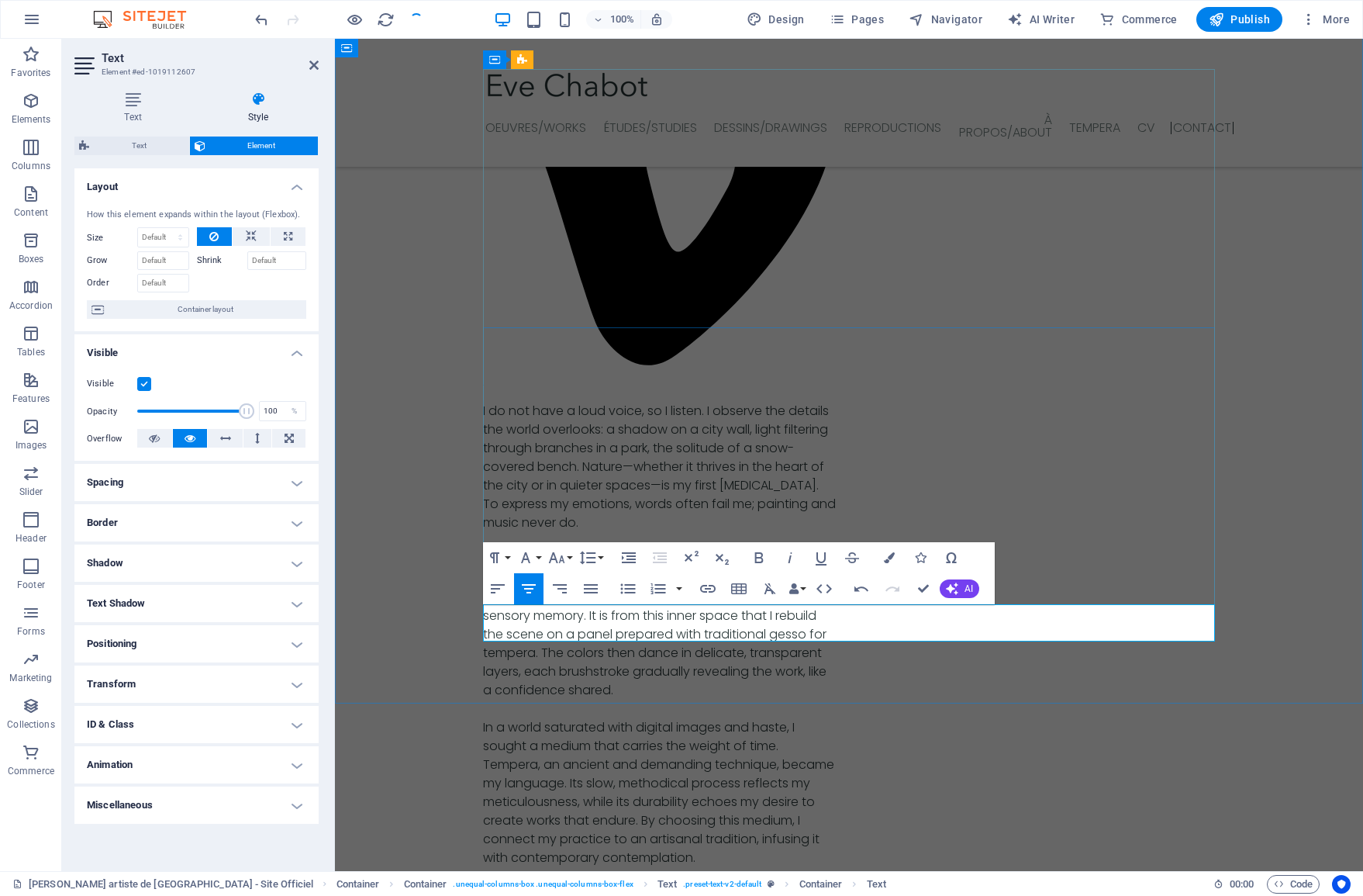
click at [501, 559] on icon "button" at bounding box center [494, 557] width 18 height 18
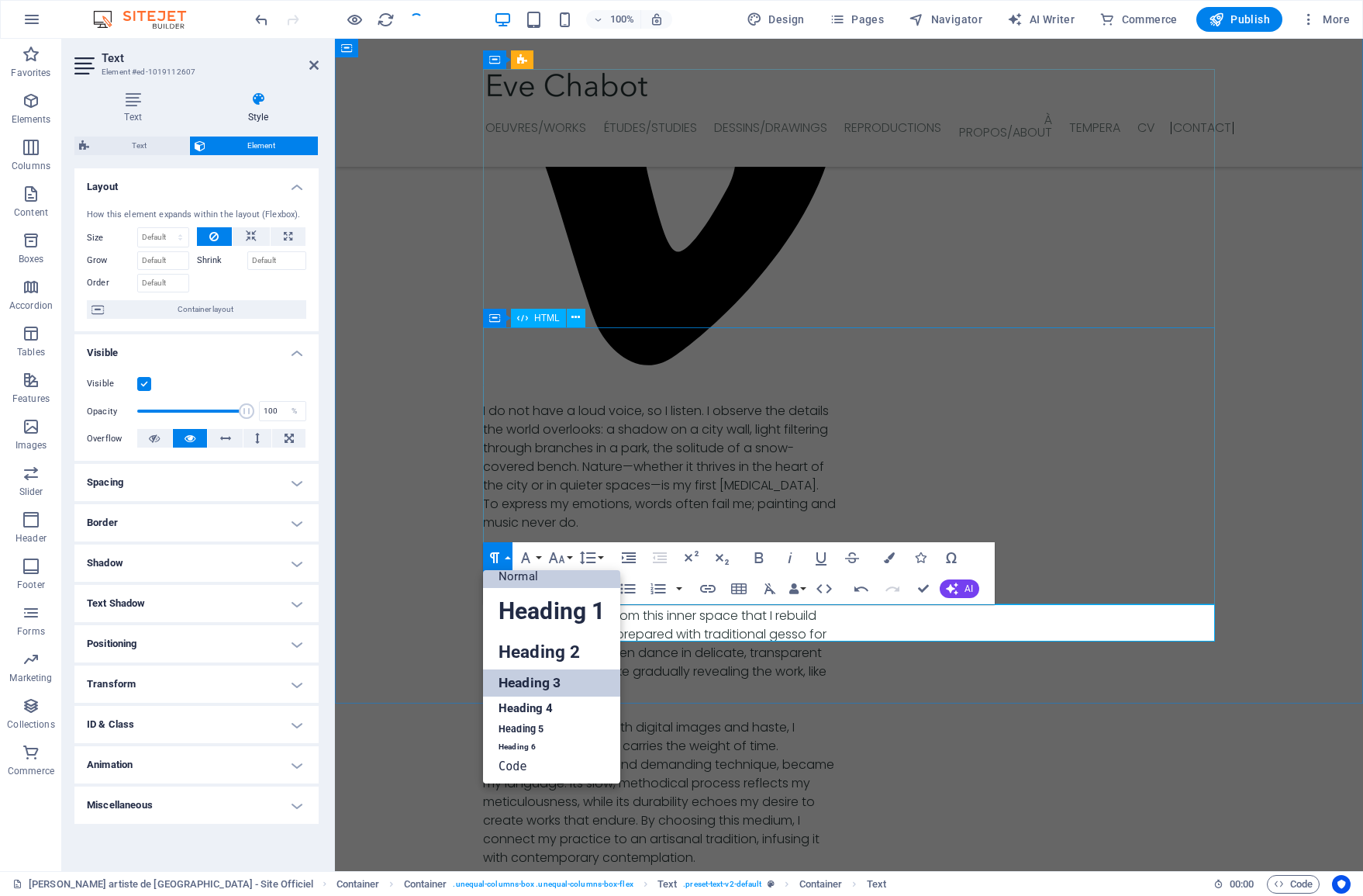
click at [543, 687] on link "Heading 3" at bounding box center [551, 682] width 137 height 27
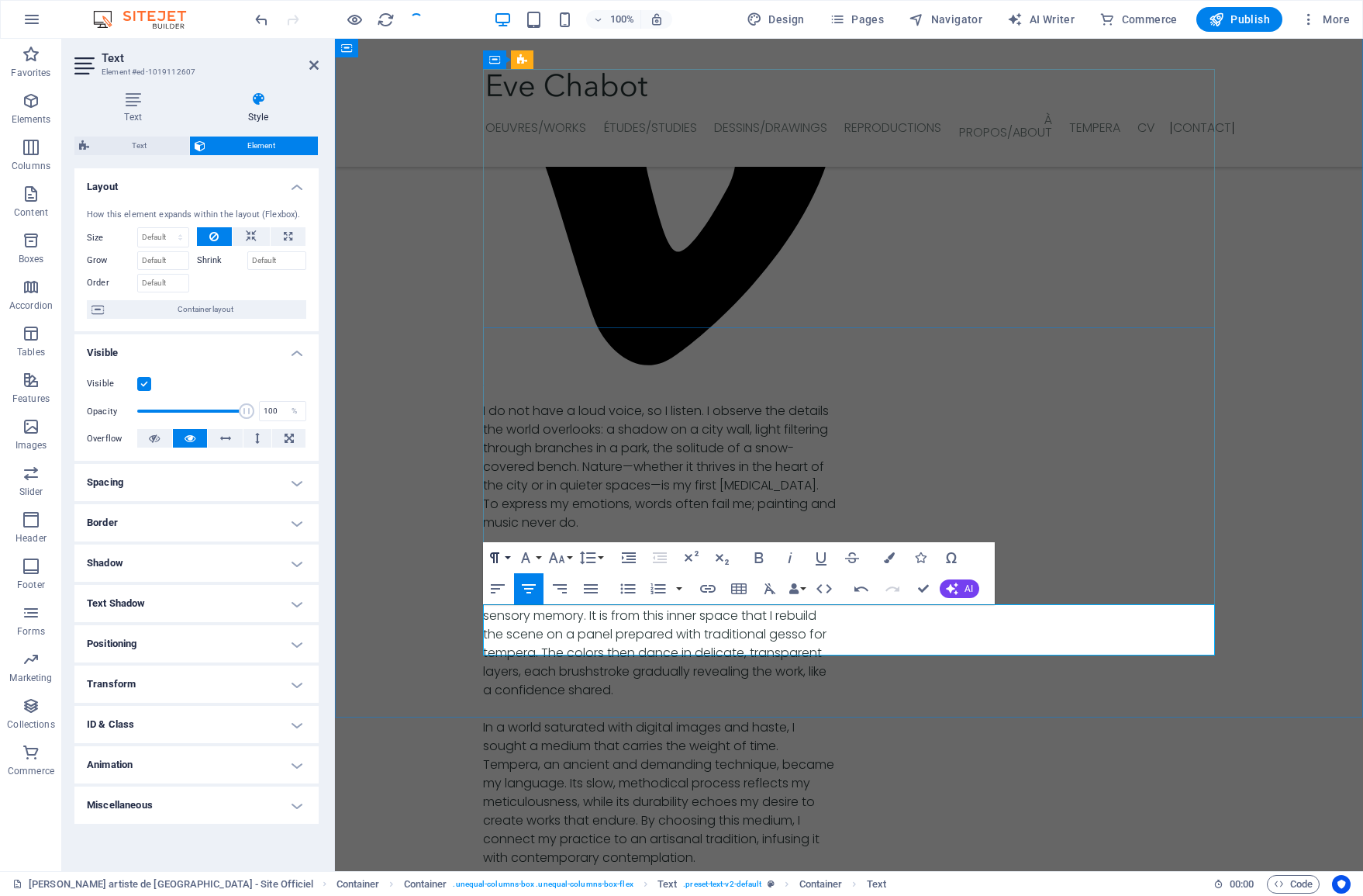
click at [501, 556] on icon "button" at bounding box center [494, 557] width 18 height 18
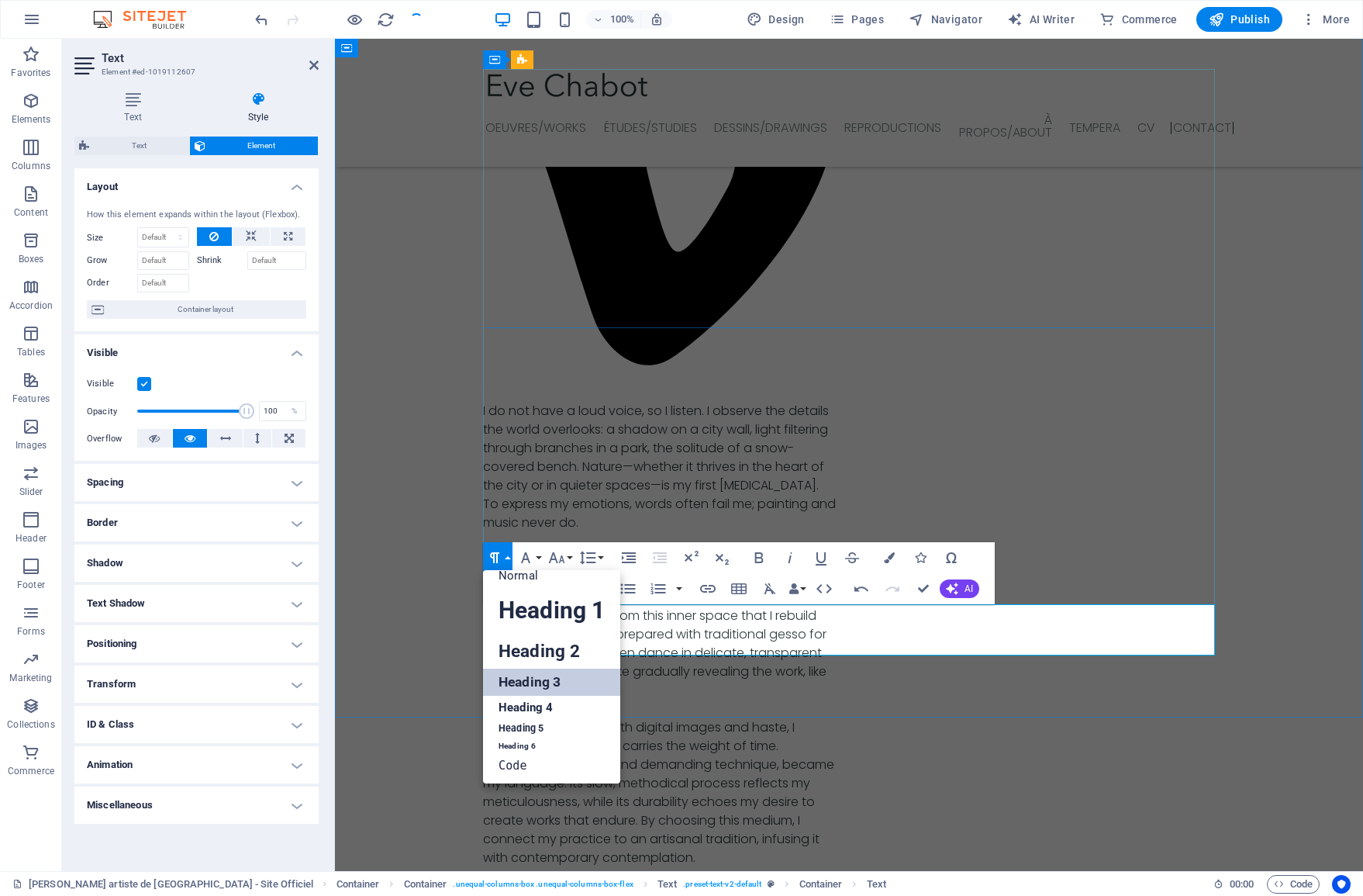
scroll to position [11, 0]
click at [523, 654] on link "Heading 2" at bounding box center [551, 651] width 137 height 35
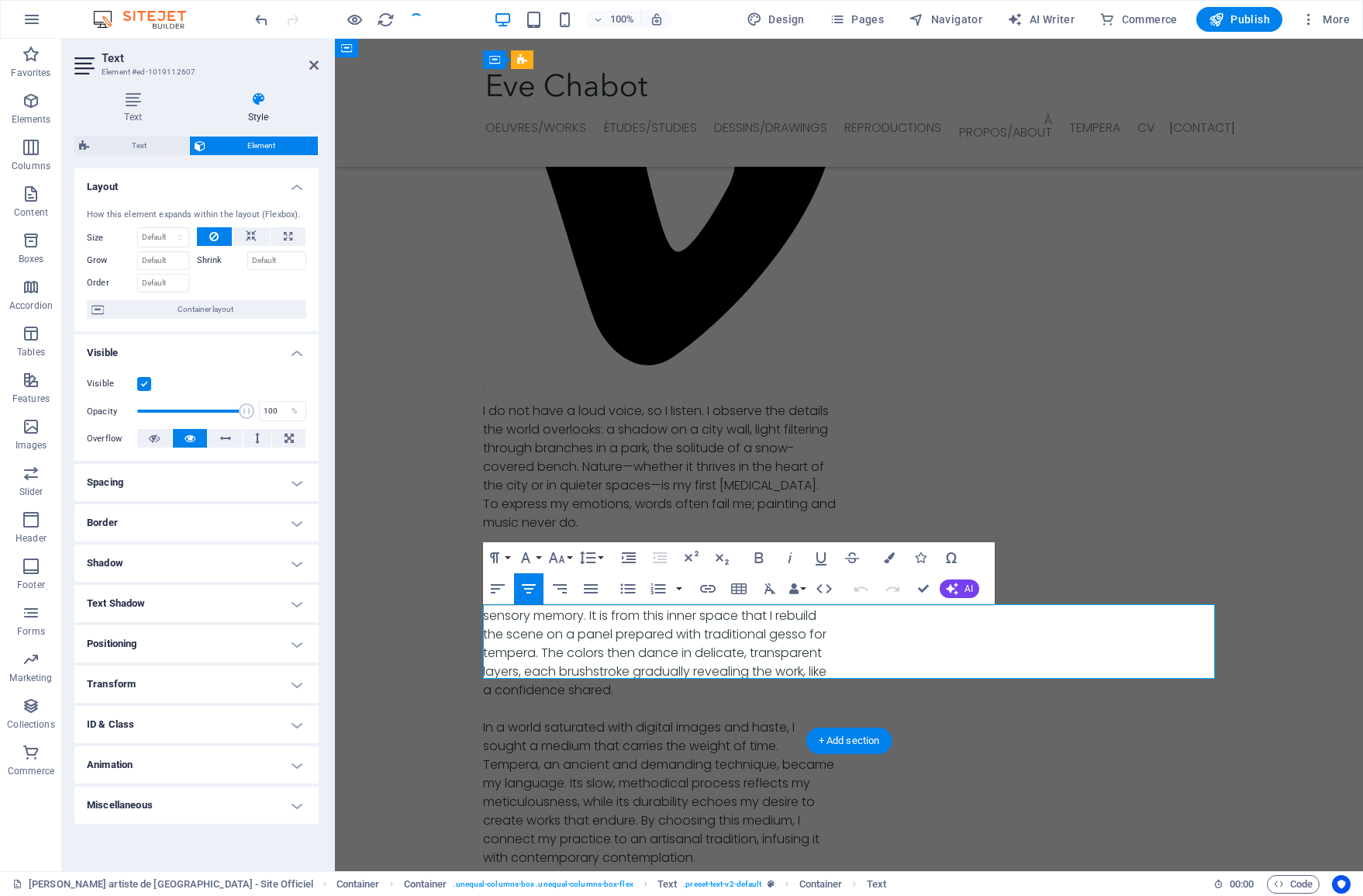
drag, startPoint x: 831, startPoint y: 652, endPoint x: 861, endPoint y: 653, distance: 30.0
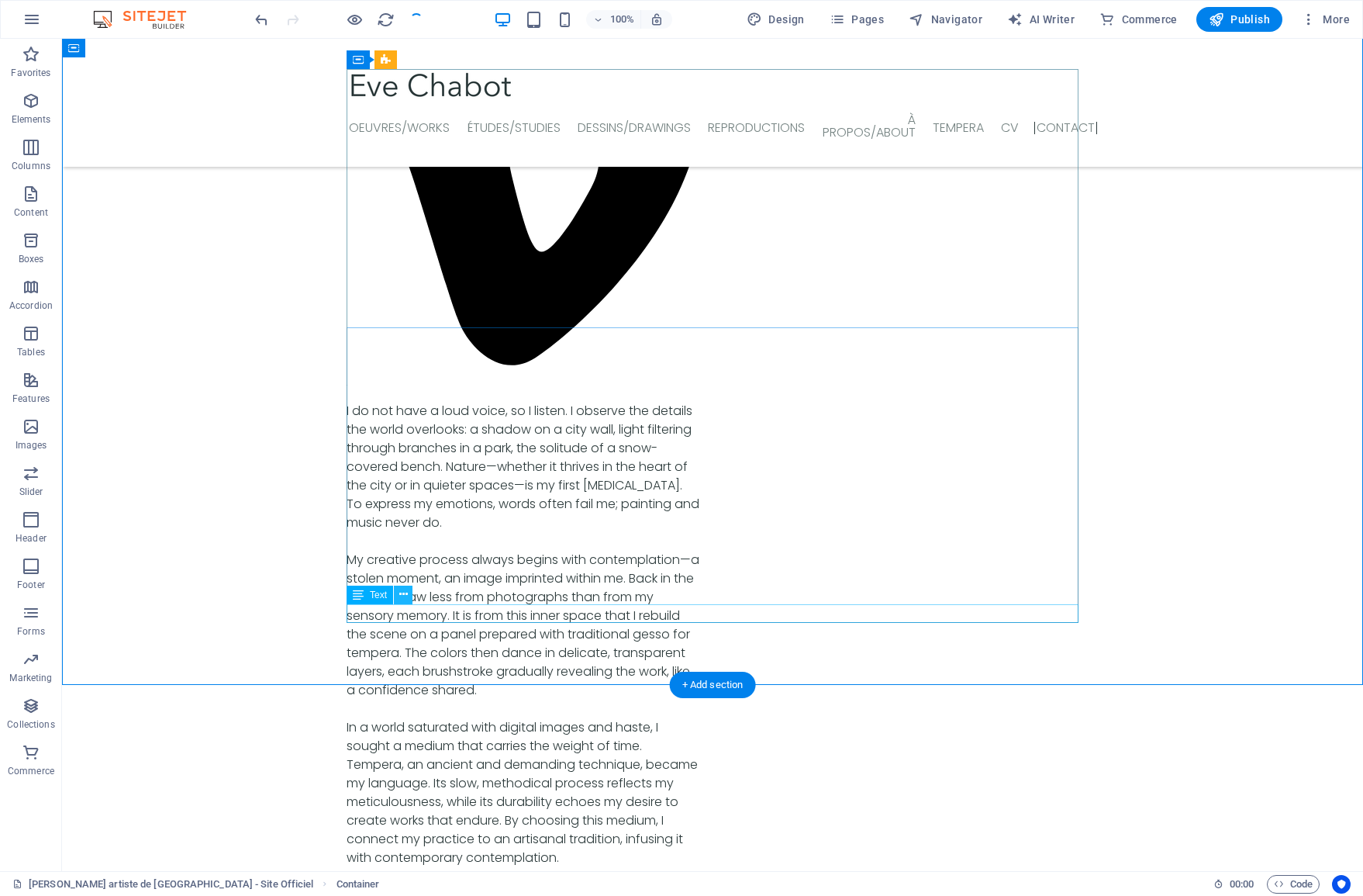
click at [403, 600] on icon at bounding box center [403, 594] width 9 height 17
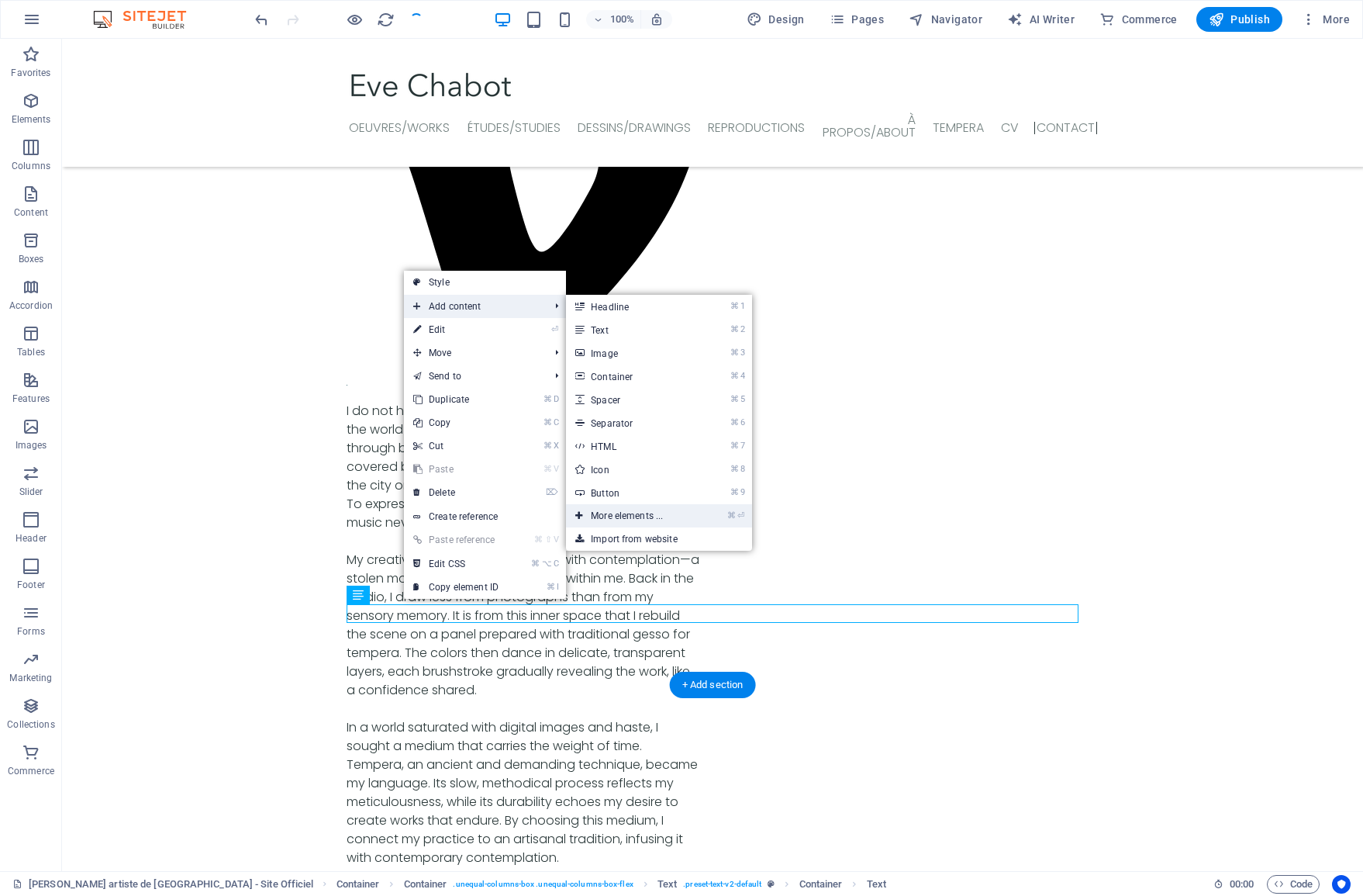
click at [602, 509] on link "⌘ ⏎ More elements ..." at bounding box center [630, 515] width 128 height 24
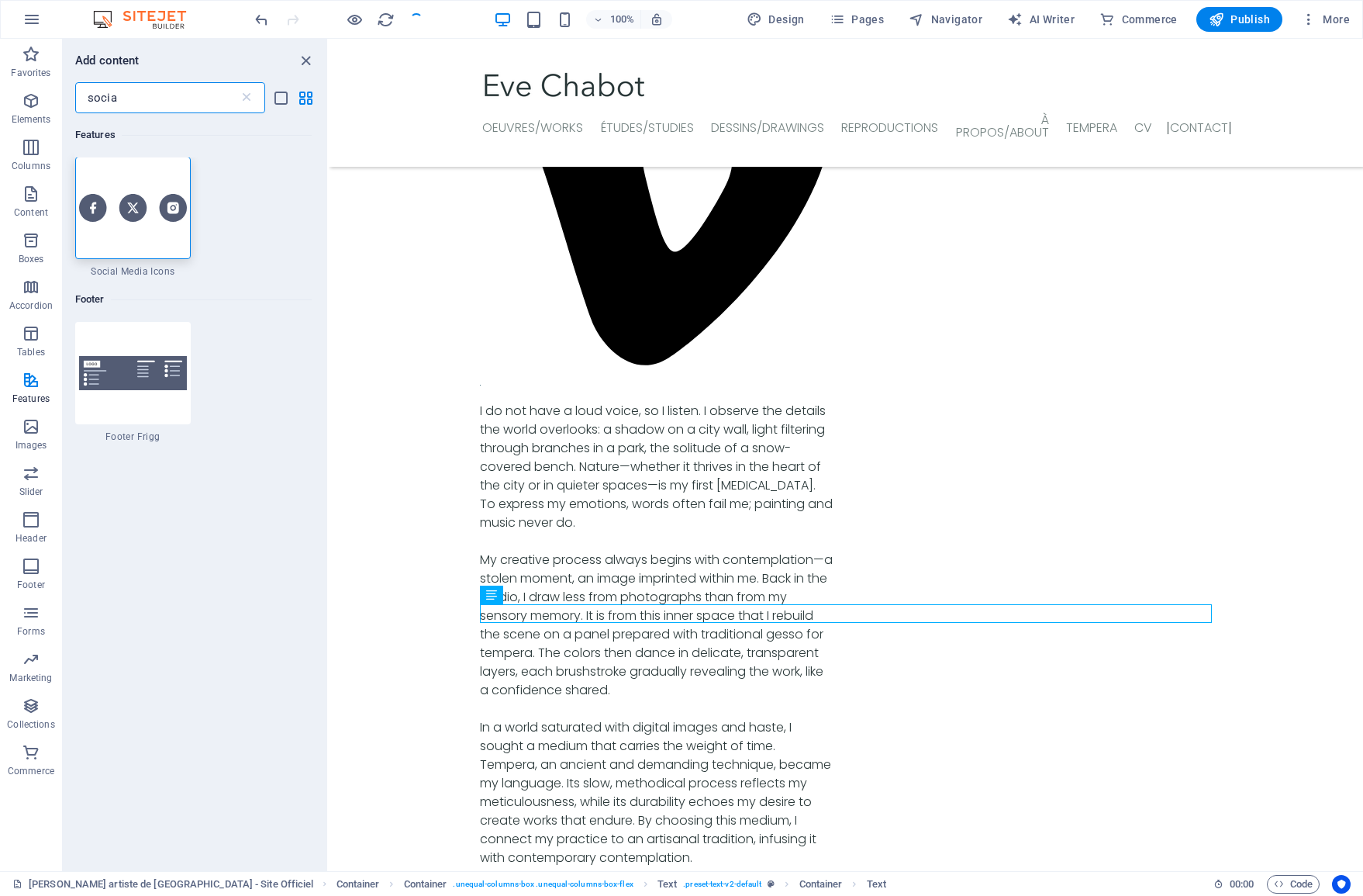
scroll to position [0, 0]
type input "socia"
click at [134, 226] on div at bounding box center [133, 208] width 115 height 102
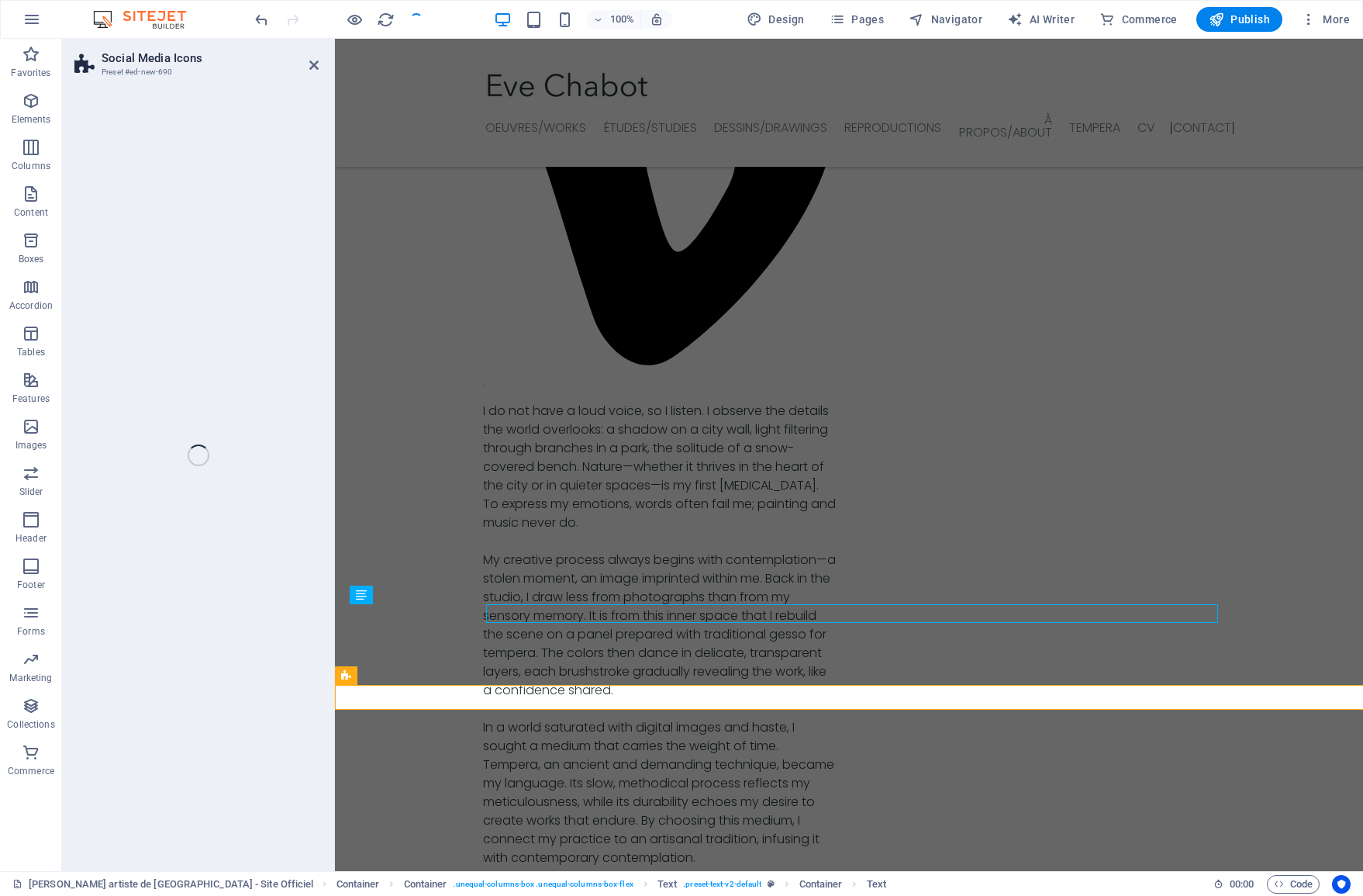
select select "rem"
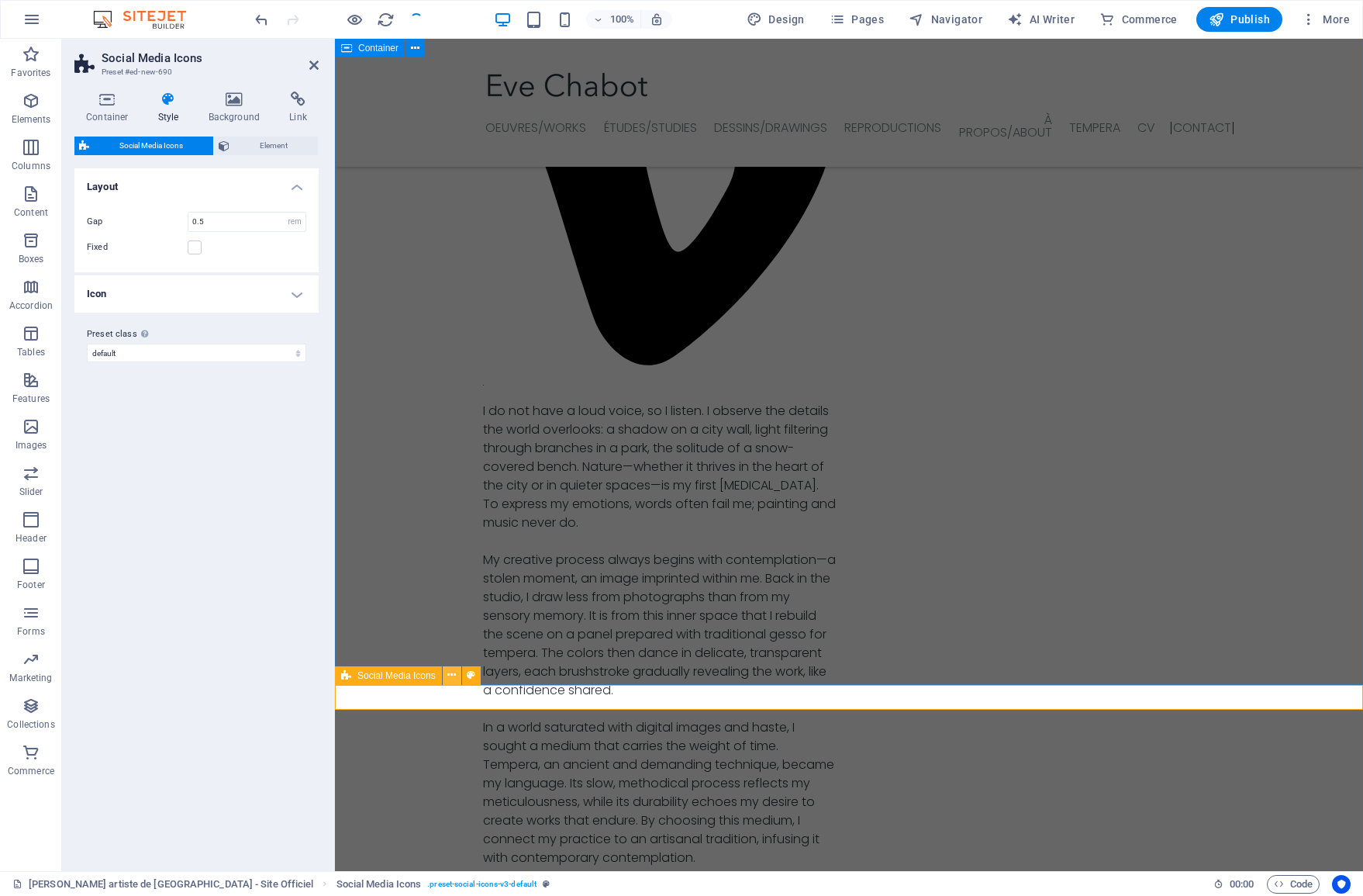
click at [446, 679] on button at bounding box center [451, 675] width 18 height 18
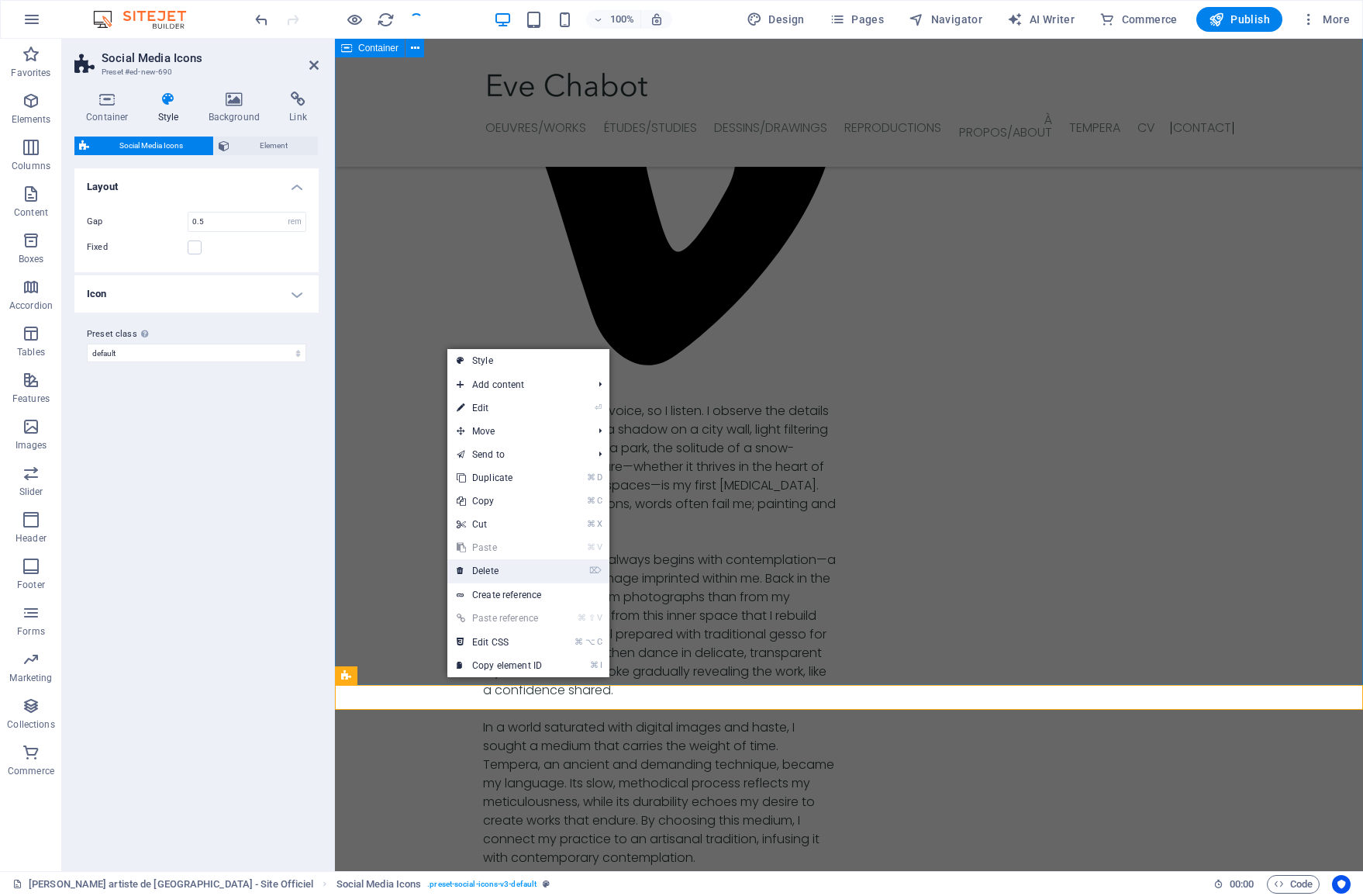
click at [498, 574] on link "⌦ Delete" at bounding box center [499, 570] width 104 height 24
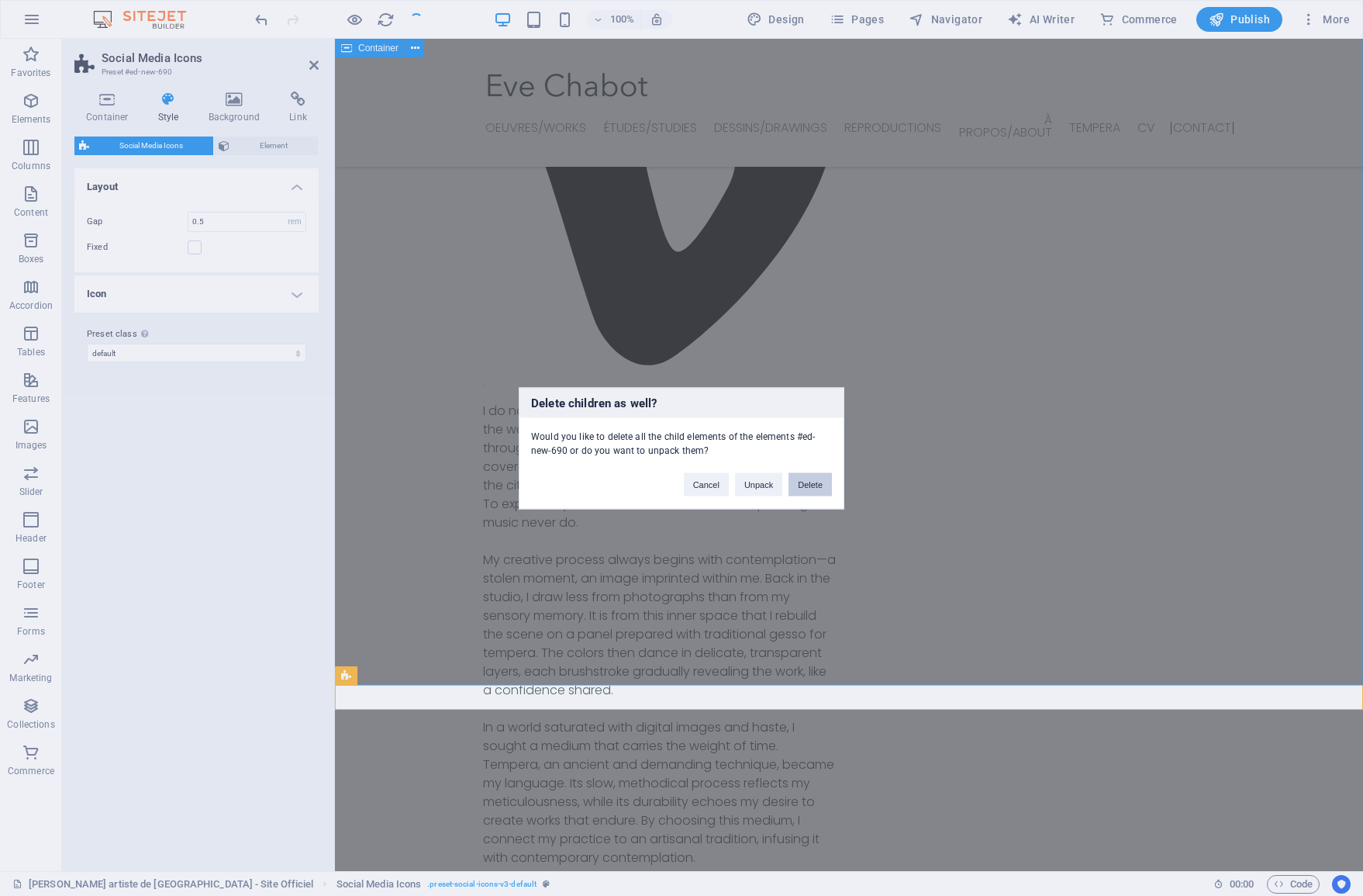
click at [804, 486] on button "Delete" at bounding box center [810, 484] width 44 height 24
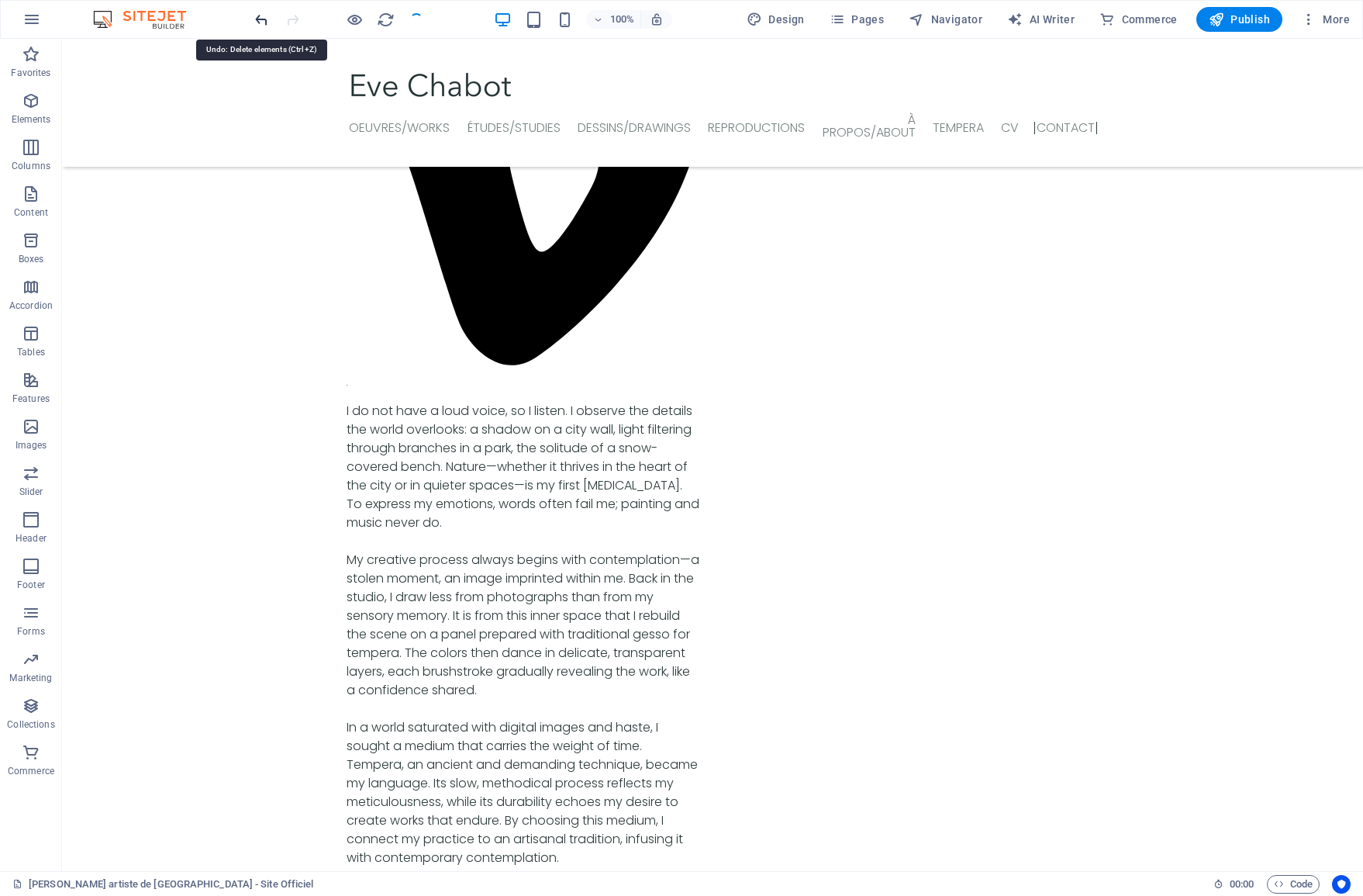
click at [266, 18] on icon "undo" at bounding box center [261, 19] width 17 height 17
click at [265, 18] on icon "undo" at bounding box center [261, 19] width 17 height 17
click at [265, 18] on icon "undo" at bounding box center [261, 19] width 17 height 17
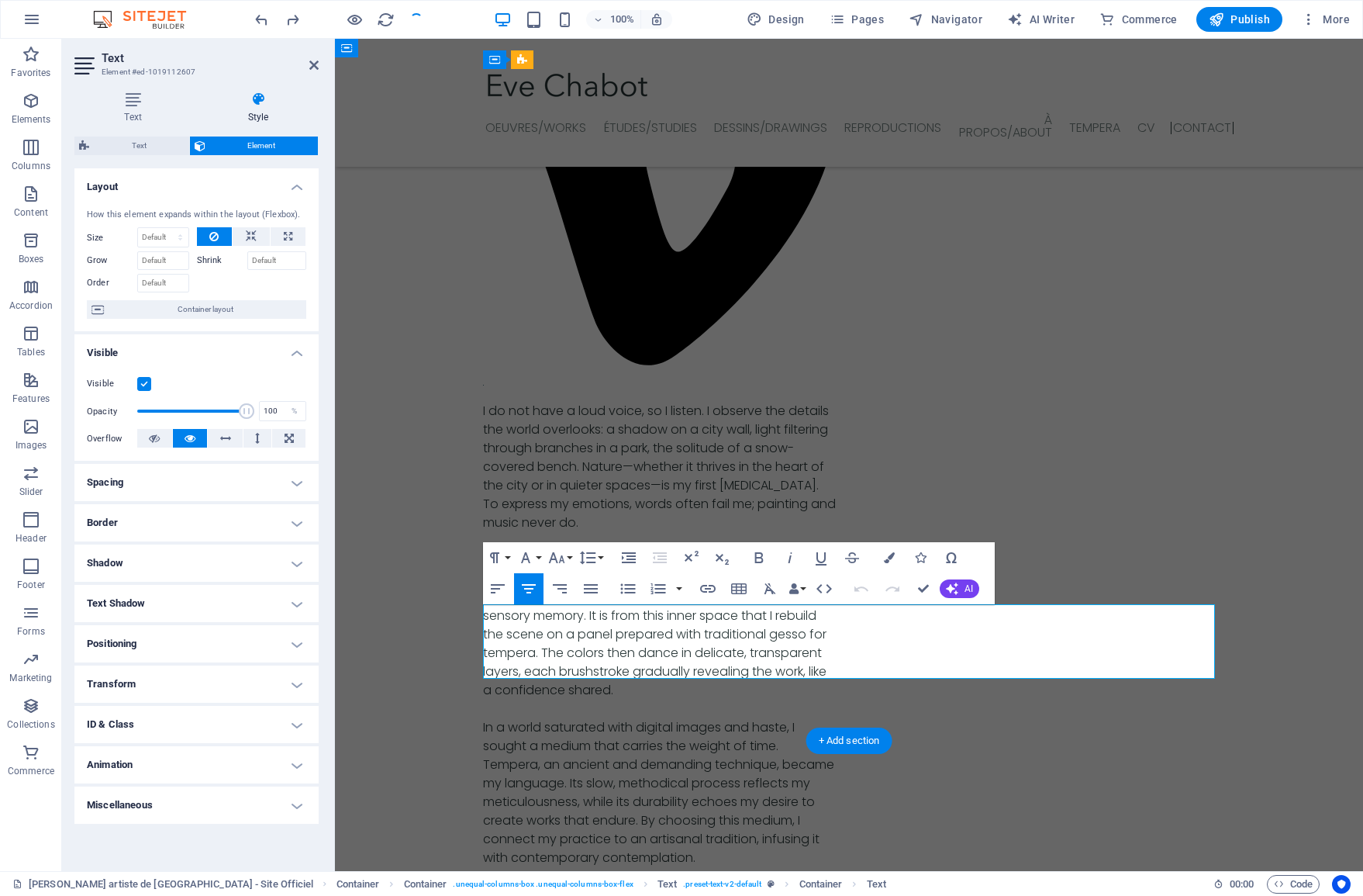
drag, startPoint x: 832, startPoint y: 649, endPoint x: 861, endPoint y: 650, distance: 29.0
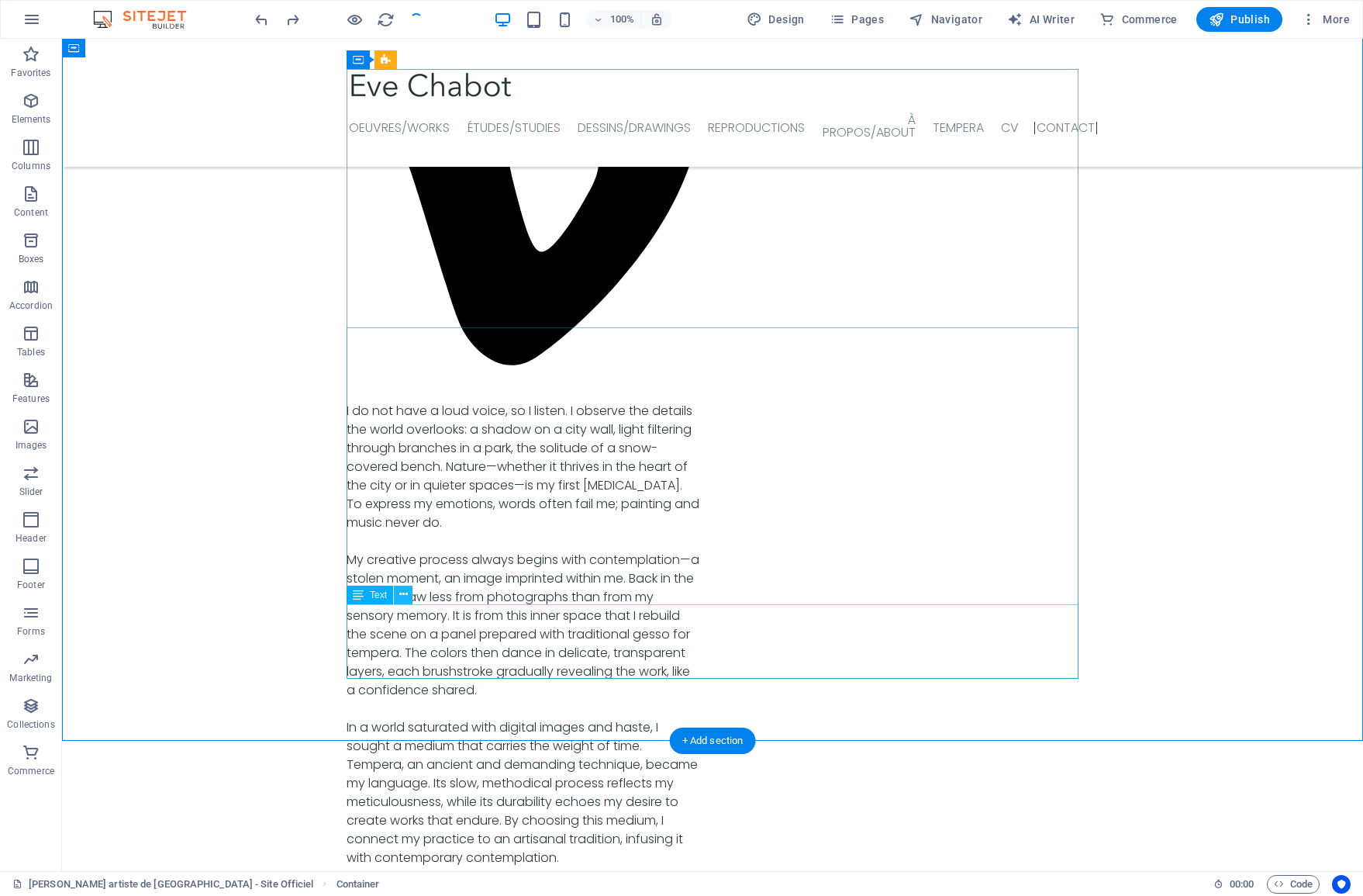
click at [406, 592] on icon at bounding box center [403, 594] width 9 height 17
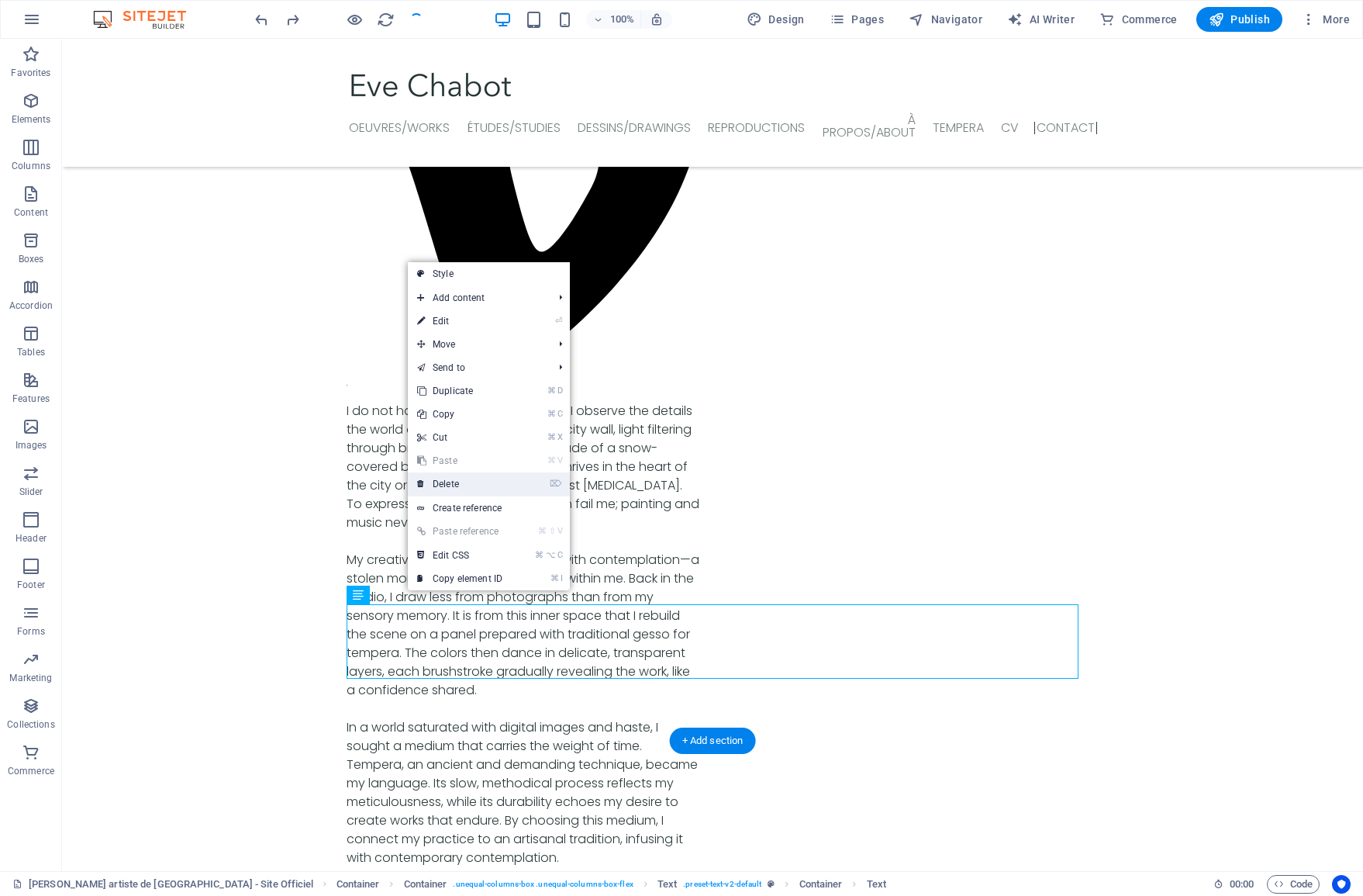
click at [451, 479] on link "⌦ Delete" at bounding box center [459, 484] width 104 height 24
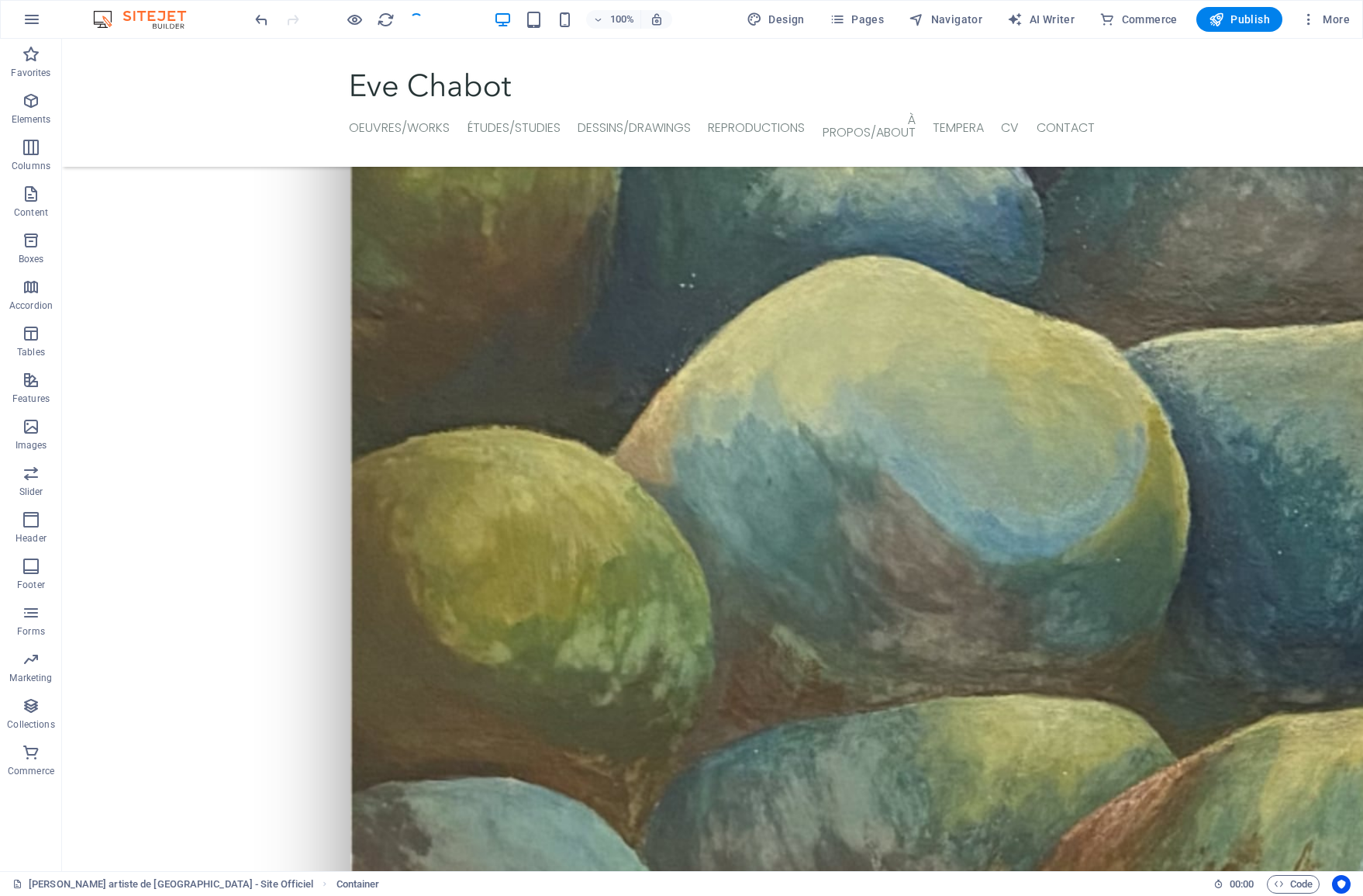
scroll to position [1556, 0]
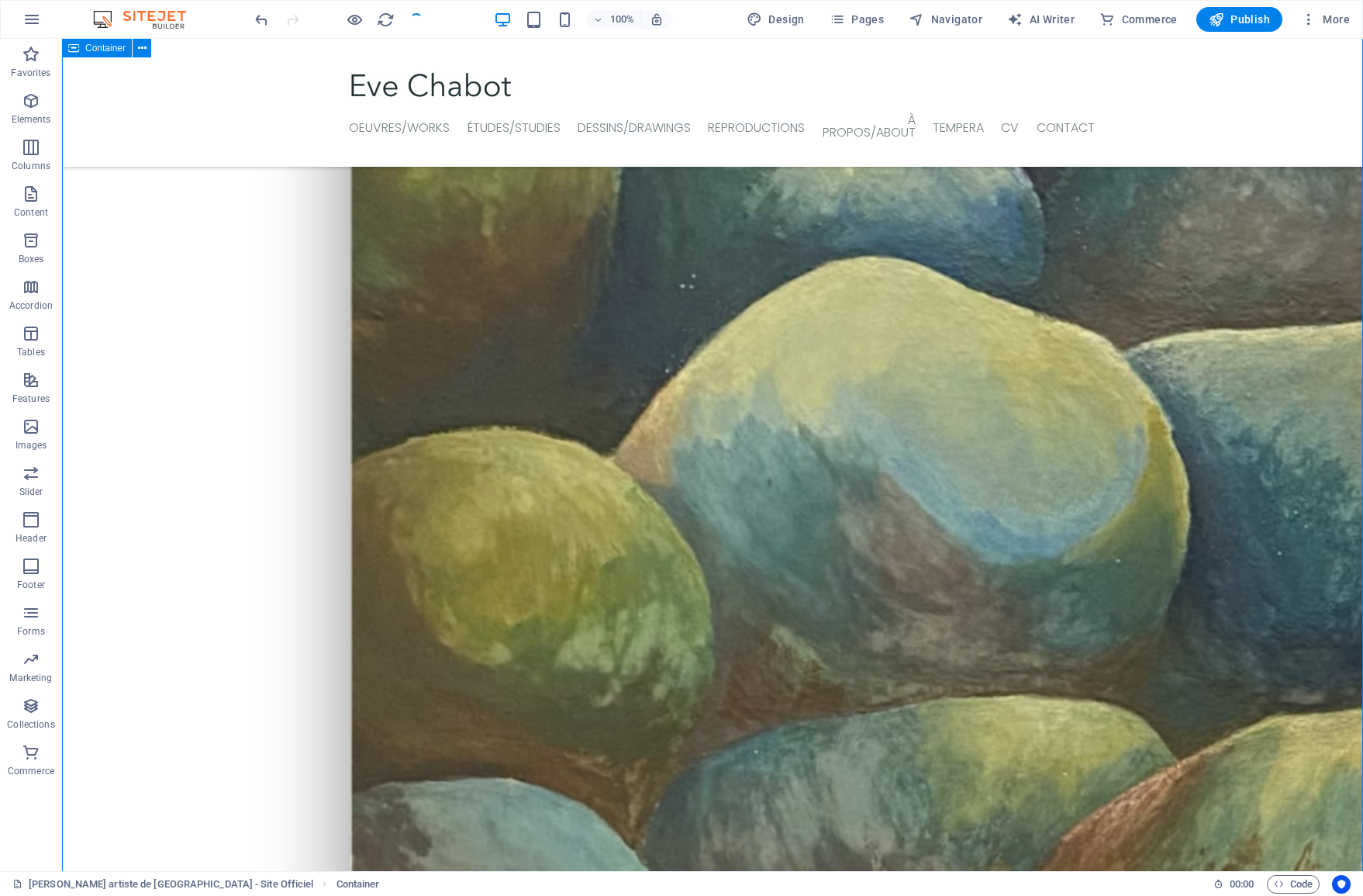
scroll to position [1554, 0]
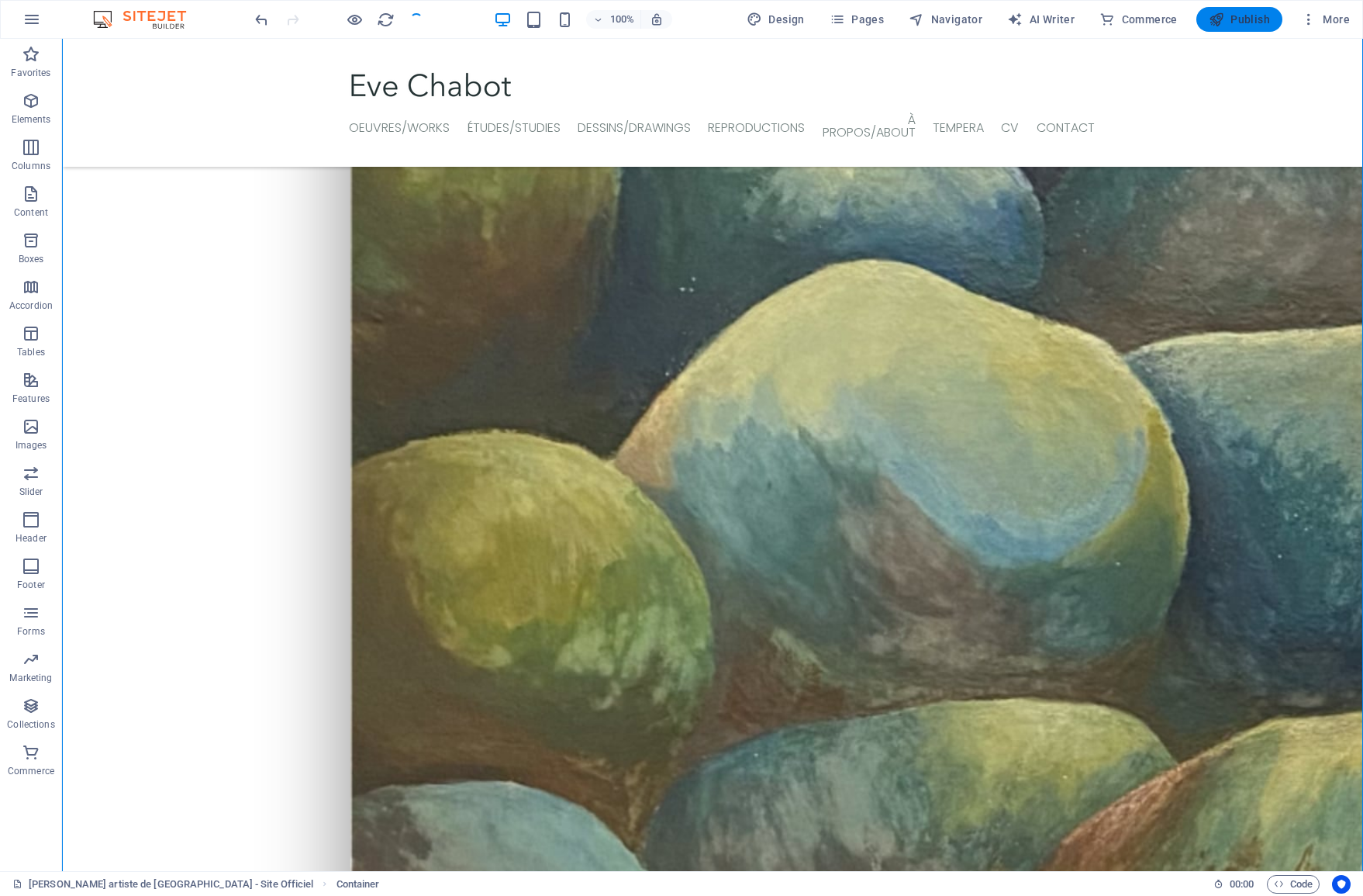
click at [1263, 24] on span "Publish" at bounding box center [1239, 19] width 61 height 16
